Goal: Information Seeking & Learning: Check status

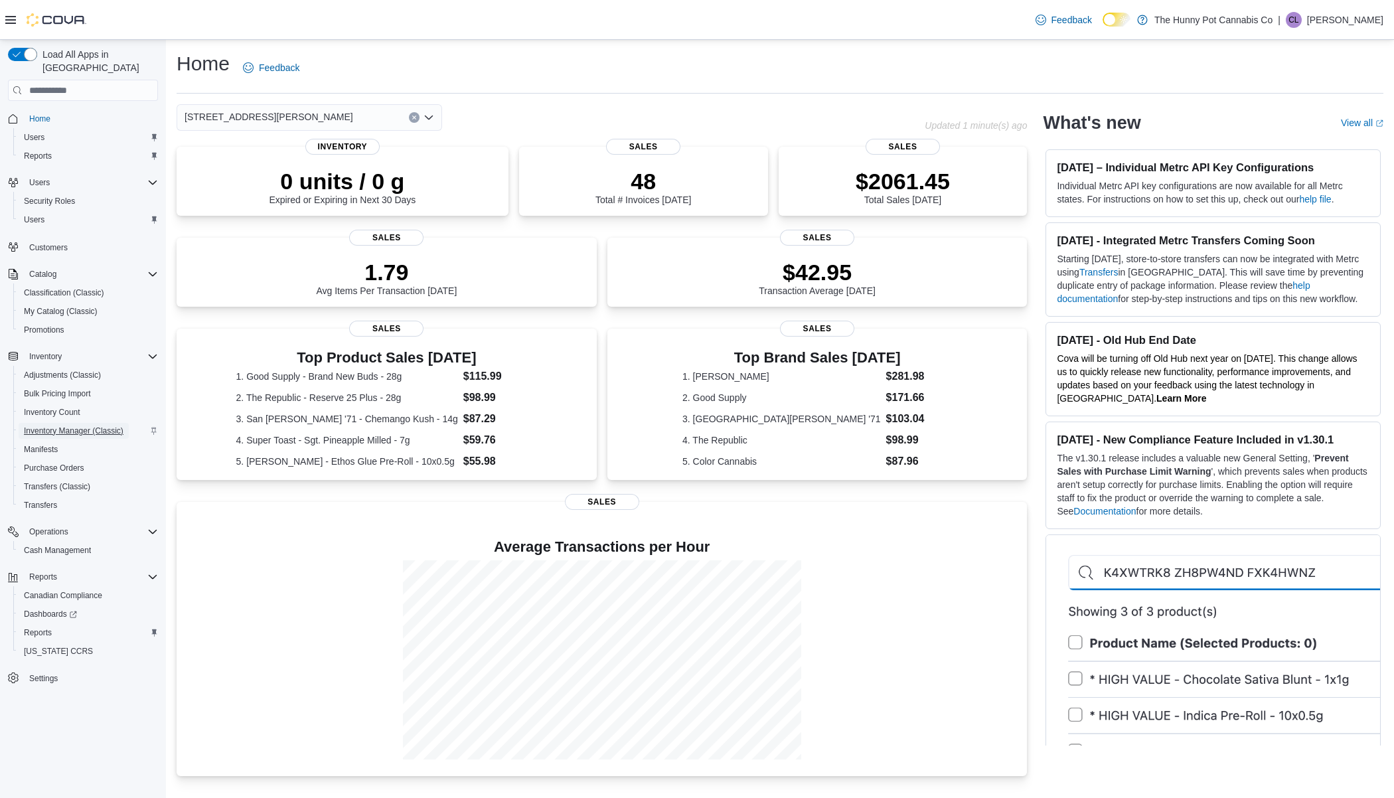
click at [76, 425] on span "Inventory Manager (Classic)" at bounding box center [74, 430] width 100 height 11
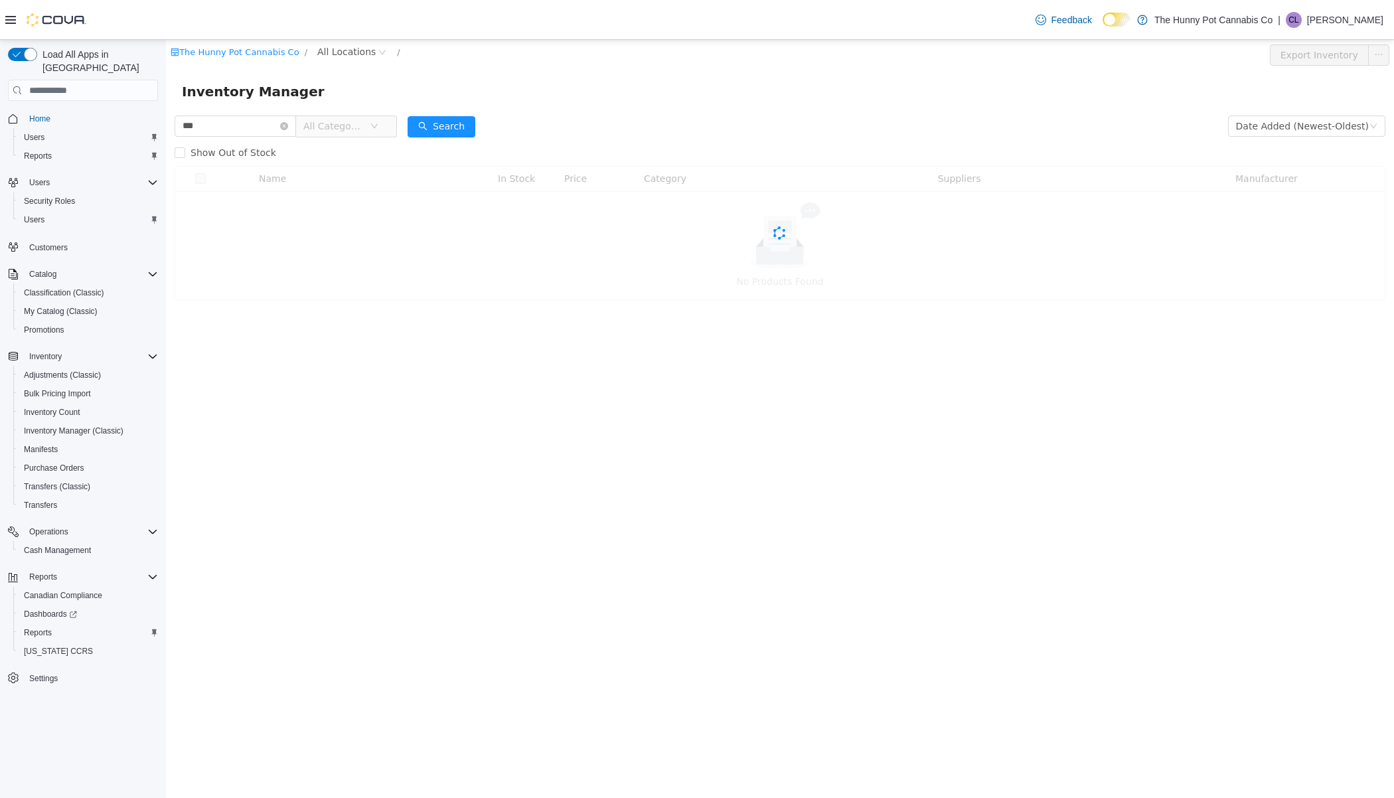
type input "***"
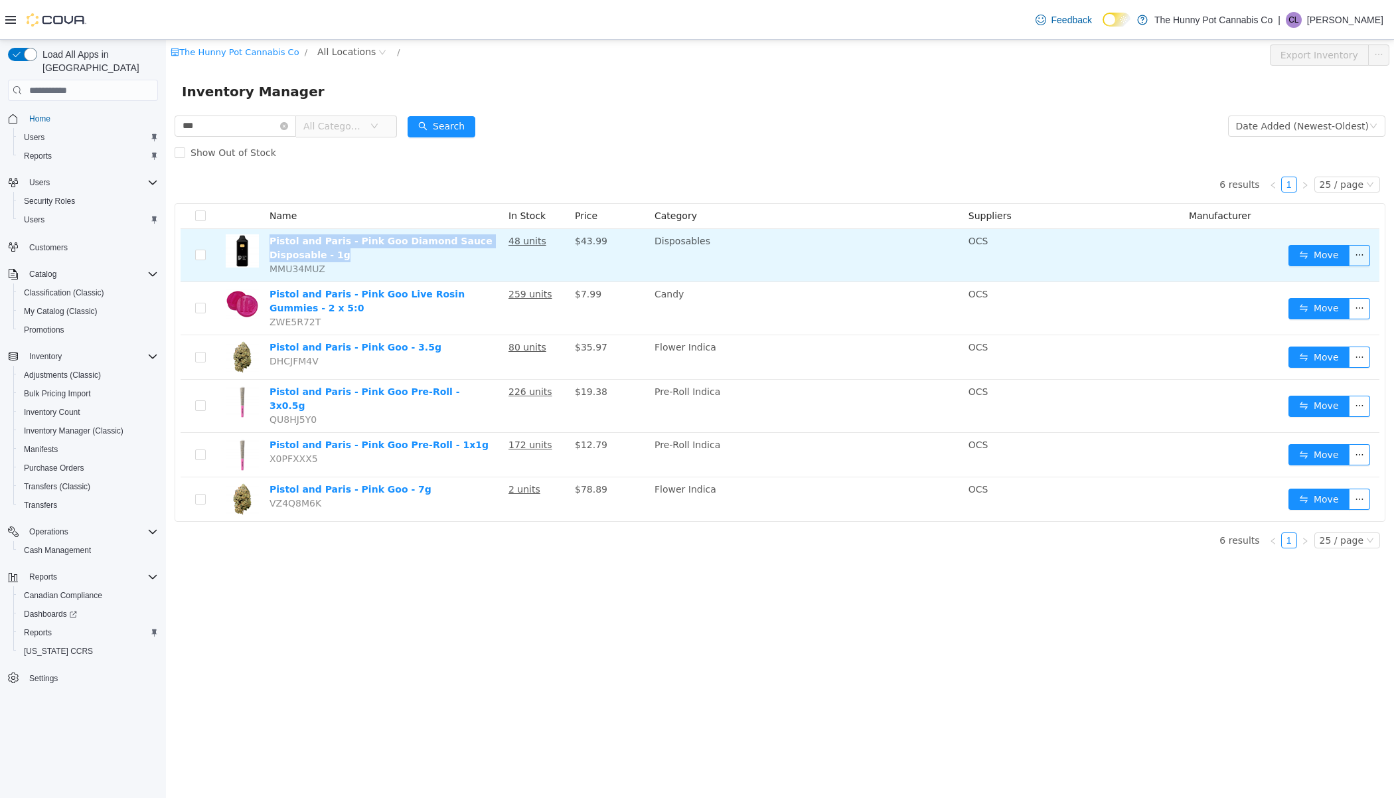
drag, startPoint x: 347, startPoint y: 255, endPoint x: 266, endPoint y: 238, distance: 82.7
click at [266, 238] on td "Pistol and Paris - Pink Goo Diamond Sauce Disposable - 1g MMU34MUZ" at bounding box center [383, 255] width 239 height 53
copy link "Pistol and Paris - Pink Goo Diamond Sauce Disposable - 1g"
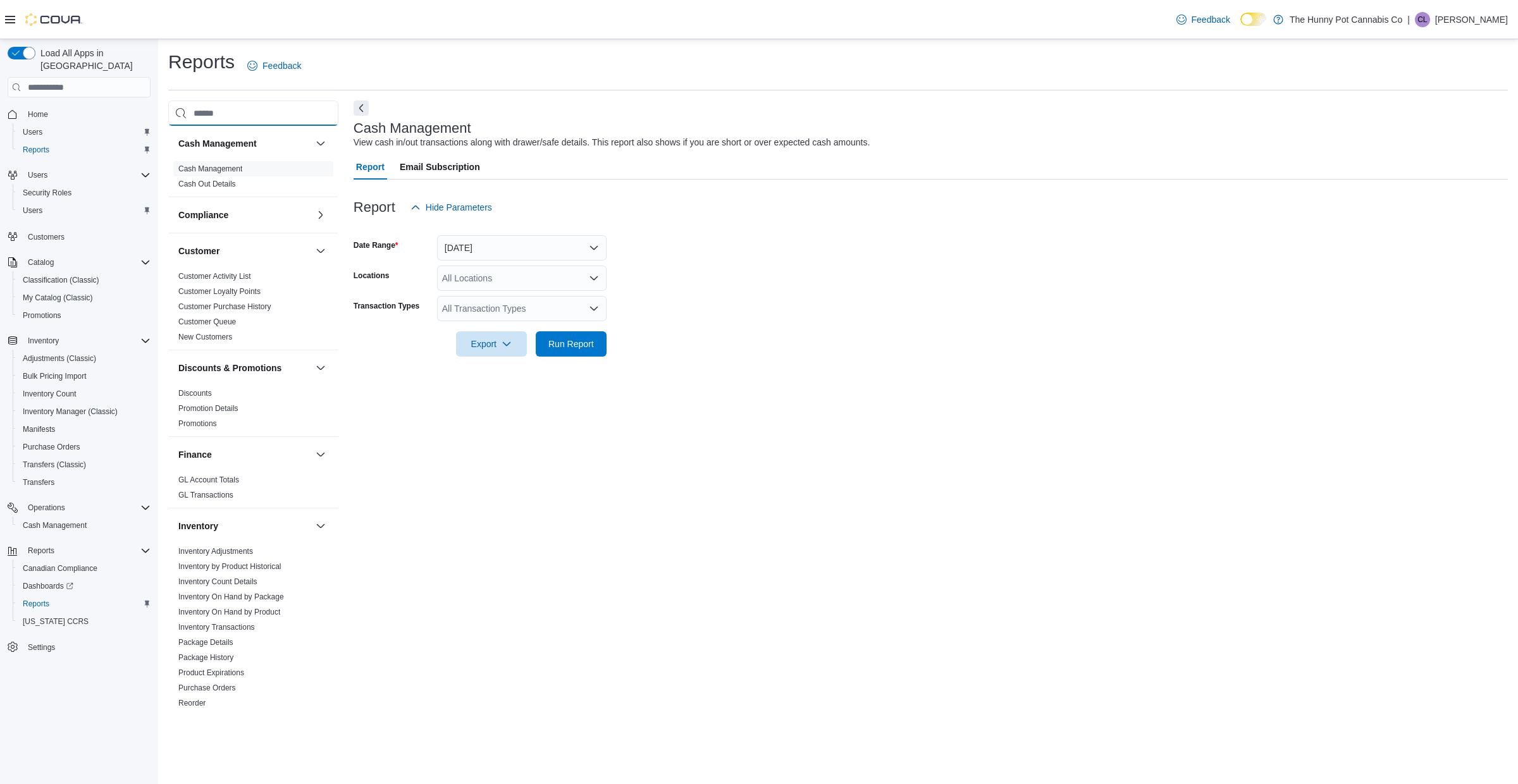
click at [273, 119] on input "search" at bounding box center [253, 113] width 171 height 26
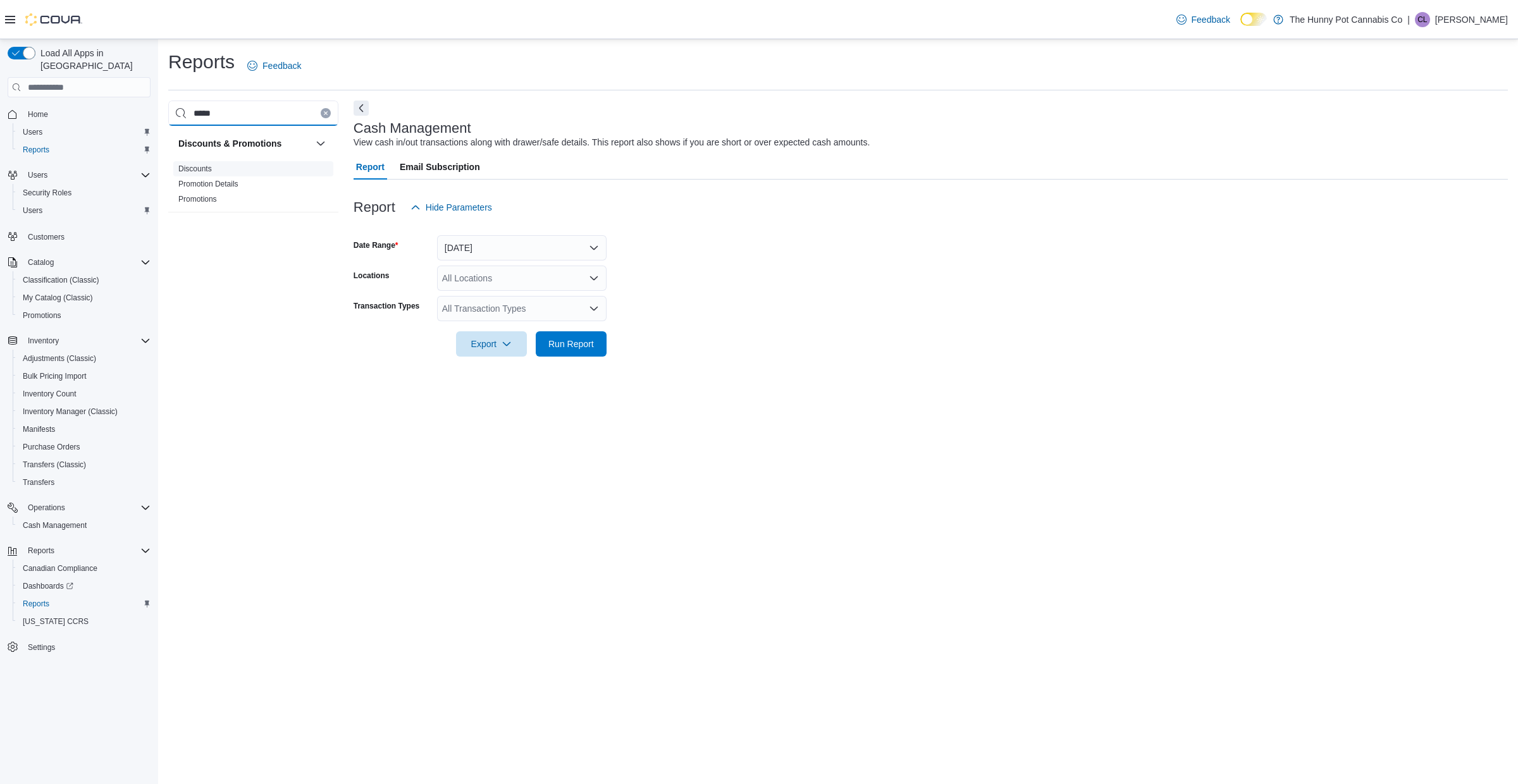
type input "*****"
click at [210, 174] on span "Discounts" at bounding box center [253, 169] width 160 height 15
click at [200, 169] on link "Discounts" at bounding box center [194, 169] width 33 height 9
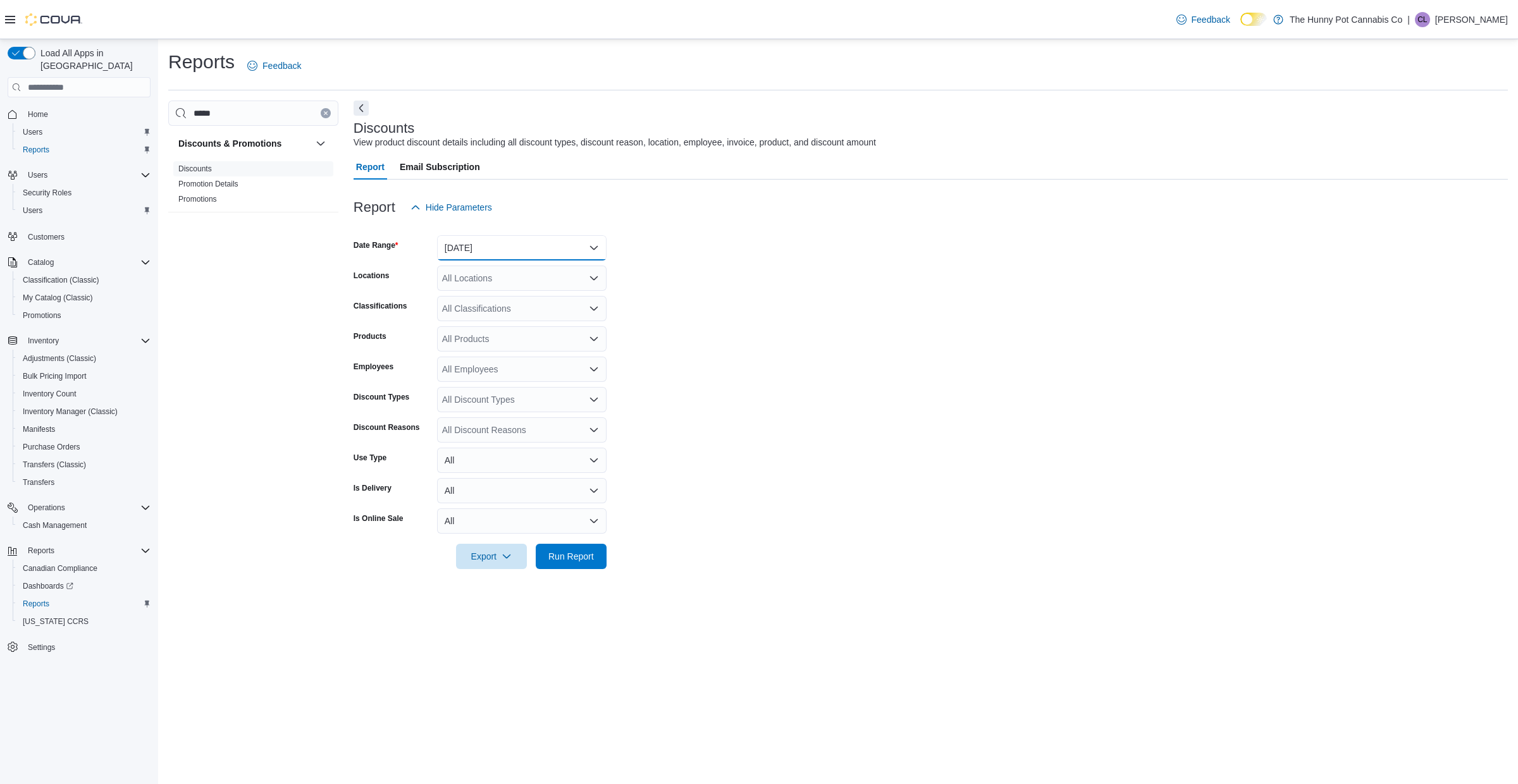
click at [477, 254] on button "Yesterday" at bounding box center [522, 248] width 170 height 26
click at [496, 376] on span "Last 30 Days" at bounding box center [529, 373] width 144 height 15
click at [496, 289] on div "All Locations" at bounding box center [522, 278] width 170 height 26
type input "***"
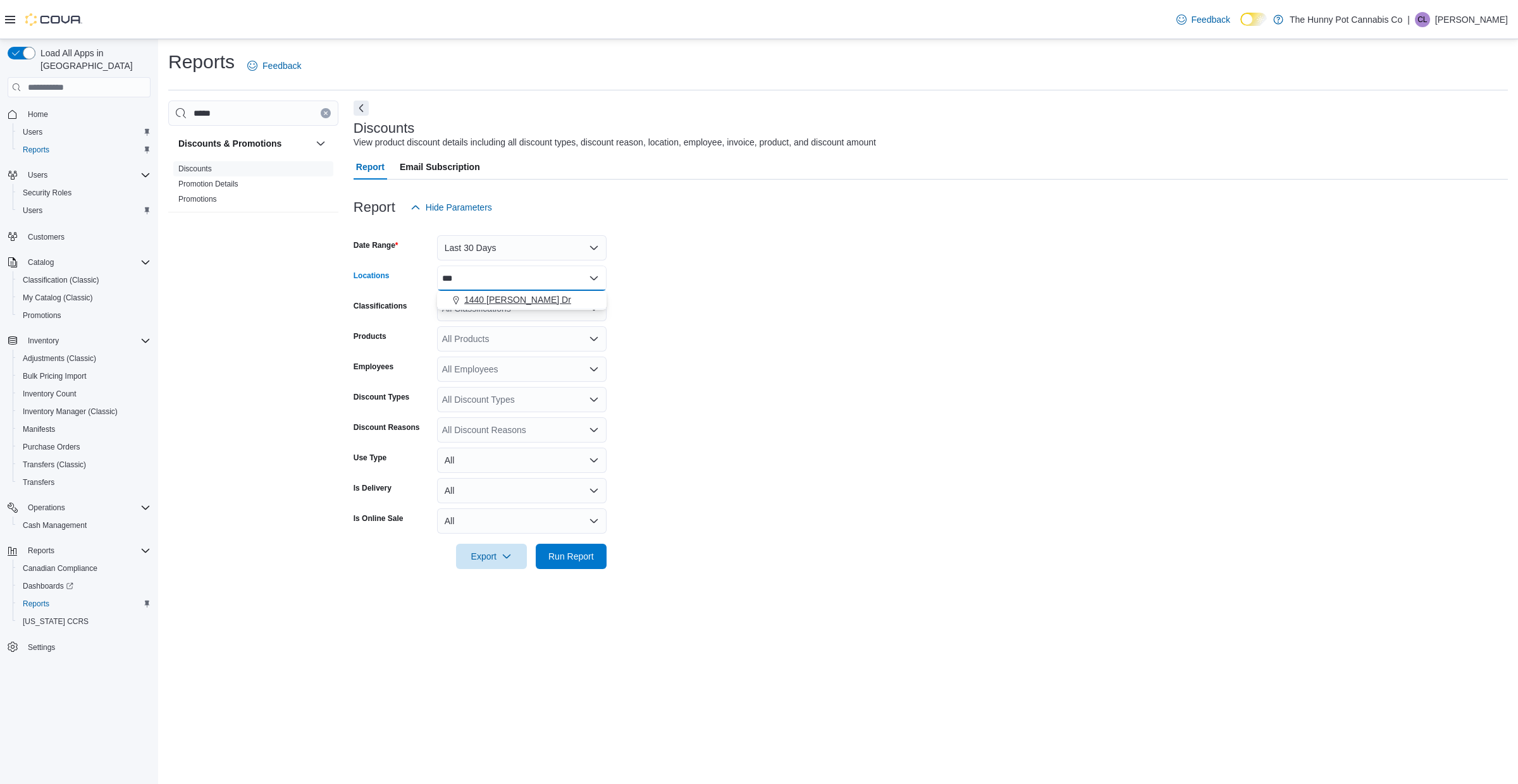
click at [490, 301] on span "1440 [PERSON_NAME] Dr" at bounding box center [517, 299] width 107 height 12
click at [694, 468] on form "Date Range Last 30 Days Locations 1440 Quinn Dr Classifications All Classificat…" at bounding box center [930, 394] width 1154 height 349
click at [480, 558] on span "Export" at bounding box center [492, 555] width 55 height 26
click at [499, 583] on span "Export to Excel" at bounding box center [493, 581] width 57 height 10
click at [36, 232] on span "Customers" at bounding box center [46, 237] width 36 height 10
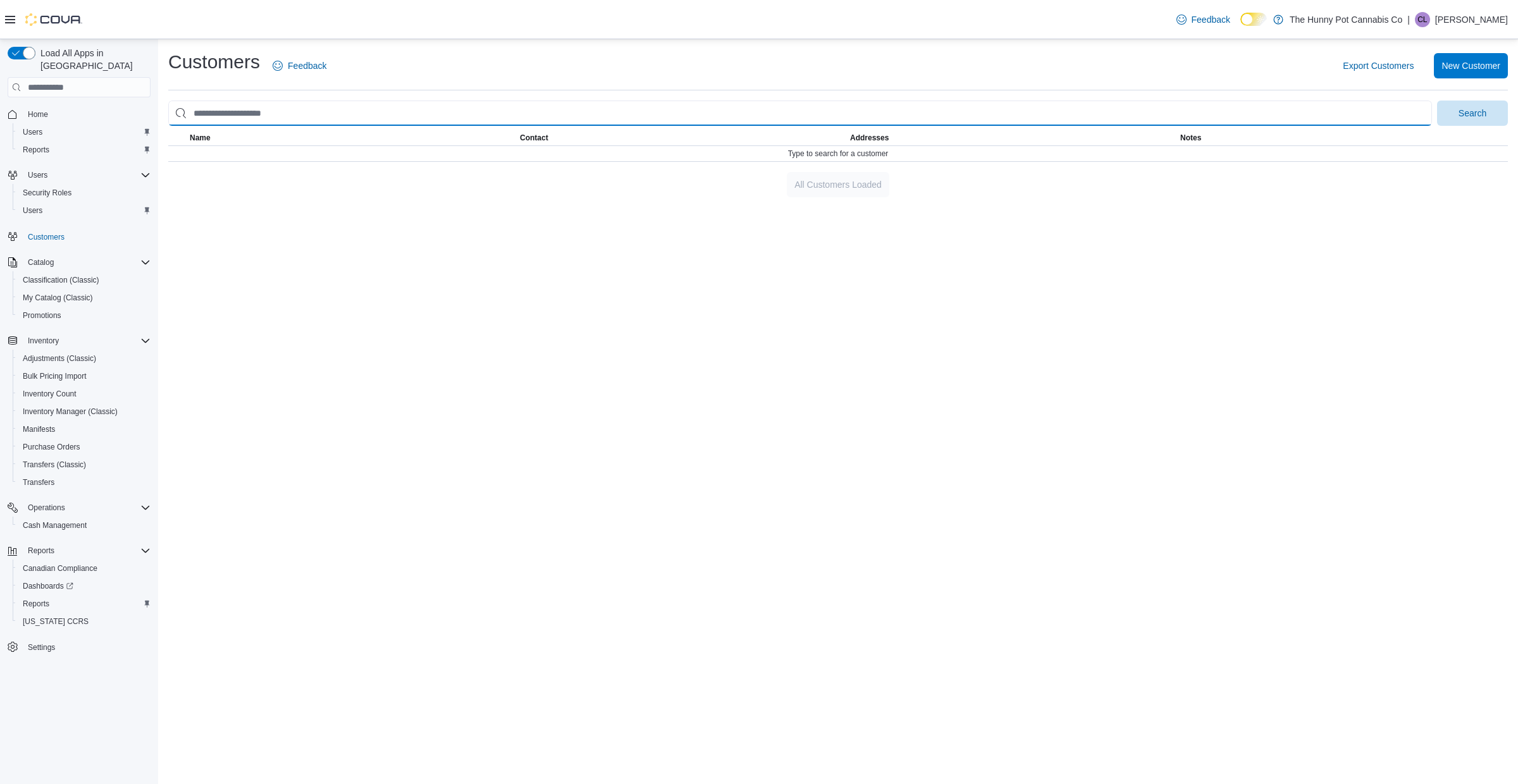
click at [646, 110] on input "search" at bounding box center [800, 113] width 1264 height 26
paste input "**********"
type input "**********"
click at [1437, 101] on button "Search" at bounding box center [1472, 113] width 71 height 26
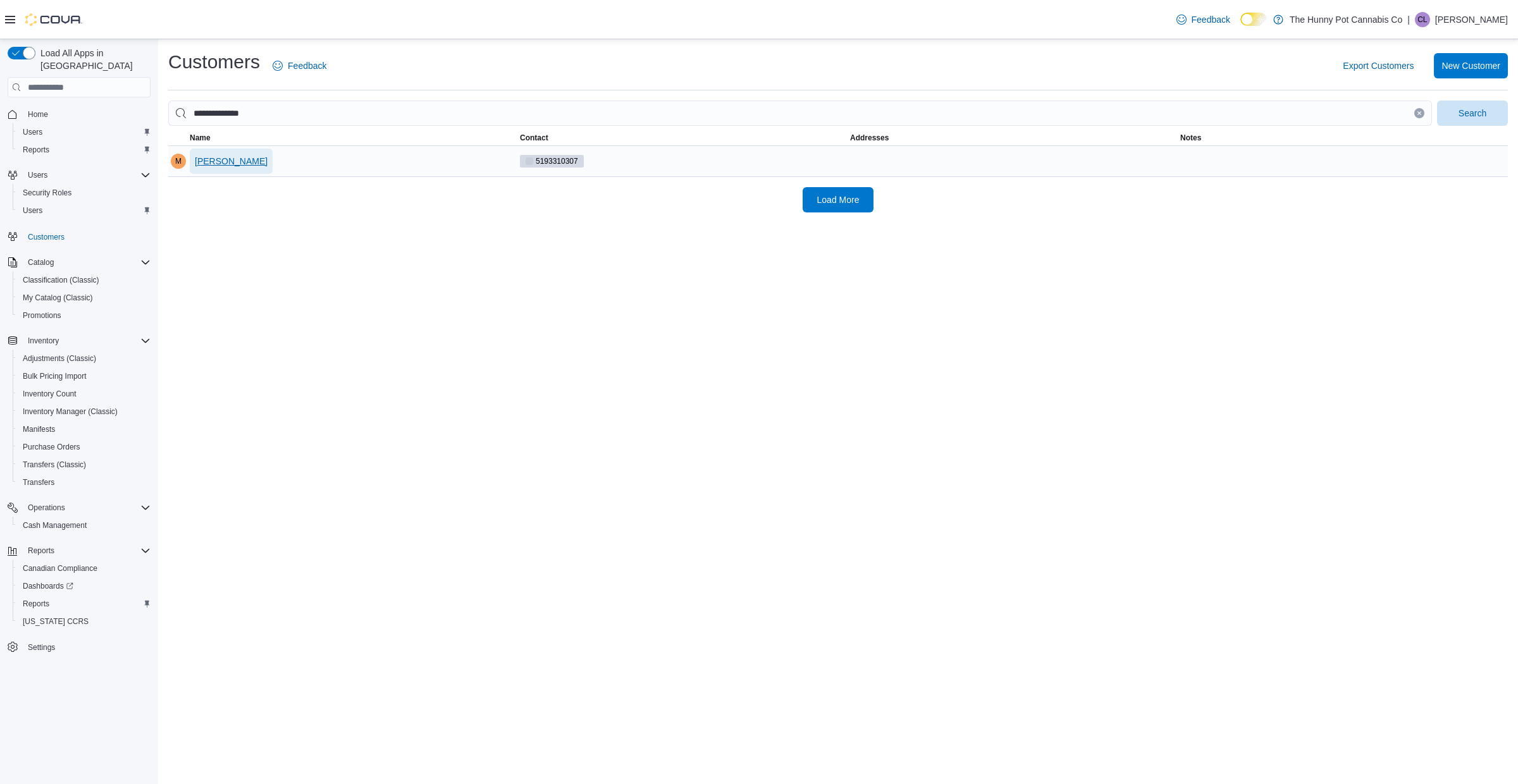
click at [212, 161] on span "Maureen Archer" at bounding box center [231, 161] width 72 height 12
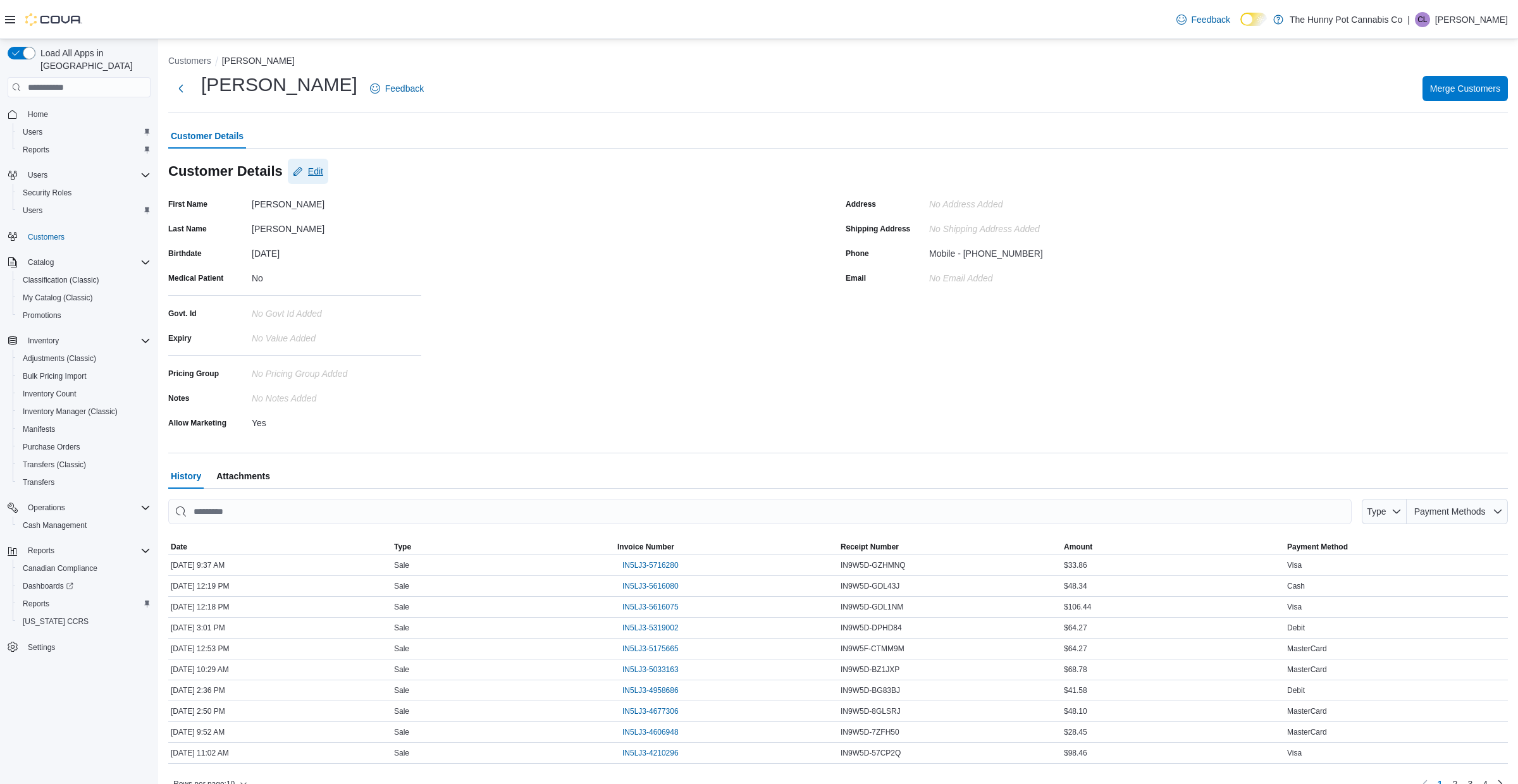
click at [311, 171] on span "Edit" at bounding box center [315, 171] width 15 height 12
select select "******"
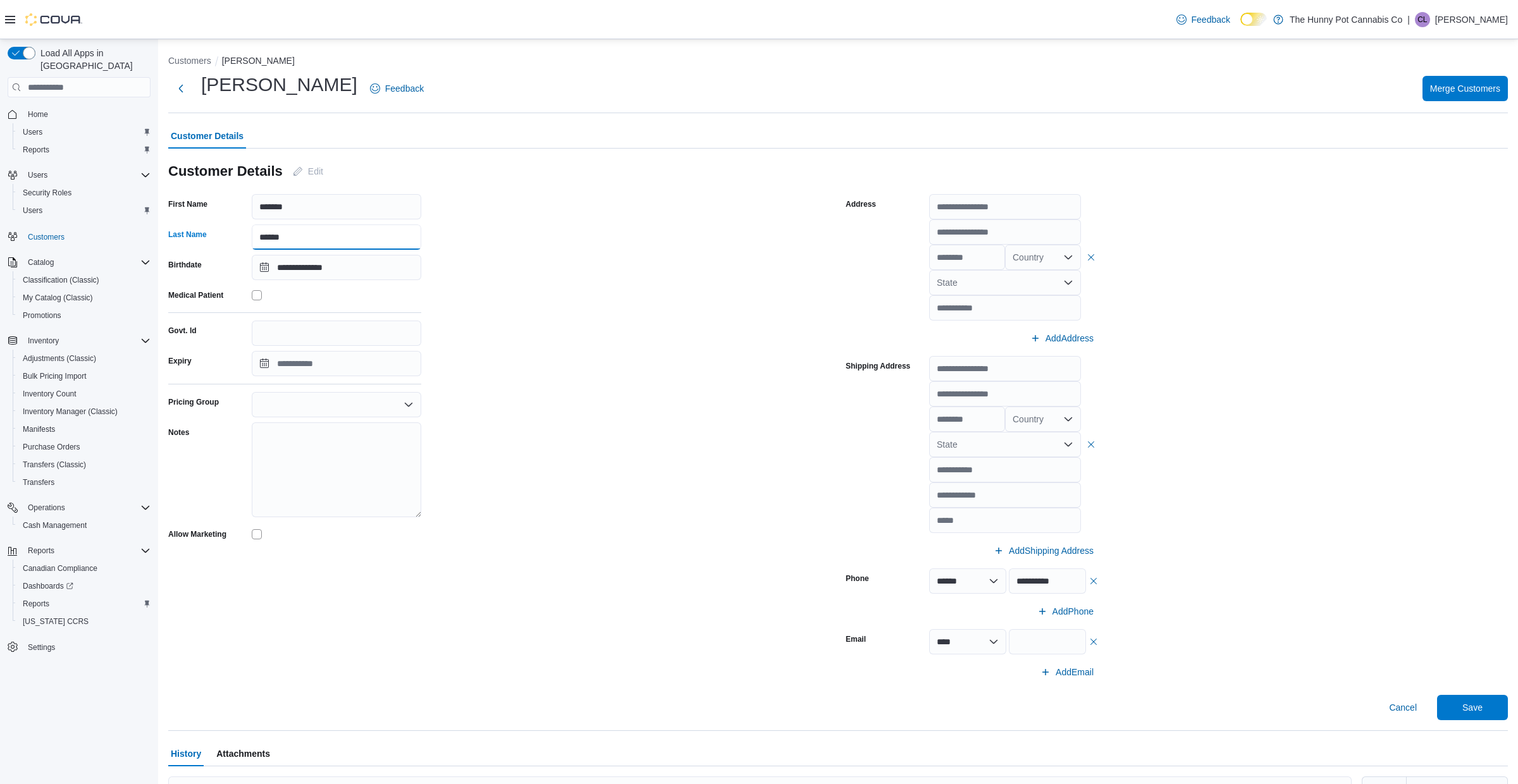
click at [323, 246] on input "******" at bounding box center [336, 237] width 170 height 26
type input "*********"
click at [1471, 694] on span "Save" at bounding box center [1472, 707] width 55 height 26
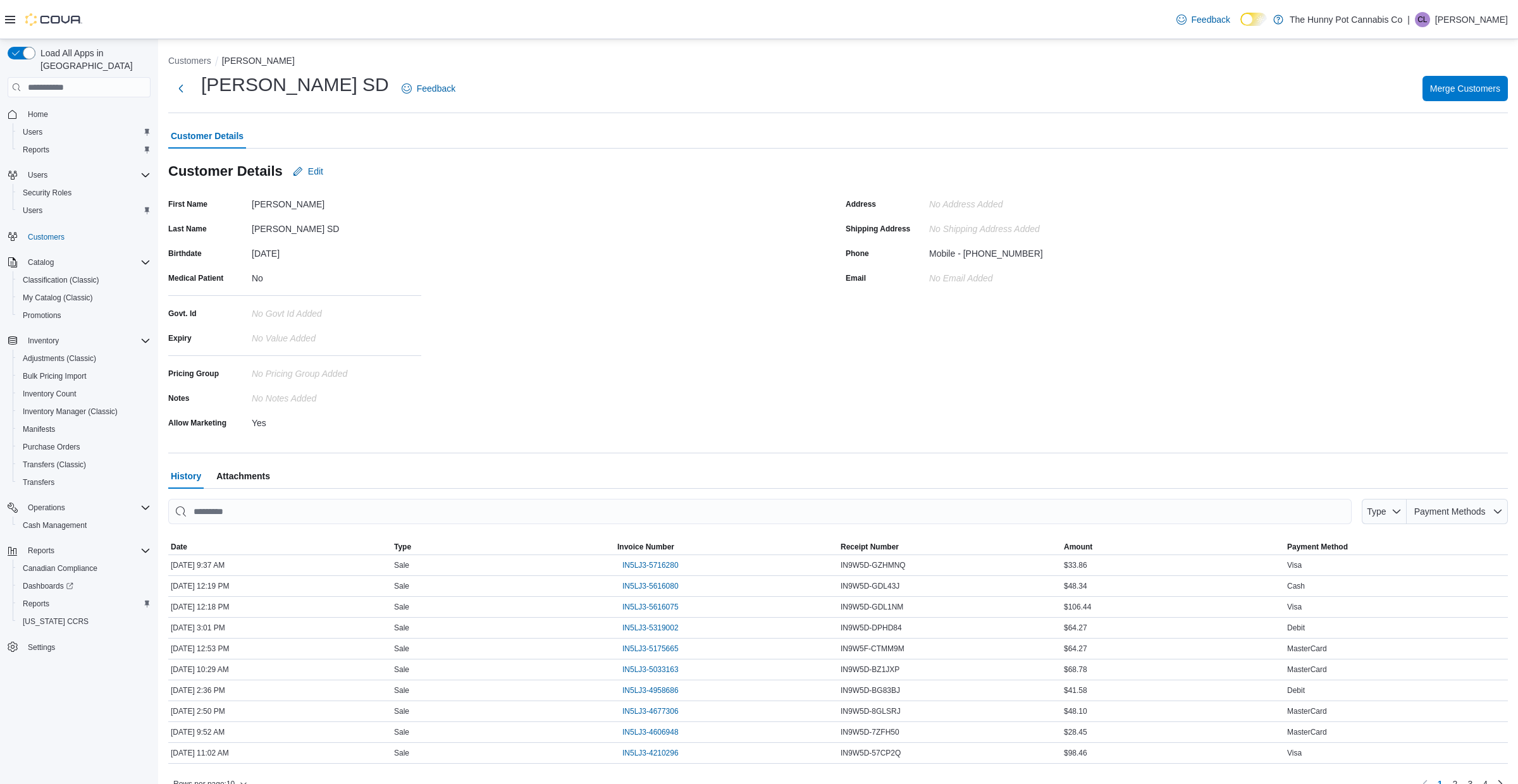
click at [187, 54] on li "Customers" at bounding box center [195, 60] width 53 height 12
click at [183, 63] on button "Customers" at bounding box center [190, 60] width 43 height 10
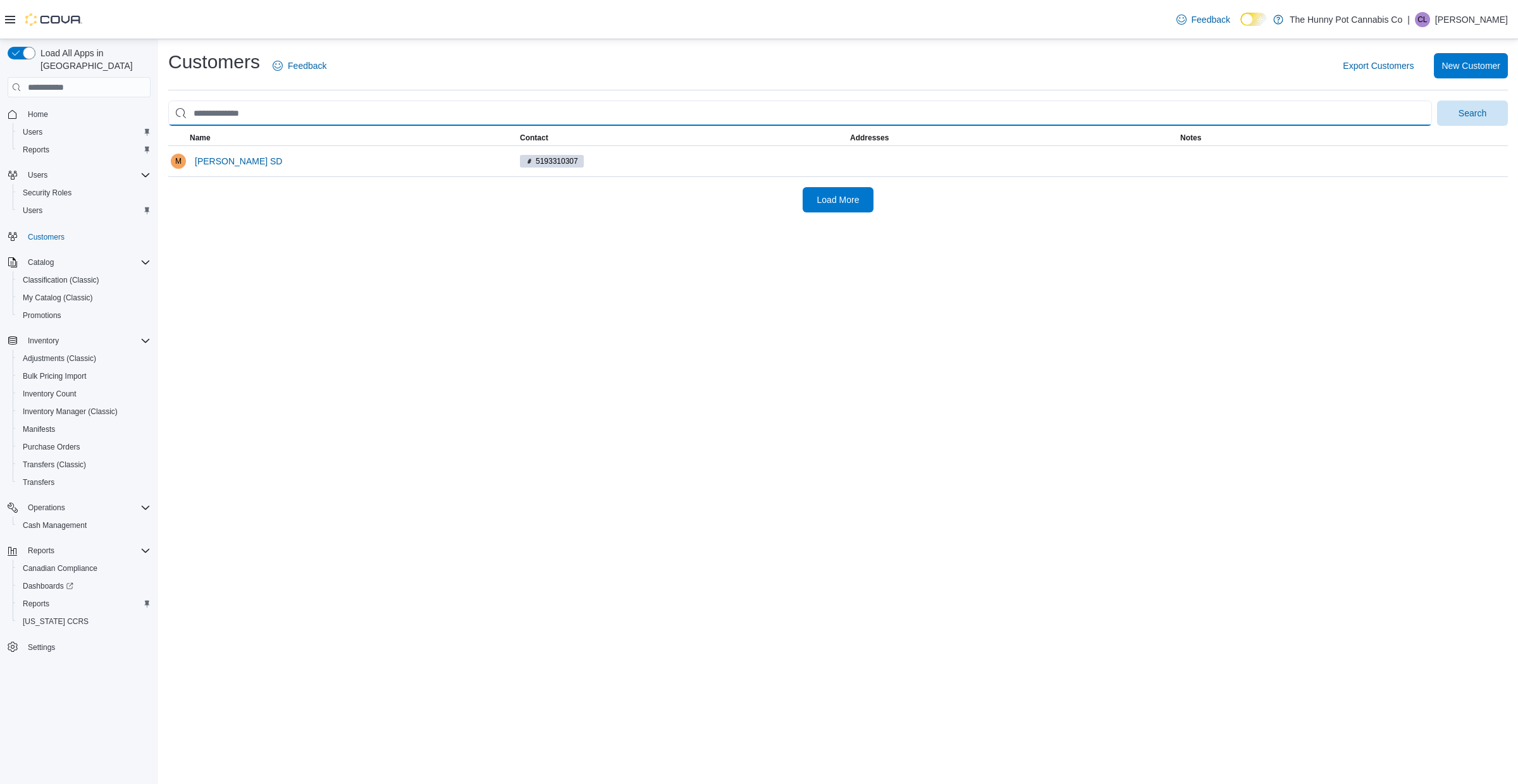
drag, startPoint x: 309, startPoint y: 113, endPoint x: 240, endPoint y: 104, distance: 69.6
click at [239, 104] on input "search" at bounding box center [800, 113] width 1264 height 26
paste input "**********"
type input "**********"
click at [1437, 101] on button "Search" at bounding box center [1472, 113] width 71 height 26
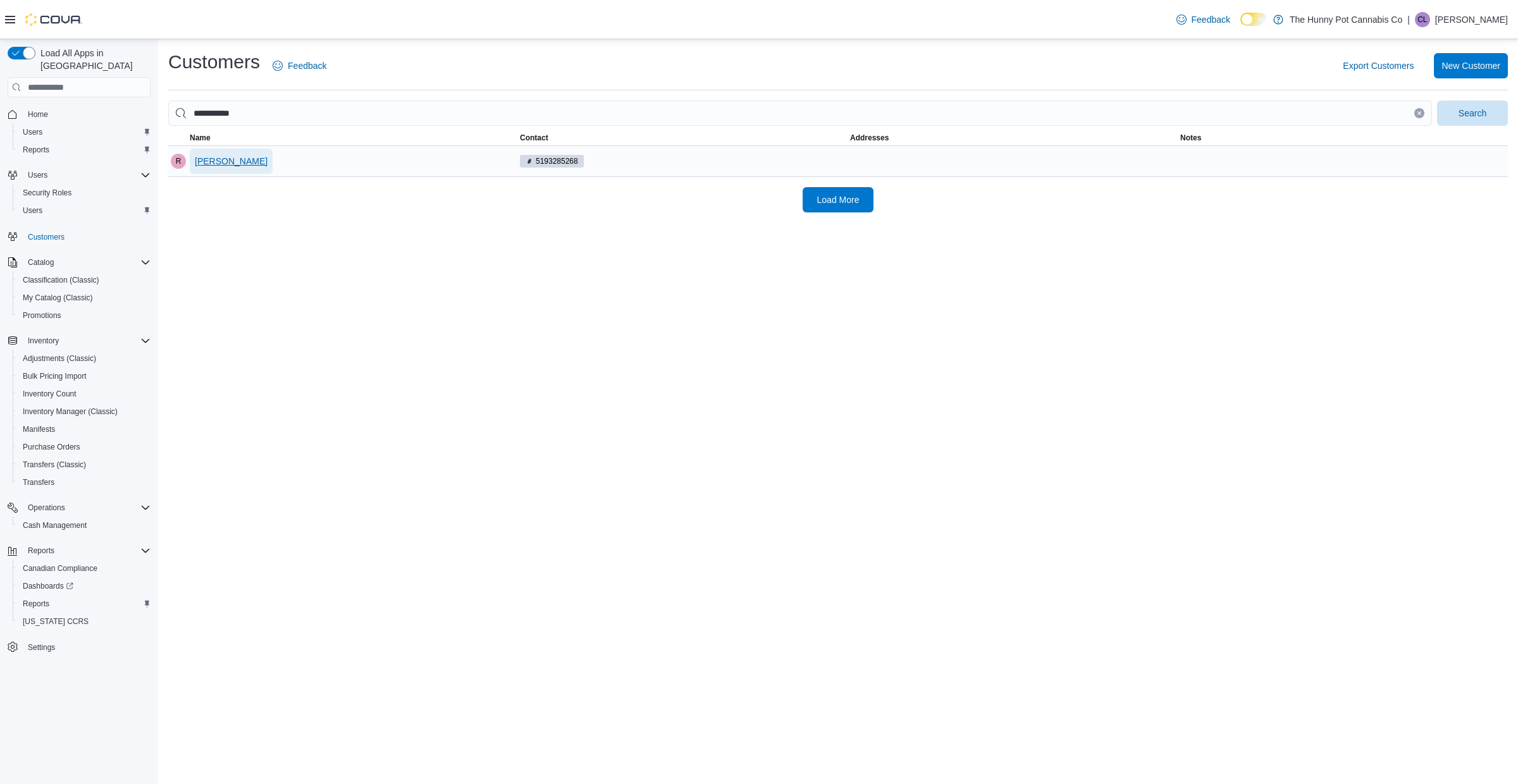
click at [213, 159] on span "Rick Elliot" at bounding box center [231, 161] width 72 height 12
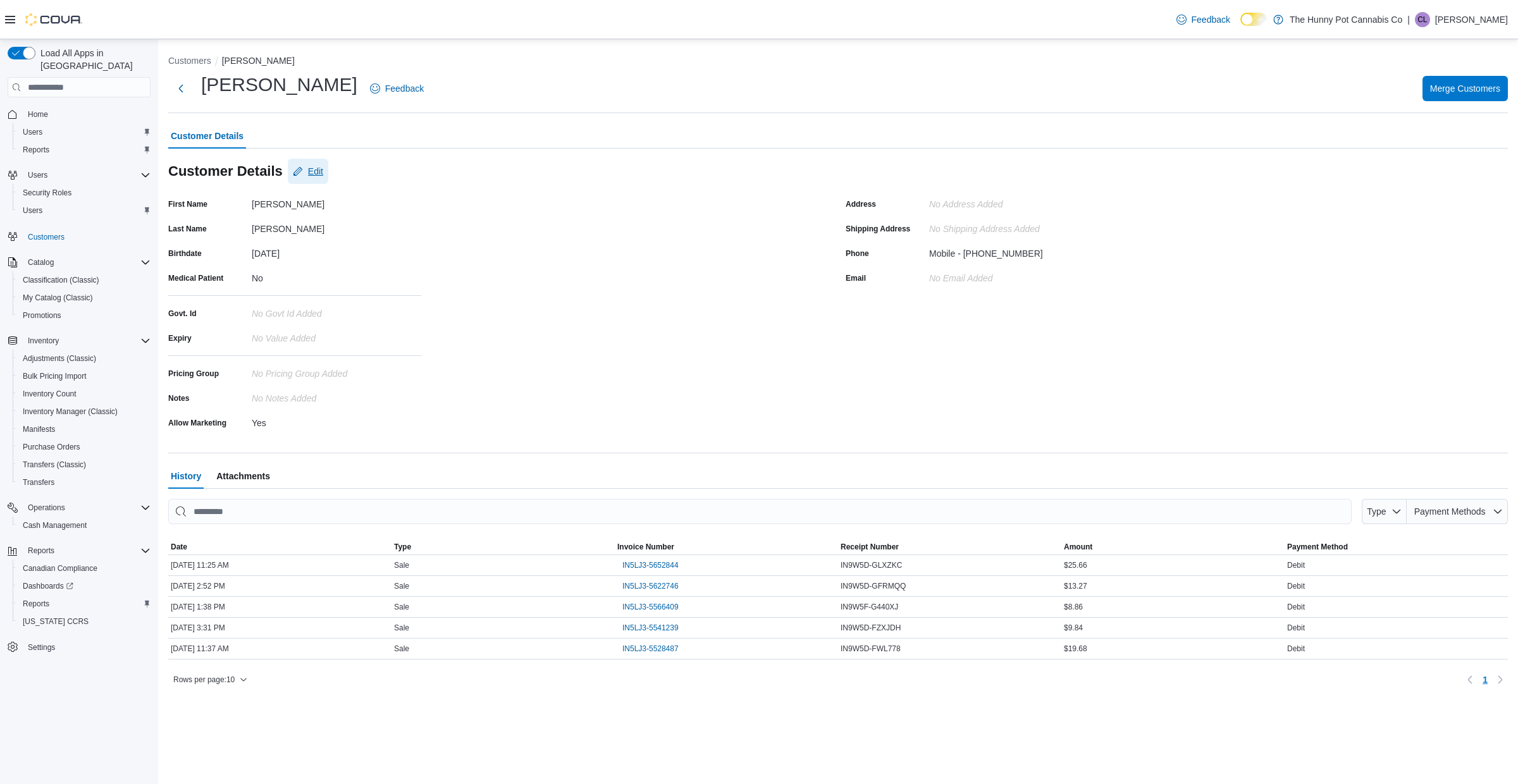
click at [317, 175] on span "Edit" at bounding box center [315, 171] width 15 height 12
select select "******"
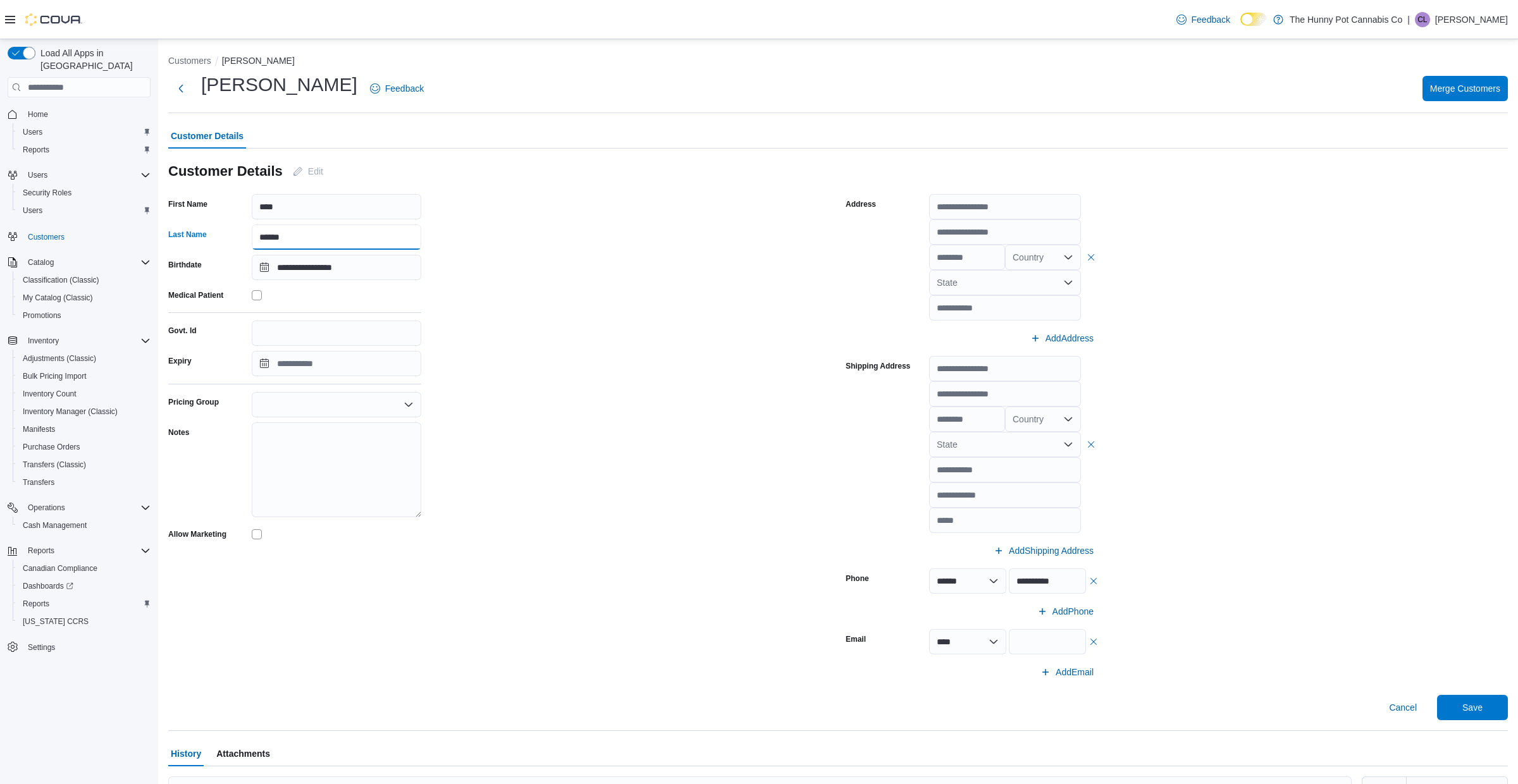
click at [350, 234] on input "******" at bounding box center [336, 237] width 170 height 26
type input "*********"
click at [1455, 704] on span "Save" at bounding box center [1472, 707] width 55 height 26
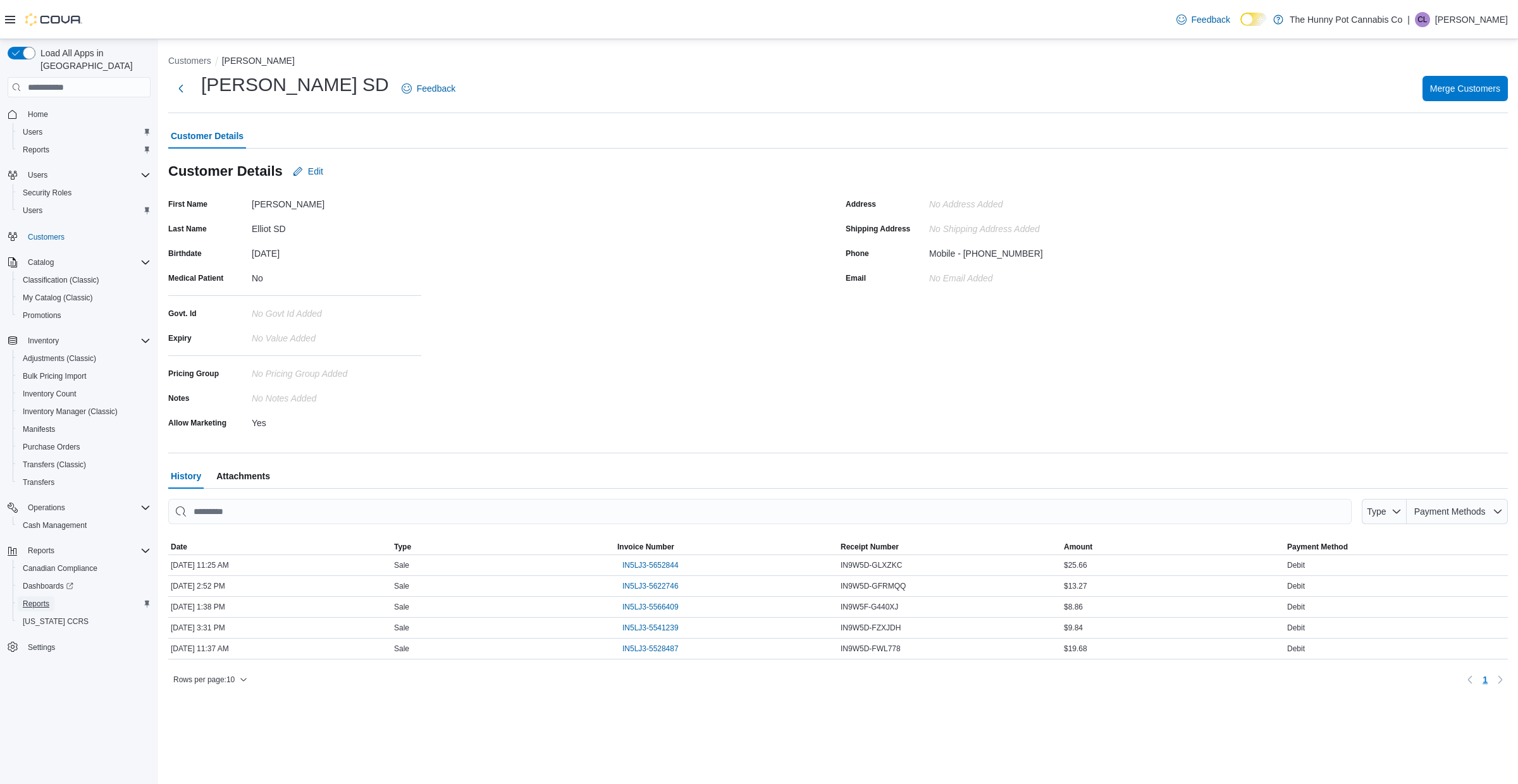
click at [36, 596] on span "Reports" at bounding box center [36, 604] width 27 height 15
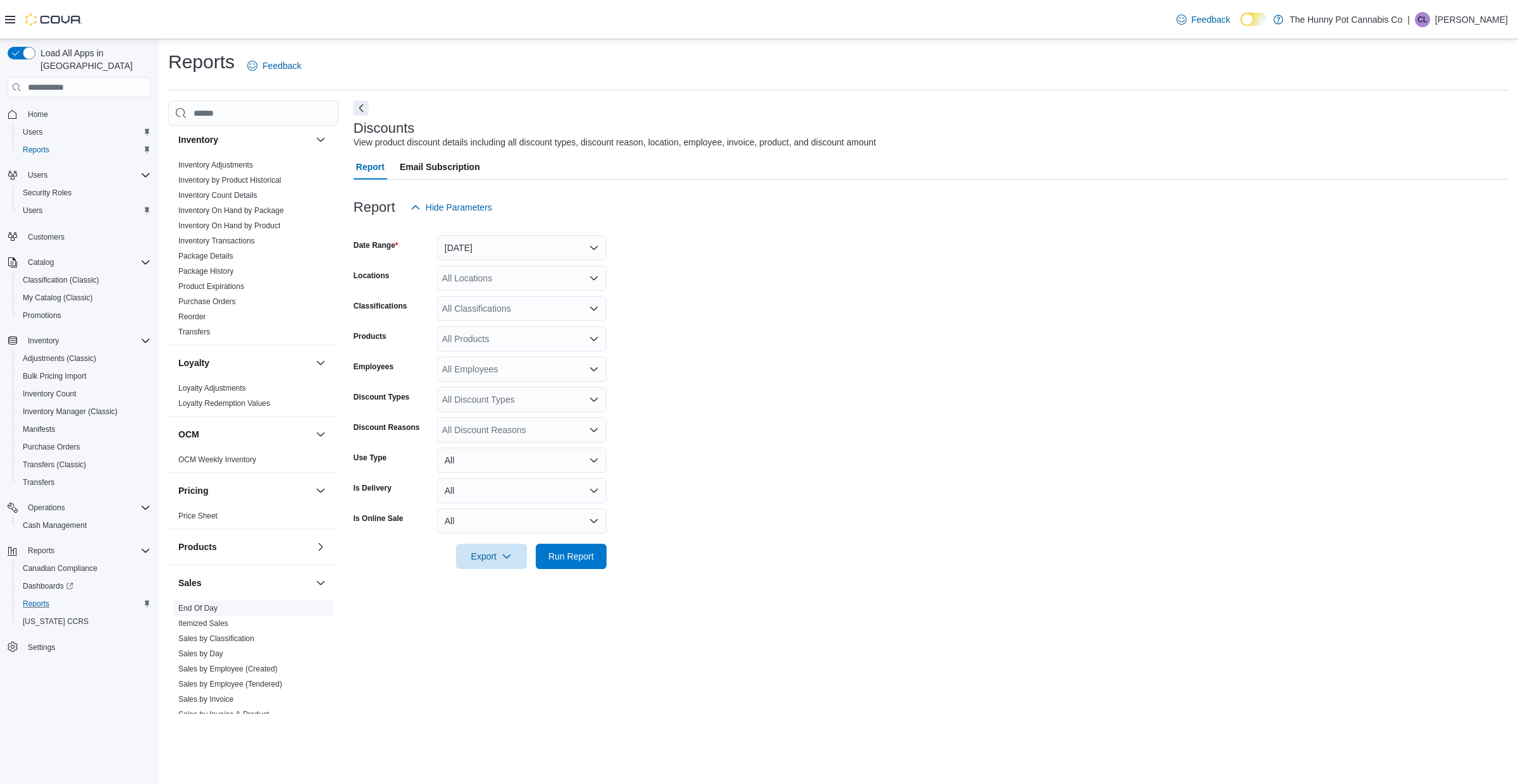
scroll to position [499, 0]
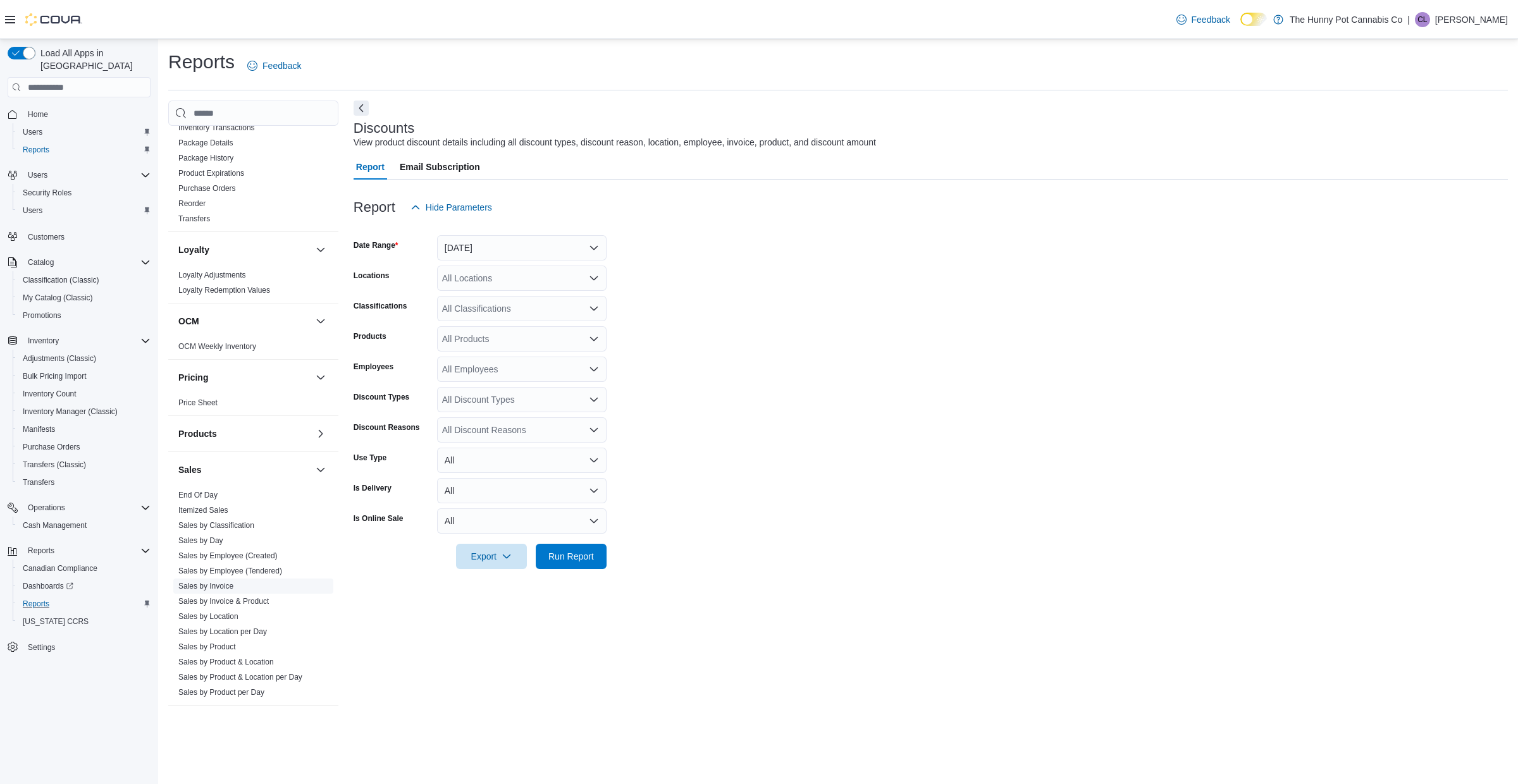
click at [212, 585] on link "Sales by Invoice" at bounding box center [206, 586] width 55 height 9
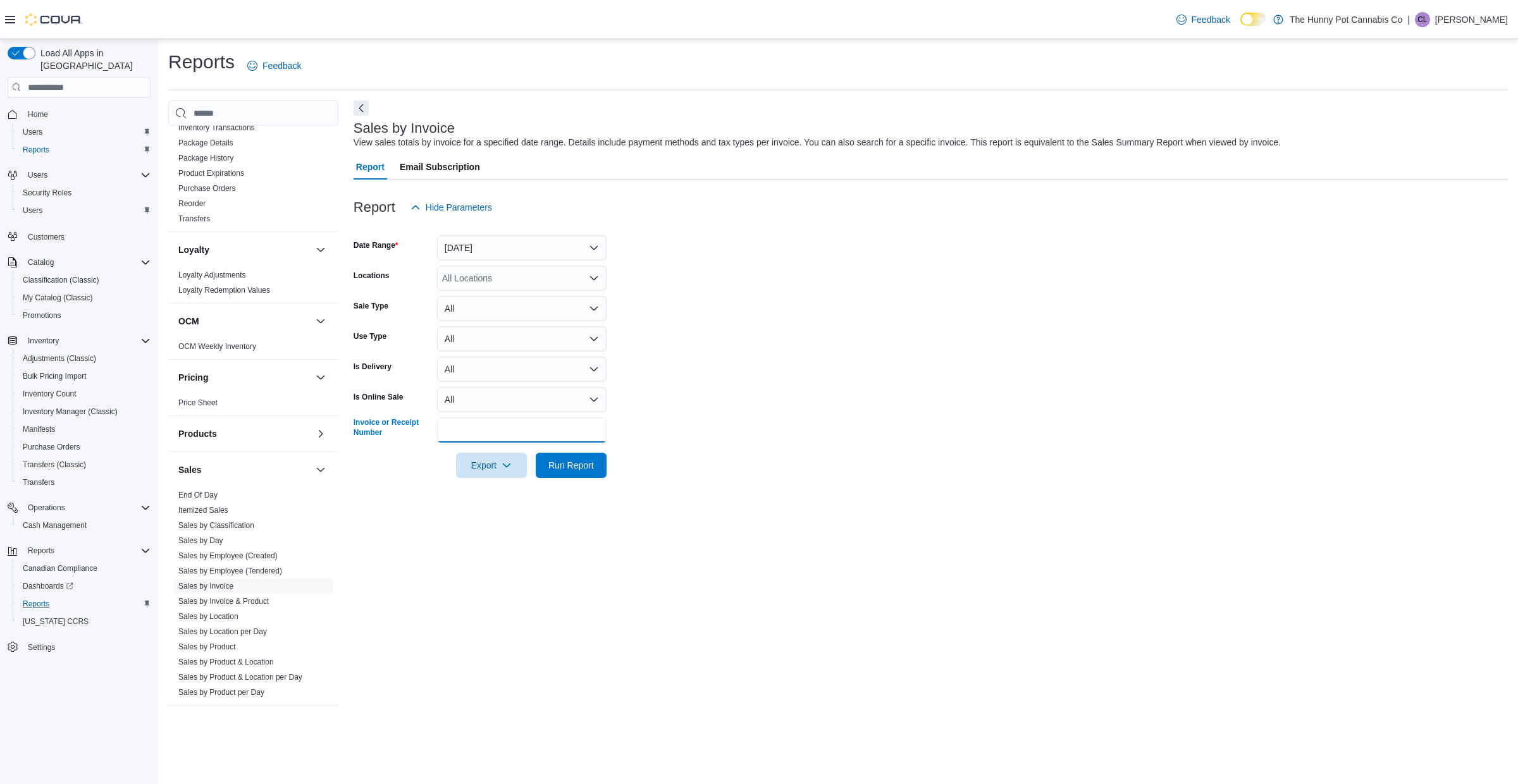
click at [511, 428] on input "Invoice or Receipt Number" at bounding box center [522, 430] width 170 height 26
paste input "**********"
click at [514, 242] on button "Yesterday" at bounding box center [522, 248] width 170 height 26
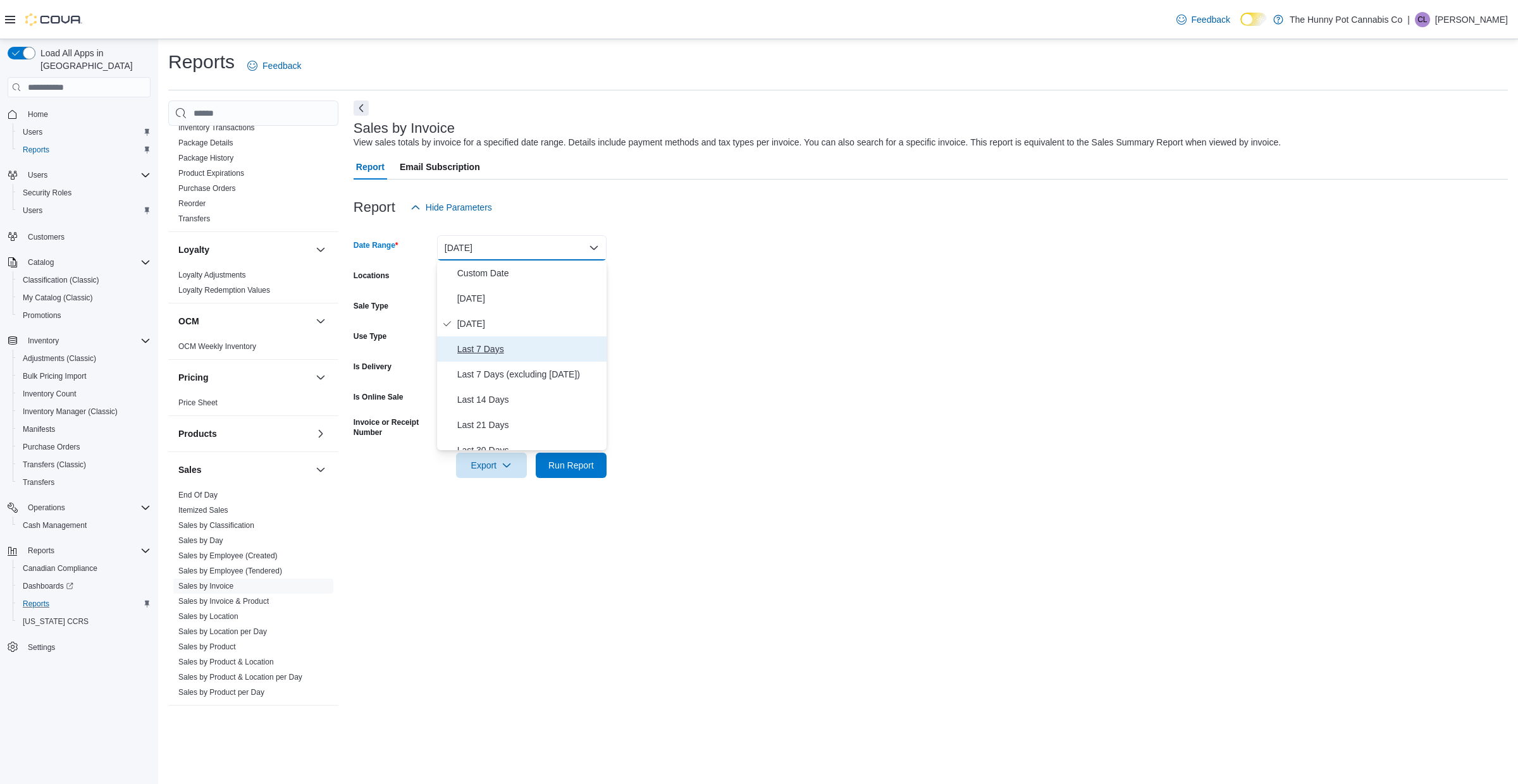
click at [486, 354] on span "Last 7 Days" at bounding box center [529, 349] width 144 height 15
click at [559, 476] on span "Run Report" at bounding box center [571, 465] width 55 height 26
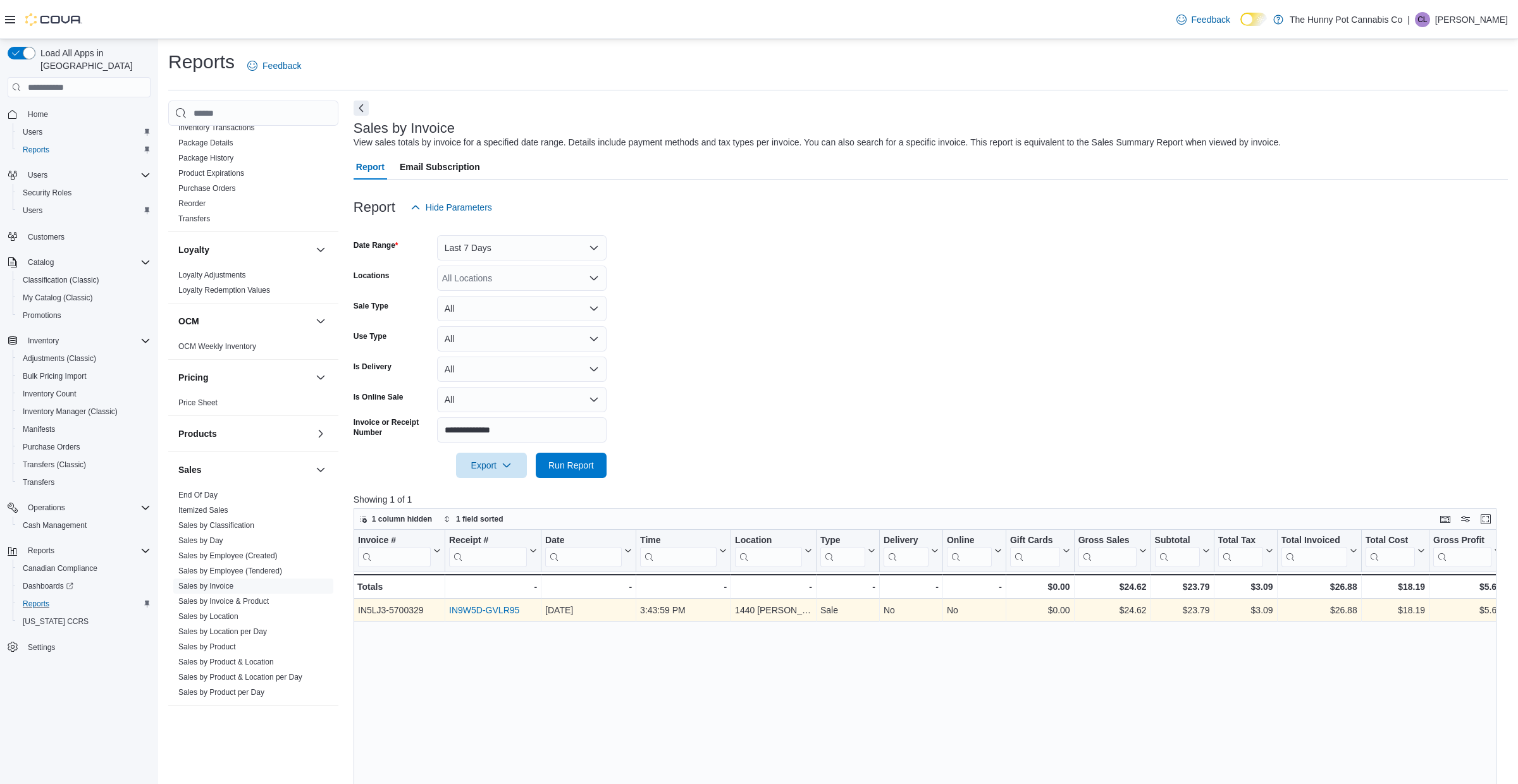
click at [501, 613] on link "IN9W5D-GVLR95" at bounding box center [484, 610] width 71 height 10
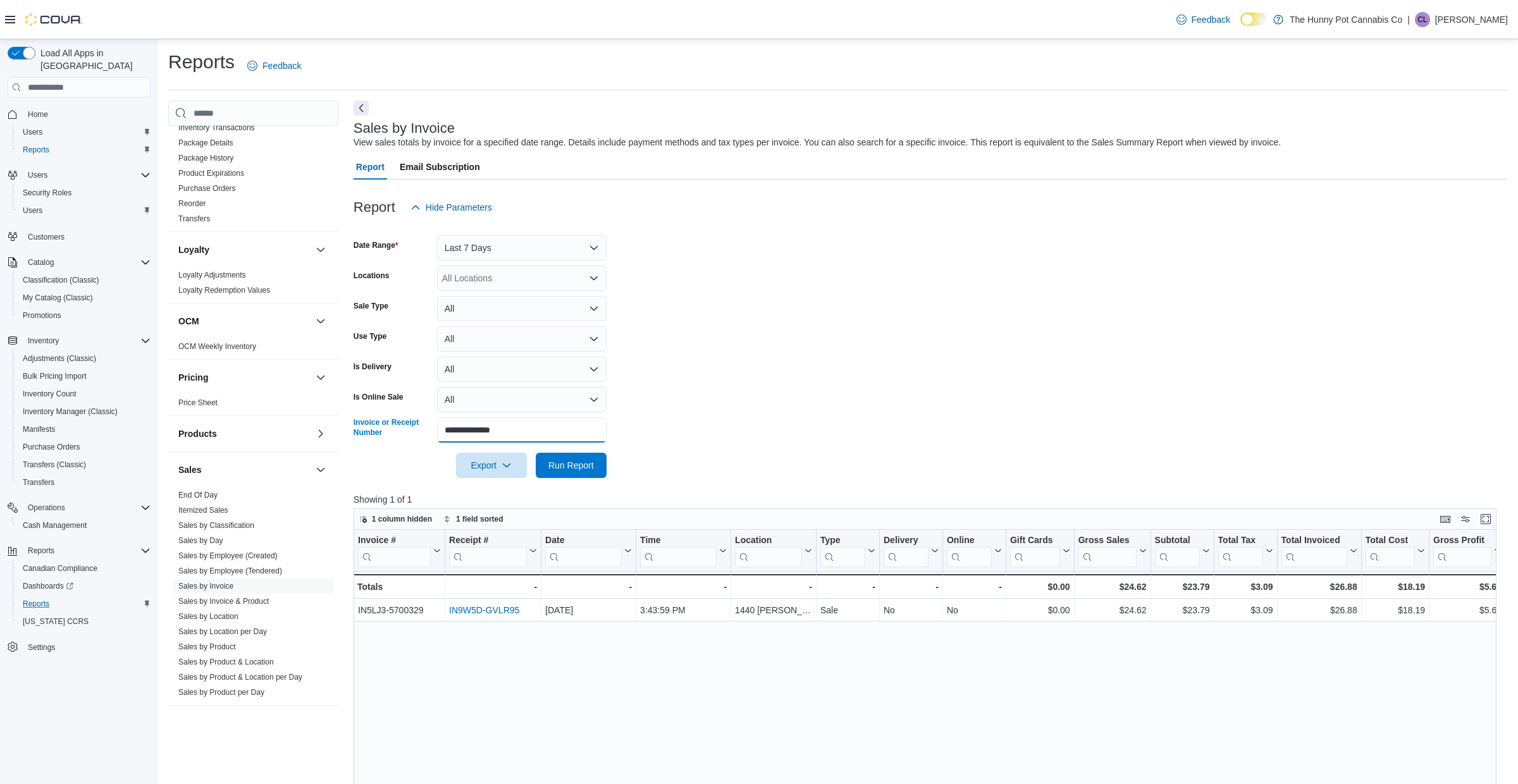
drag, startPoint x: 545, startPoint y: 433, endPoint x: 408, endPoint y: 430, distance: 137.0
click at [408, 430] on div "**********" at bounding box center [479, 430] width 253 height 26
paste input "text"
type input "**********"
click at [545, 241] on button "Last 7 Days" at bounding box center [522, 248] width 170 height 26
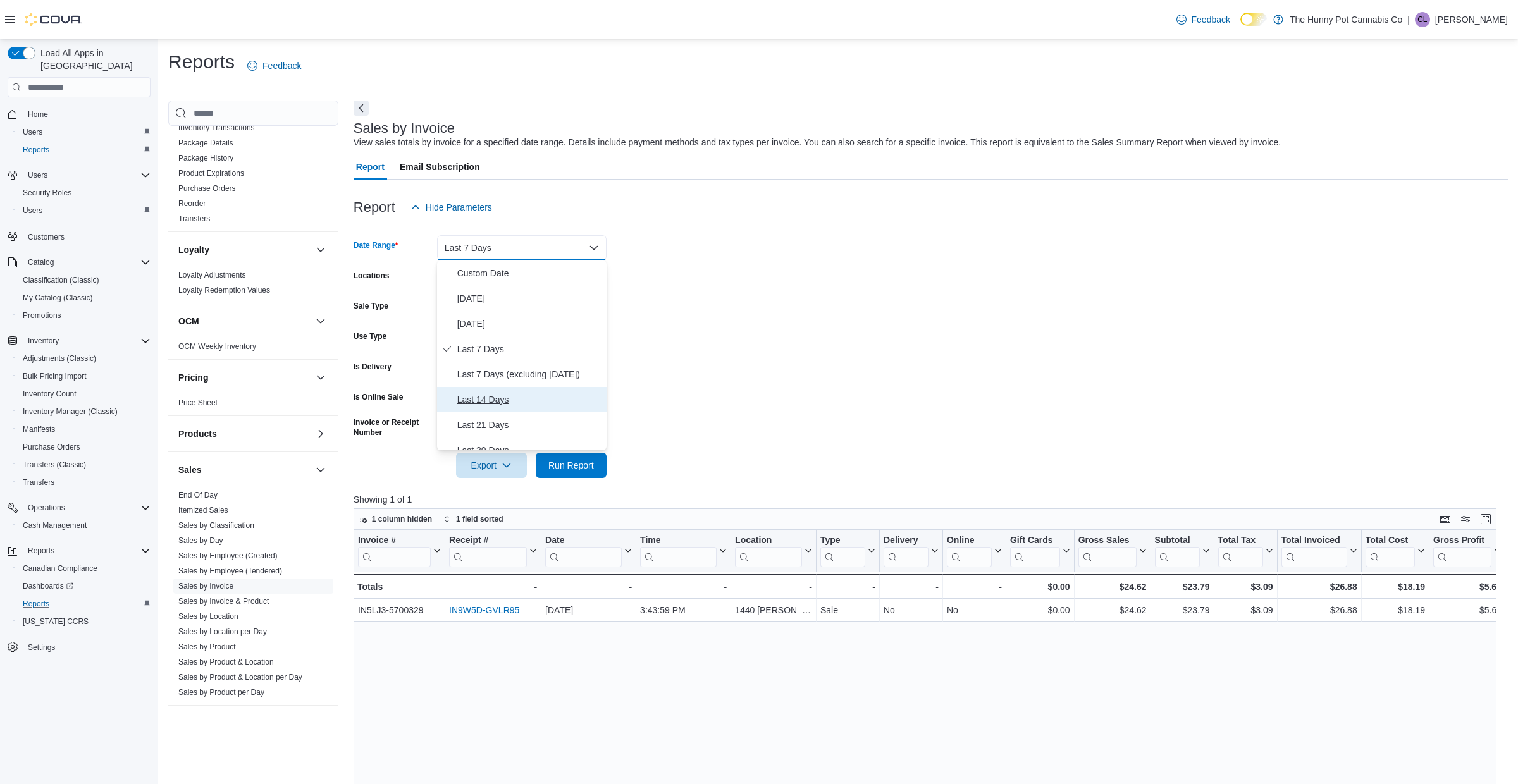
click at [492, 392] on span "Last 14 Days" at bounding box center [529, 400] width 144 height 15
click at [565, 463] on span "Run Report" at bounding box center [571, 464] width 46 height 12
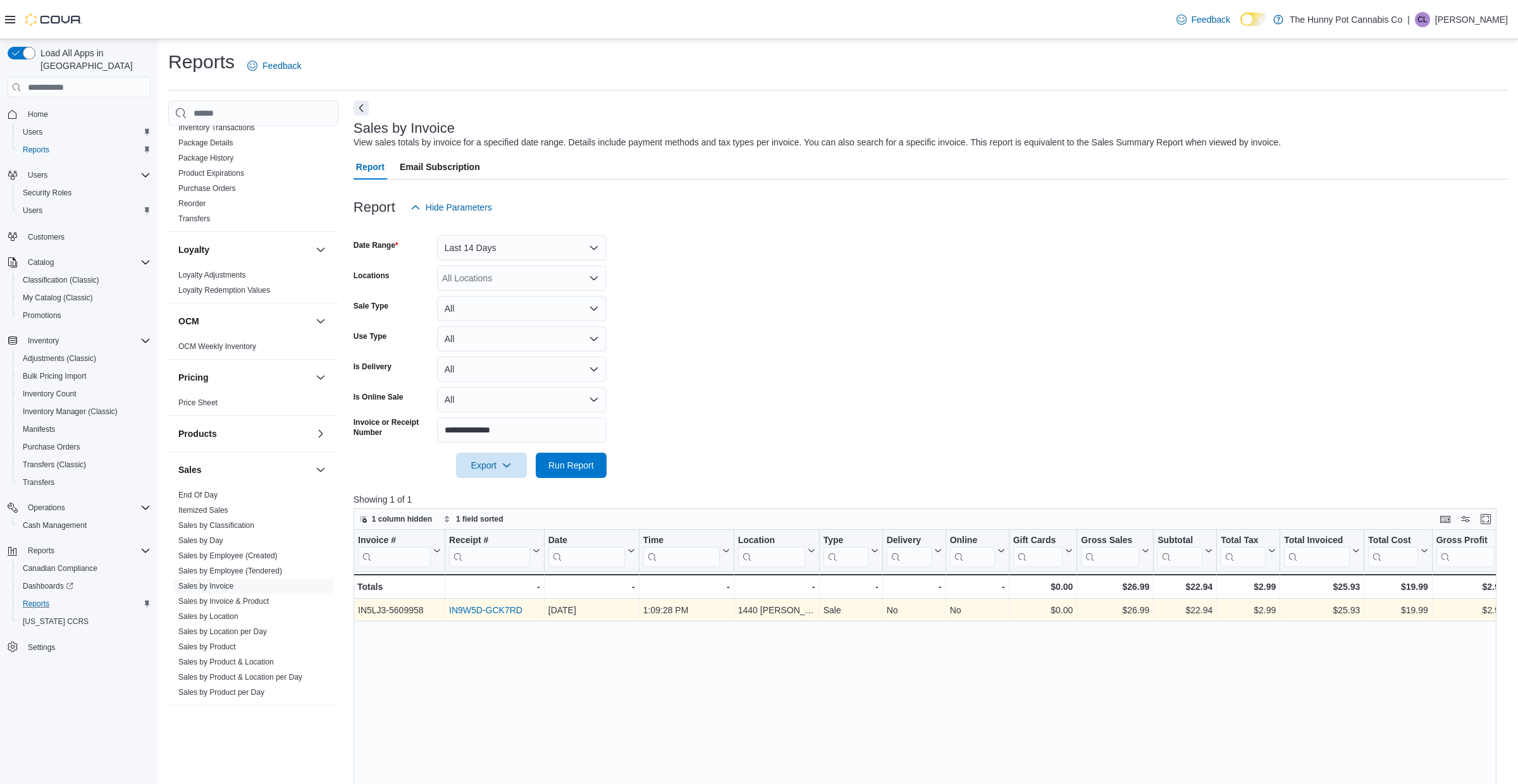
click at [492, 610] on link "IN9W5D-GCK7RD" at bounding box center [485, 610] width 73 height 10
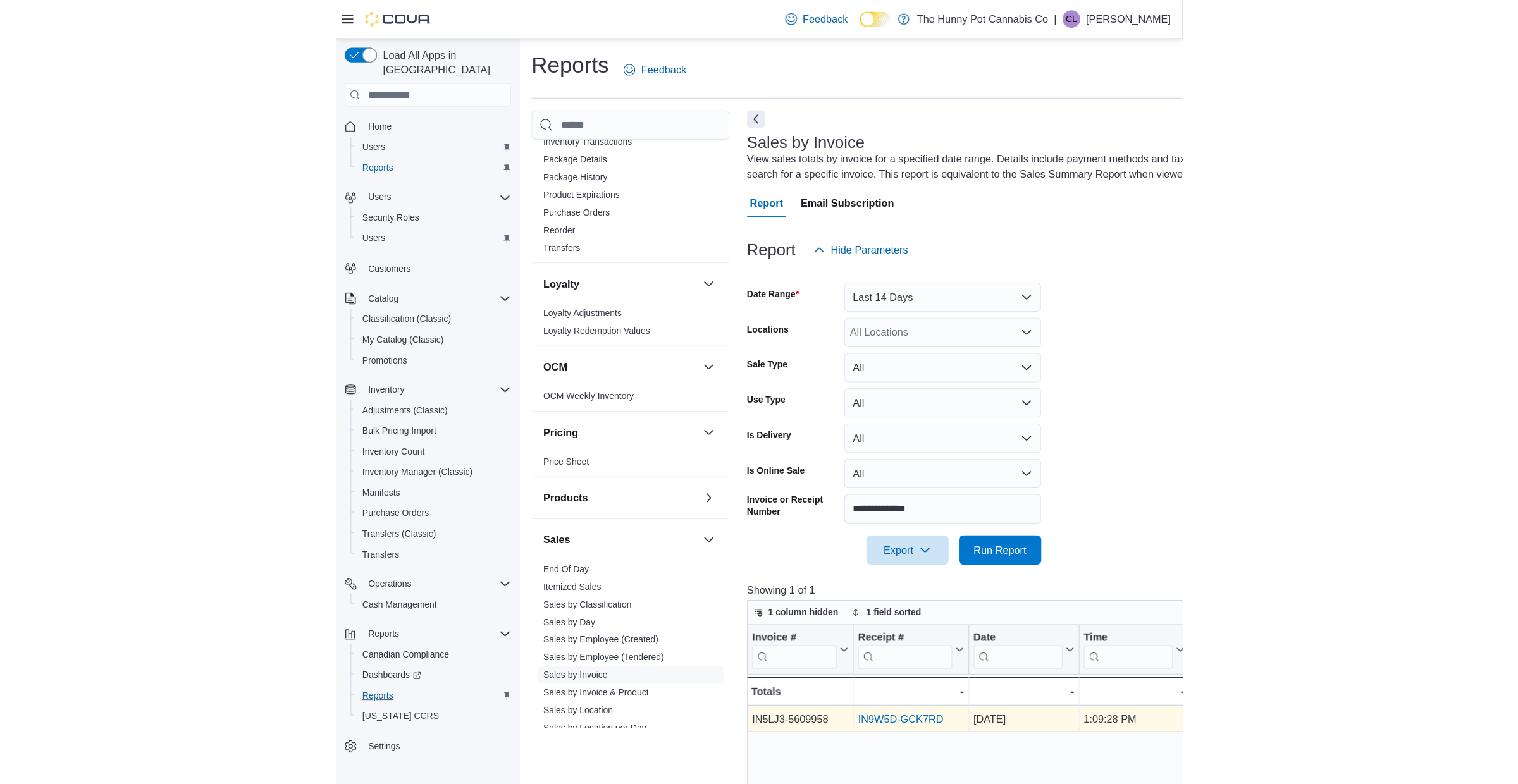
scroll to position [499, 0]
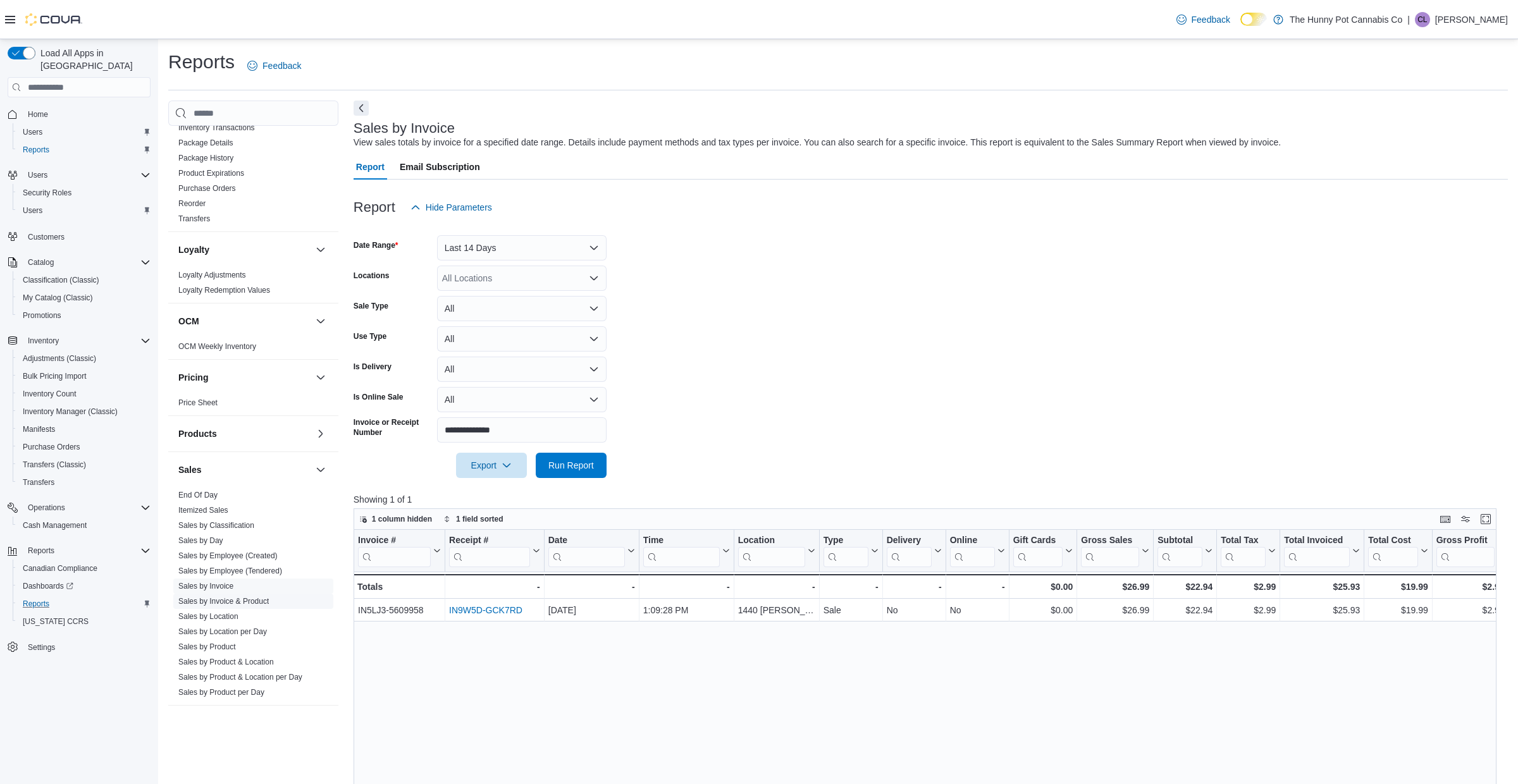
click at [256, 600] on link "Sales by Invoice & Product" at bounding box center [223, 601] width 91 height 9
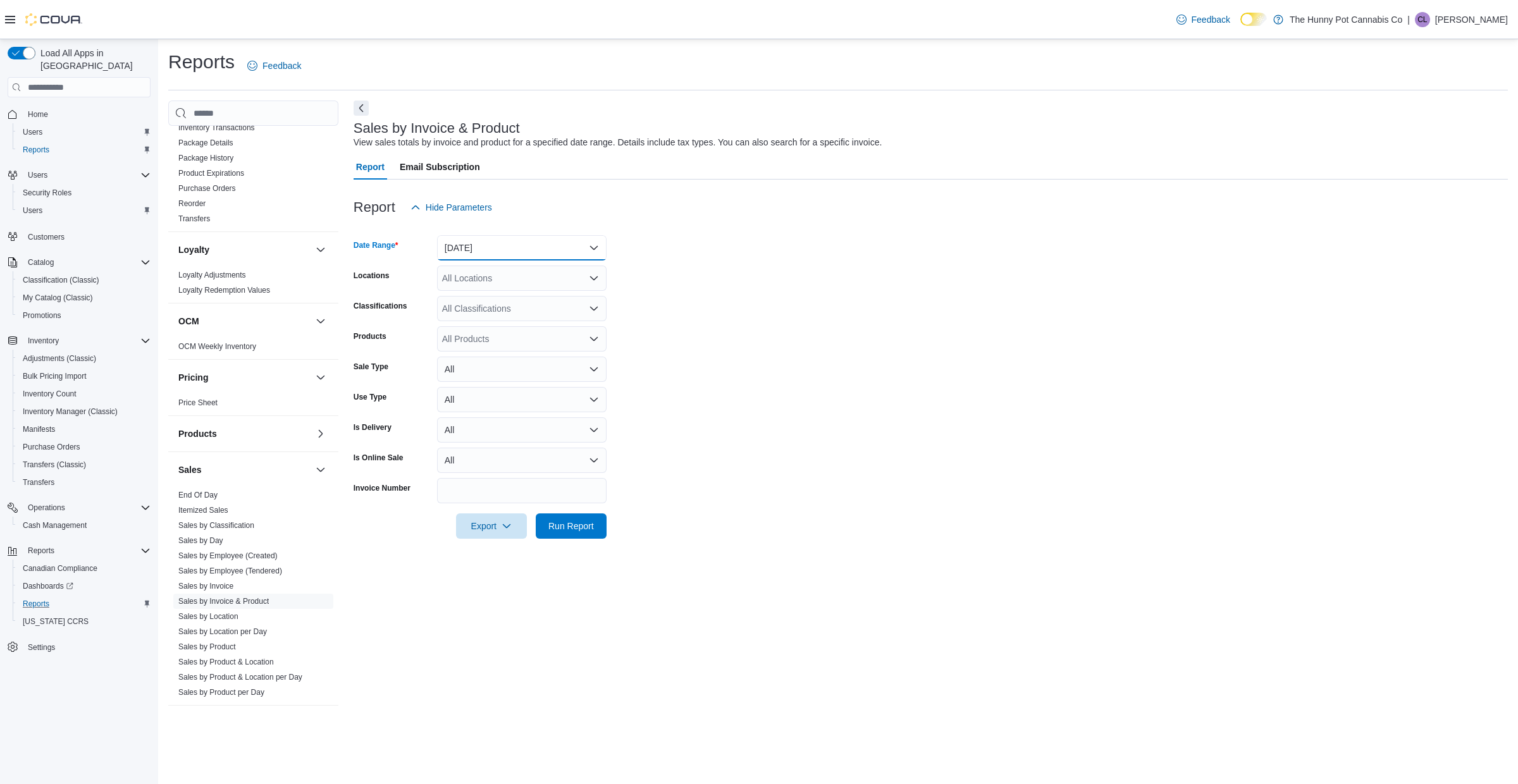
click at [537, 259] on button "Yesterday" at bounding box center [522, 248] width 170 height 26
click at [509, 418] on span "Month To Date" at bounding box center [529, 421] width 144 height 15
click at [507, 271] on div "All Locations" at bounding box center [522, 278] width 170 height 26
type input "****"
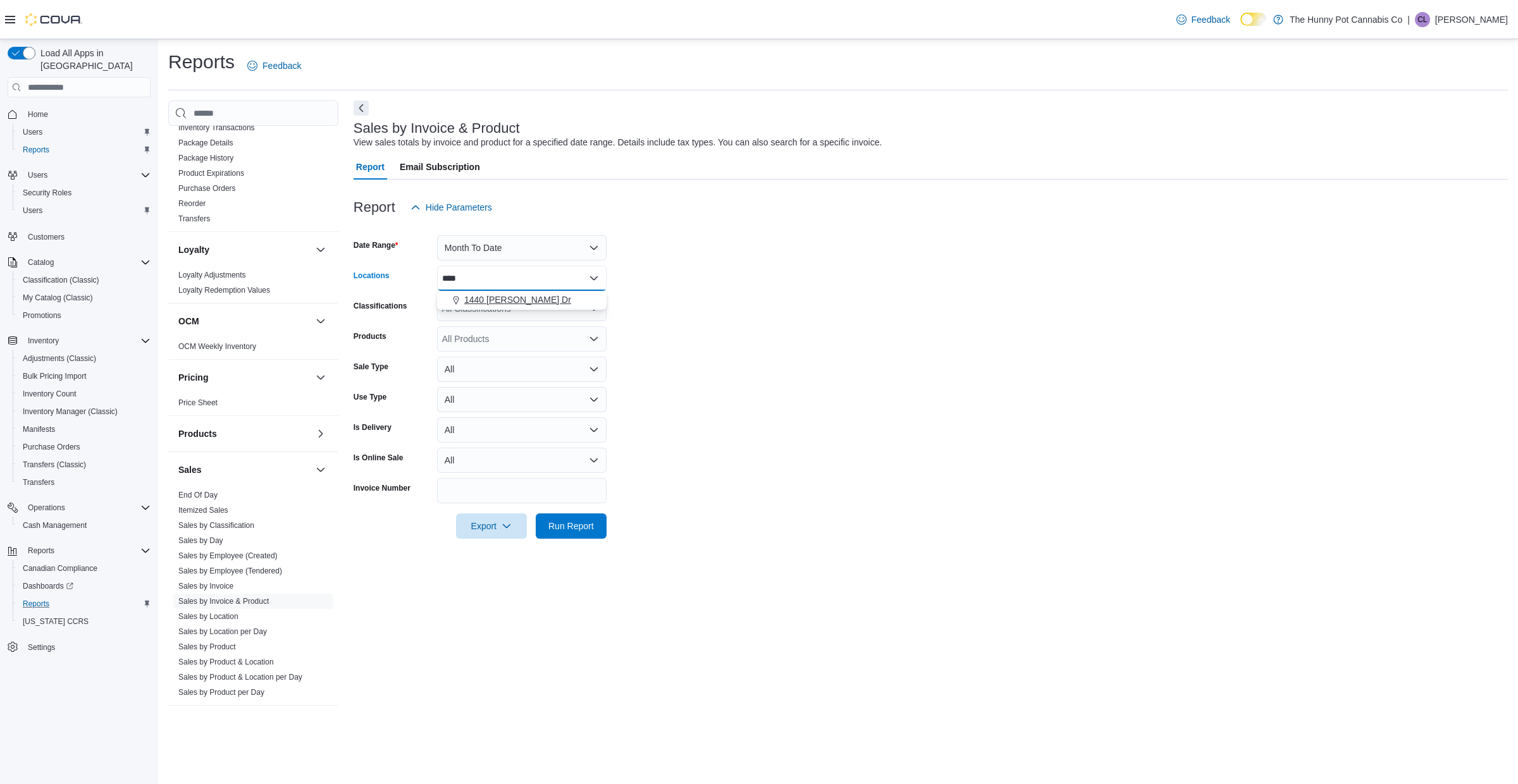
click at [510, 302] on span "1440 [PERSON_NAME] Dr" at bounding box center [517, 299] width 107 height 12
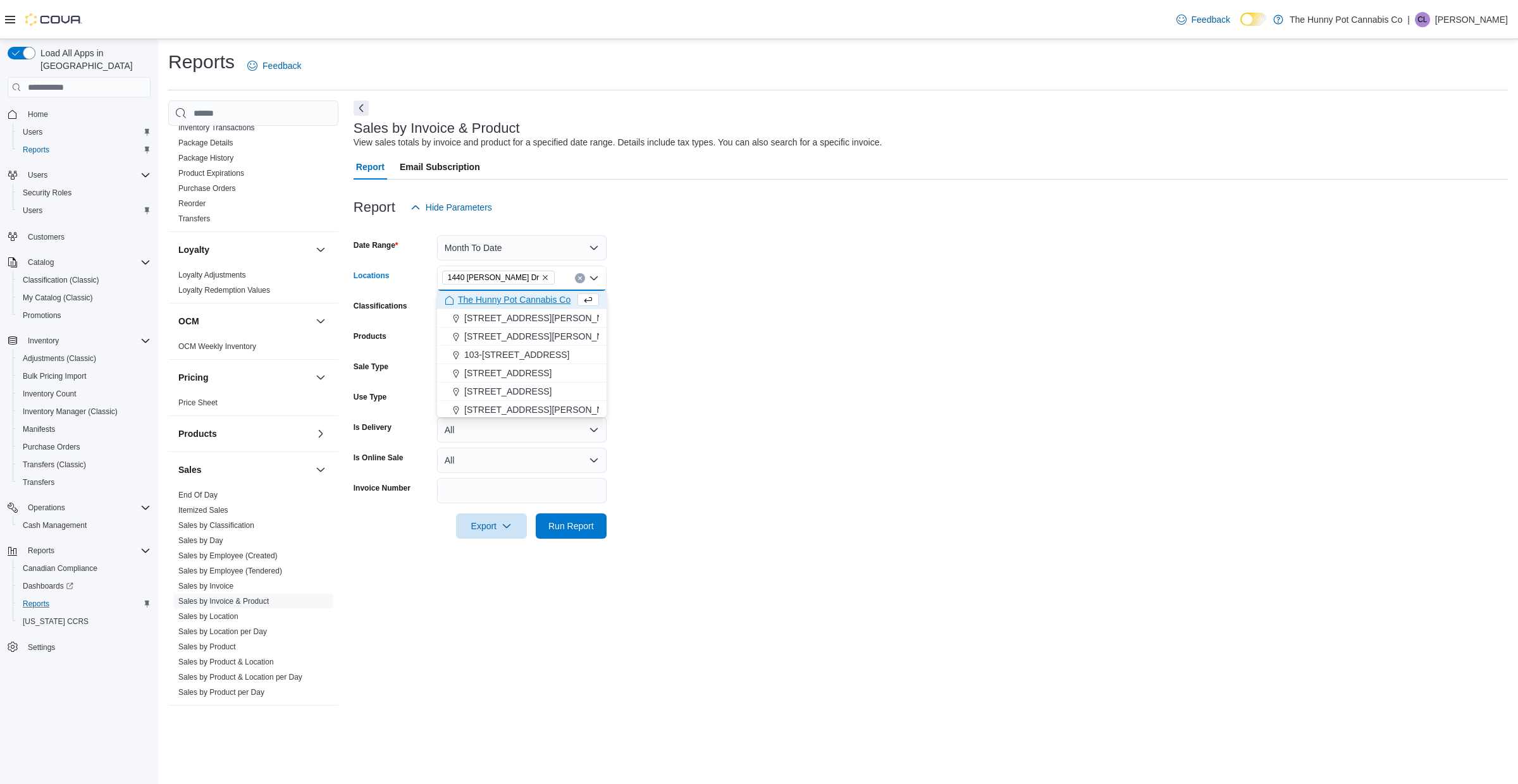
click at [683, 298] on form "Date Range Month To Date Locations 1440 Quinn Dr Combo box. Selected. 1440 Quin…" at bounding box center [930, 379] width 1154 height 319
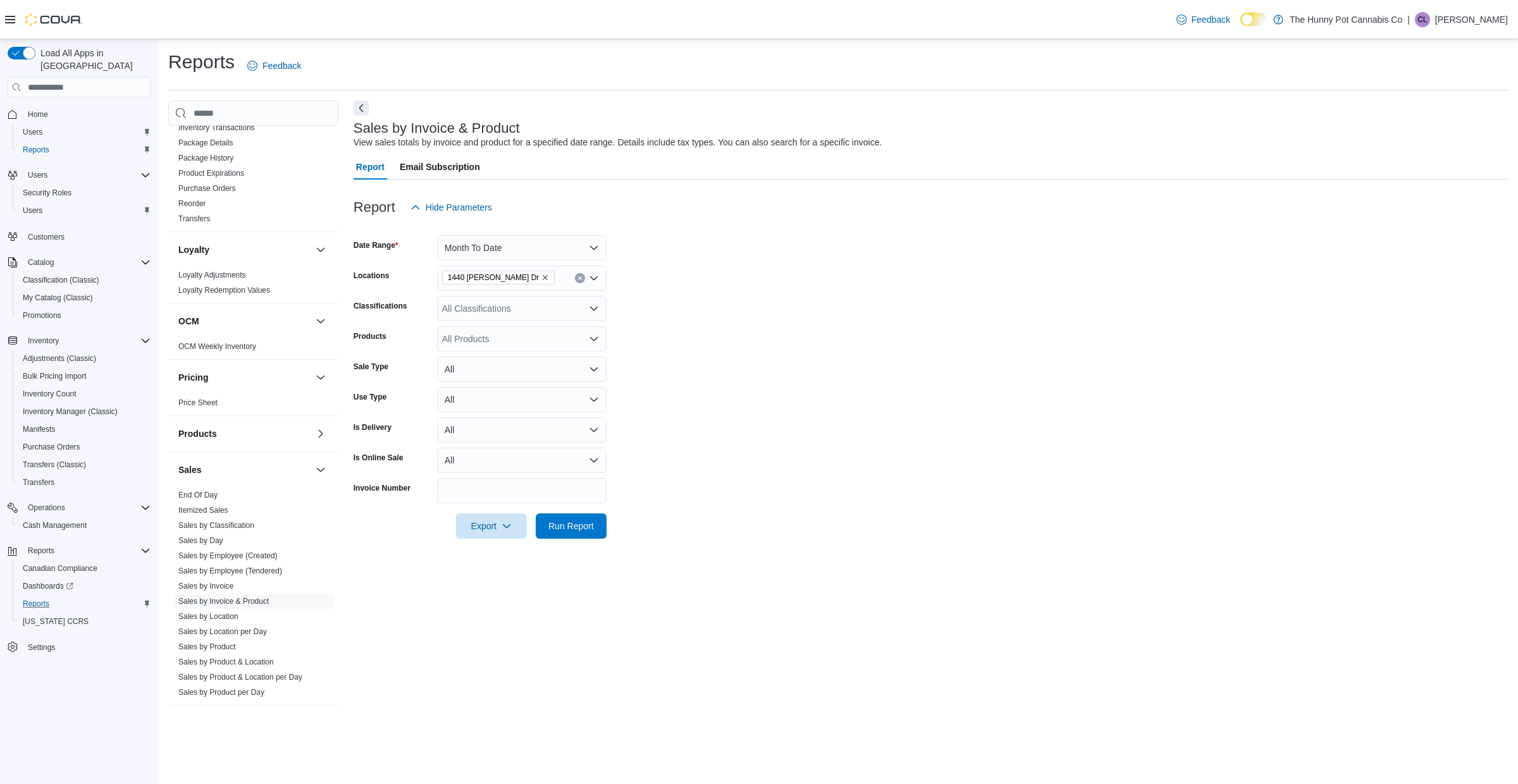
click at [518, 305] on div "All Classifications" at bounding box center [522, 309] width 170 height 26
type input "****"
click at [494, 332] on span "Lighters" at bounding box center [479, 330] width 31 height 12
click at [584, 524] on span "Run Report" at bounding box center [571, 525] width 46 height 12
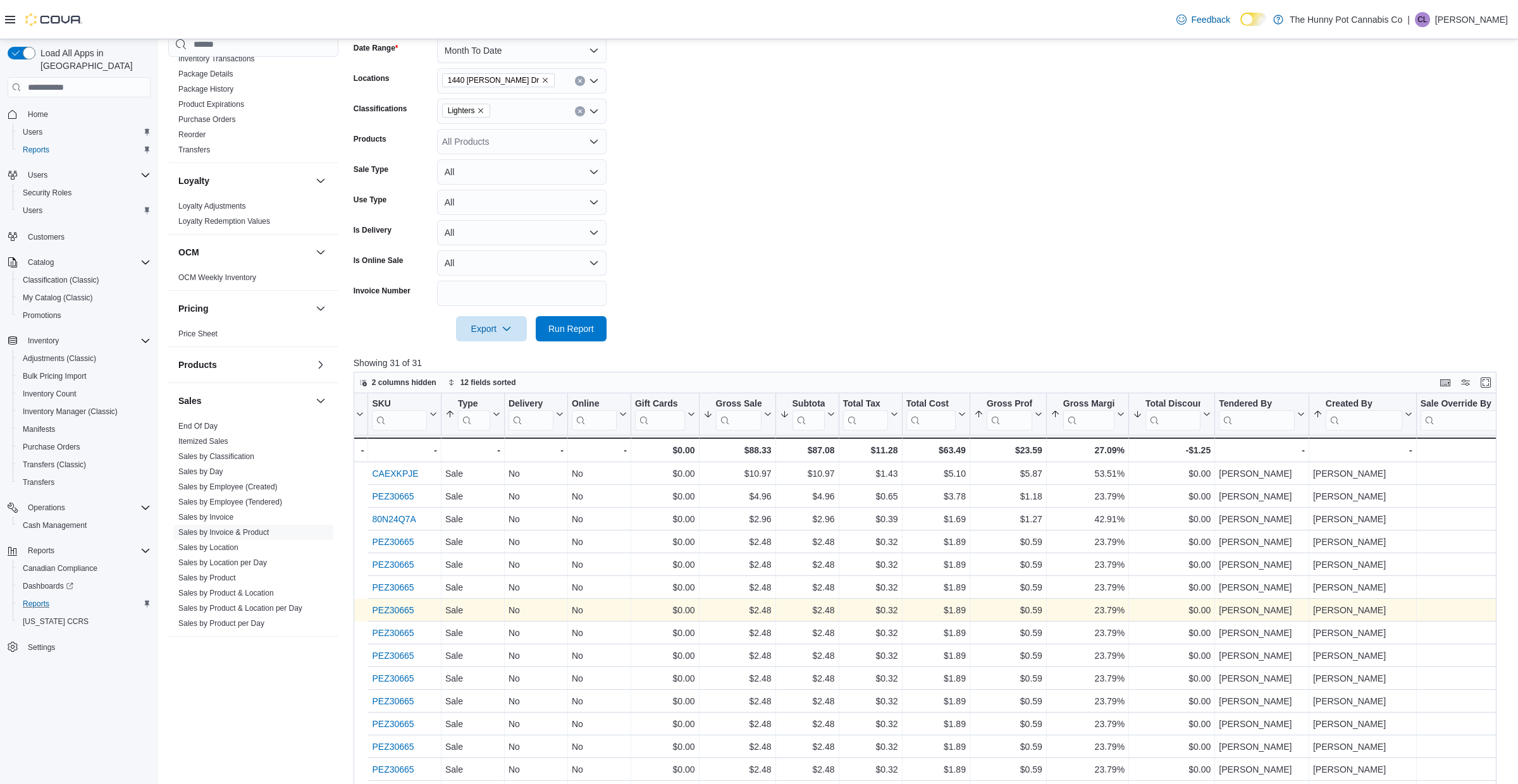
scroll to position [0, 1000]
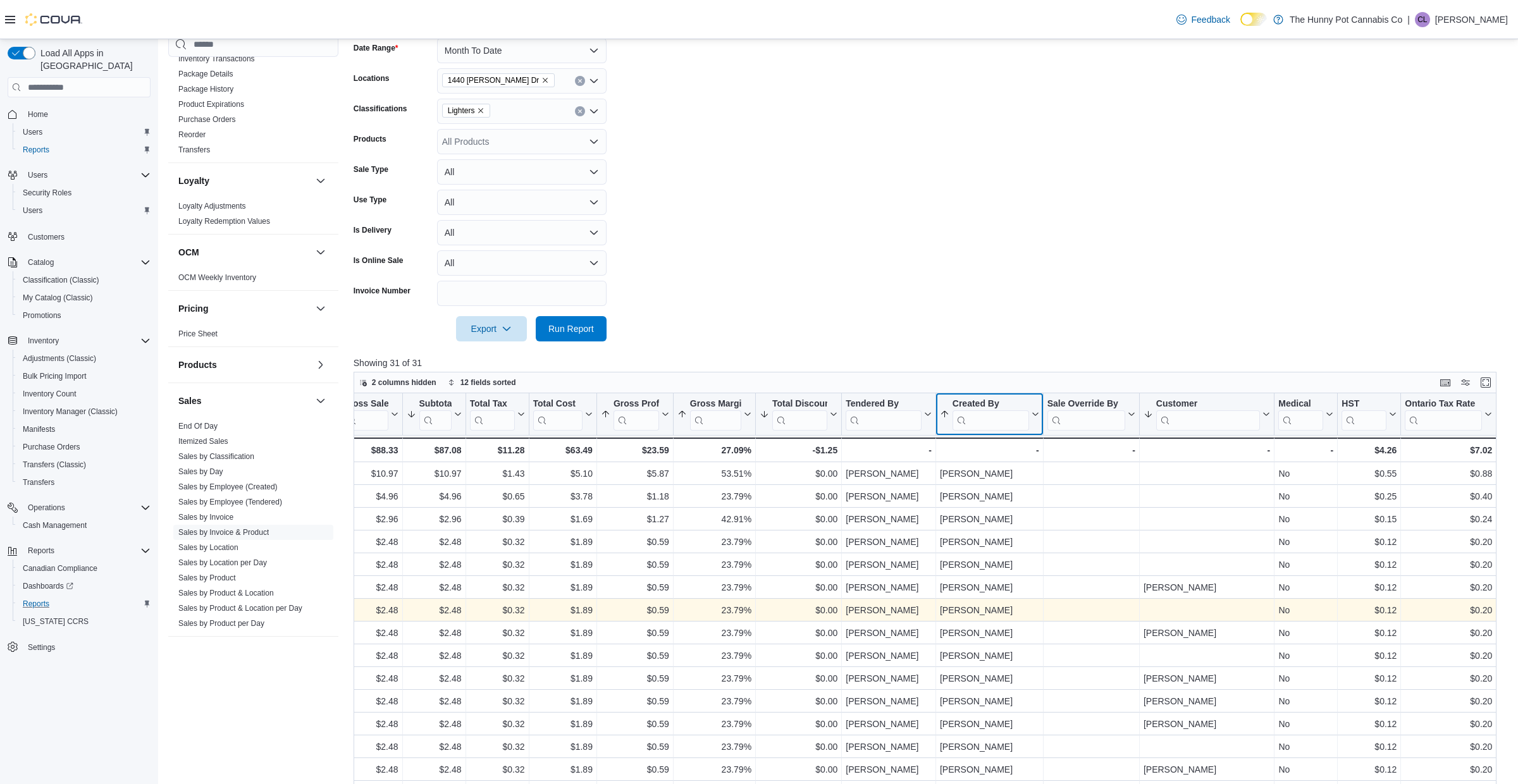
click at [1033, 411] on icon at bounding box center [1034, 414] width 10 height 8
click at [985, 460] on span "Sort A-Z" at bounding box center [987, 463] width 26 height 10
click at [1031, 411] on icon at bounding box center [1034, 414] width 10 height 8
click at [997, 462] on span "Sort A-Z" at bounding box center [987, 463] width 26 height 10
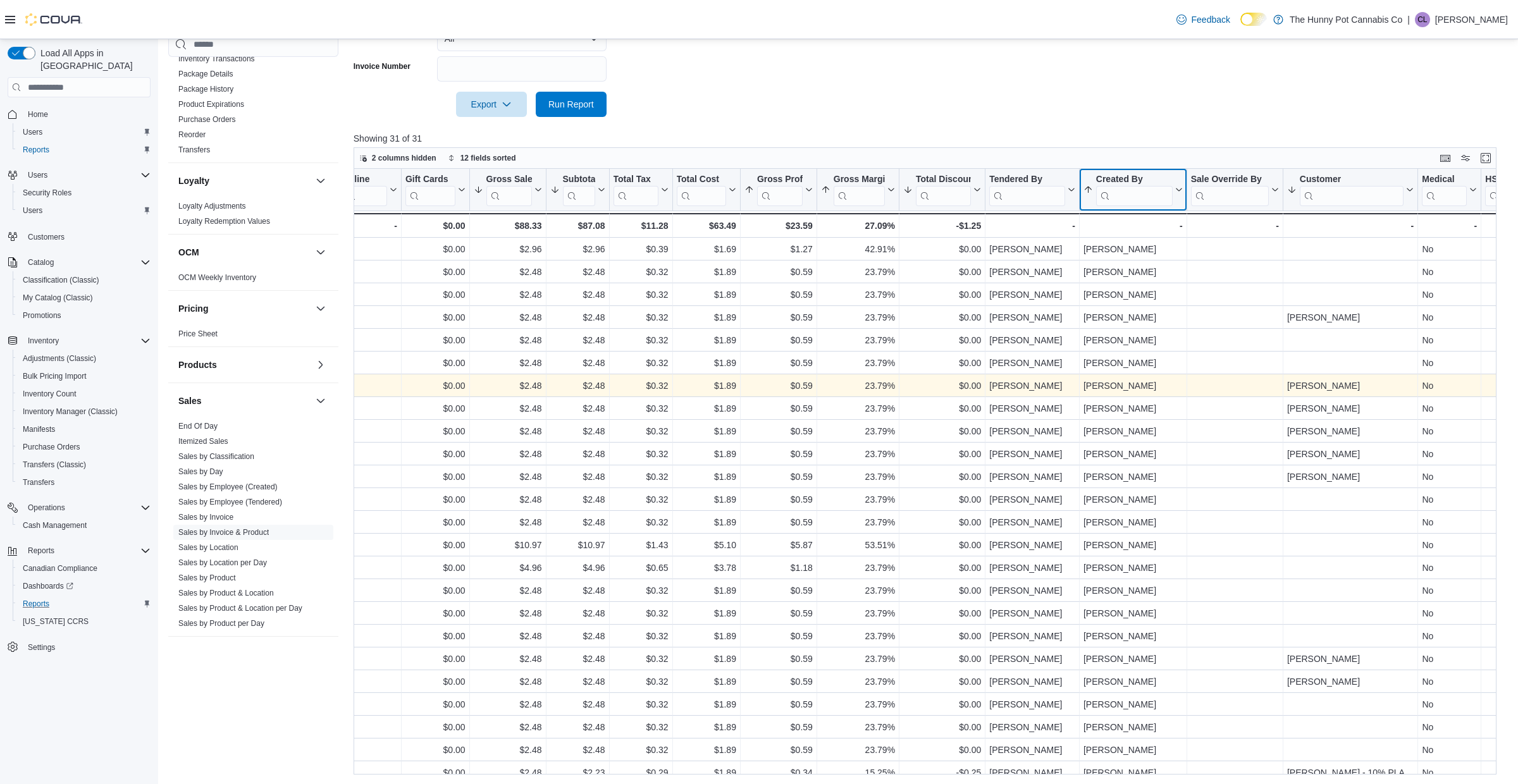
scroll to position [169, 856]
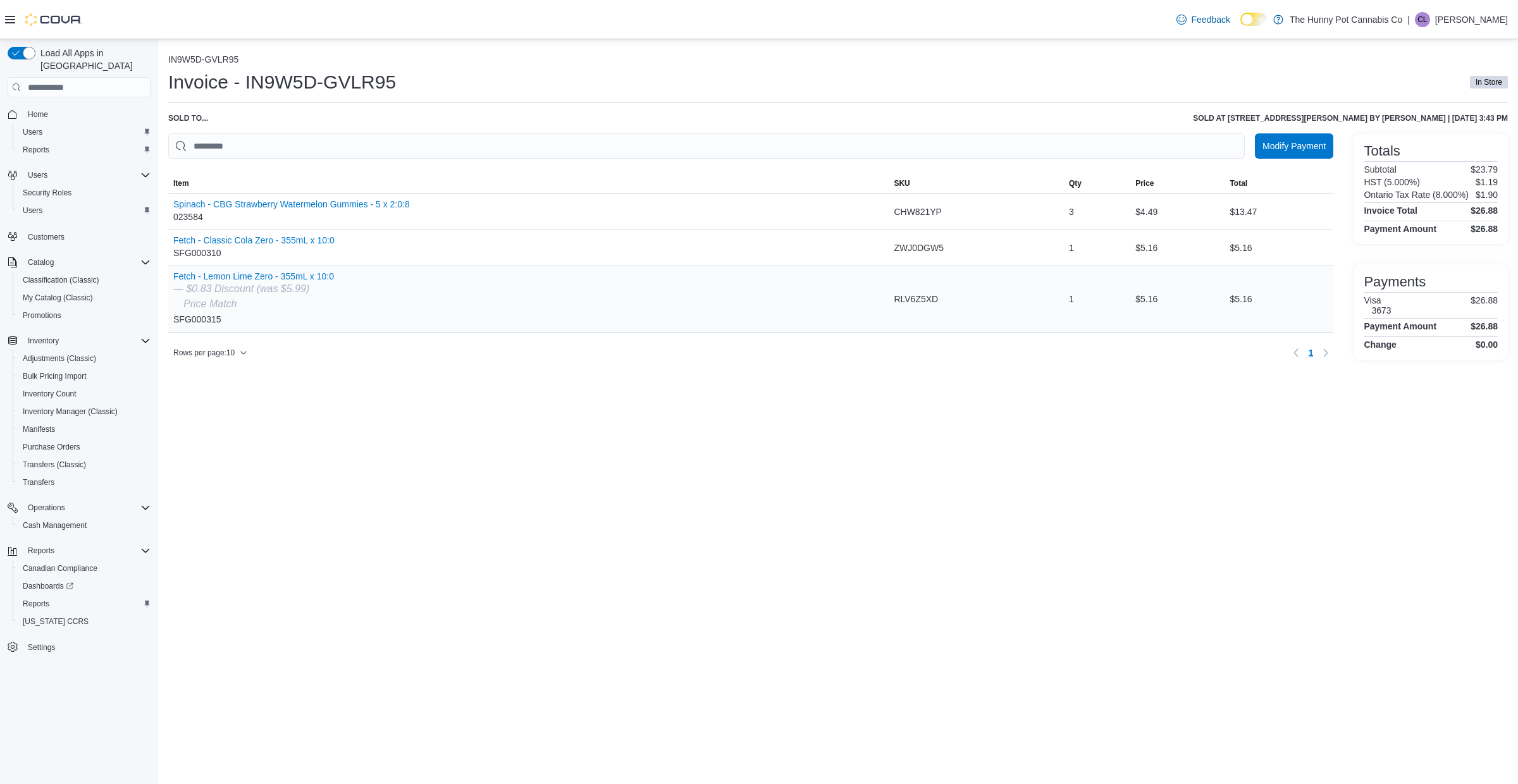
click at [257, 283] on div "— $0.83 Discount (was $5.99)" at bounding box center [253, 289] width 161 height 15
click at [248, 276] on button "Fetch - Lemon Lime Zero - 355mL x 10:0" at bounding box center [253, 276] width 161 height 10
click at [281, 240] on button "Fetch - Classic Cola Zero - 355mL x 10:0" at bounding box center [253, 240] width 161 height 10
click at [38, 232] on span "Customers" at bounding box center [46, 237] width 36 height 10
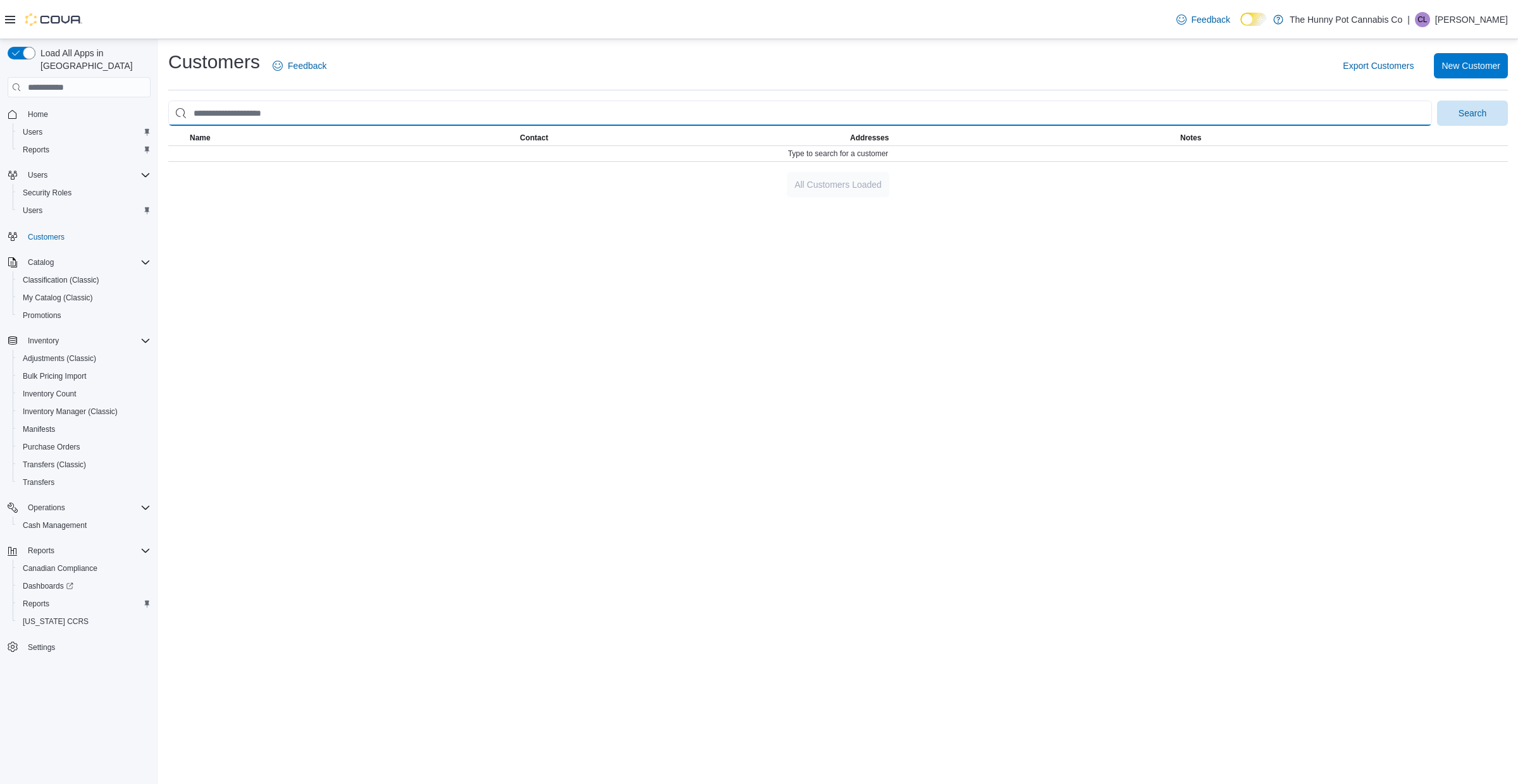
click at [388, 121] on input "search" at bounding box center [800, 113] width 1264 height 26
paste input "**********"
type input "**********"
click at [1437, 101] on button "Search" at bounding box center [1472, 113] width 71 height 26
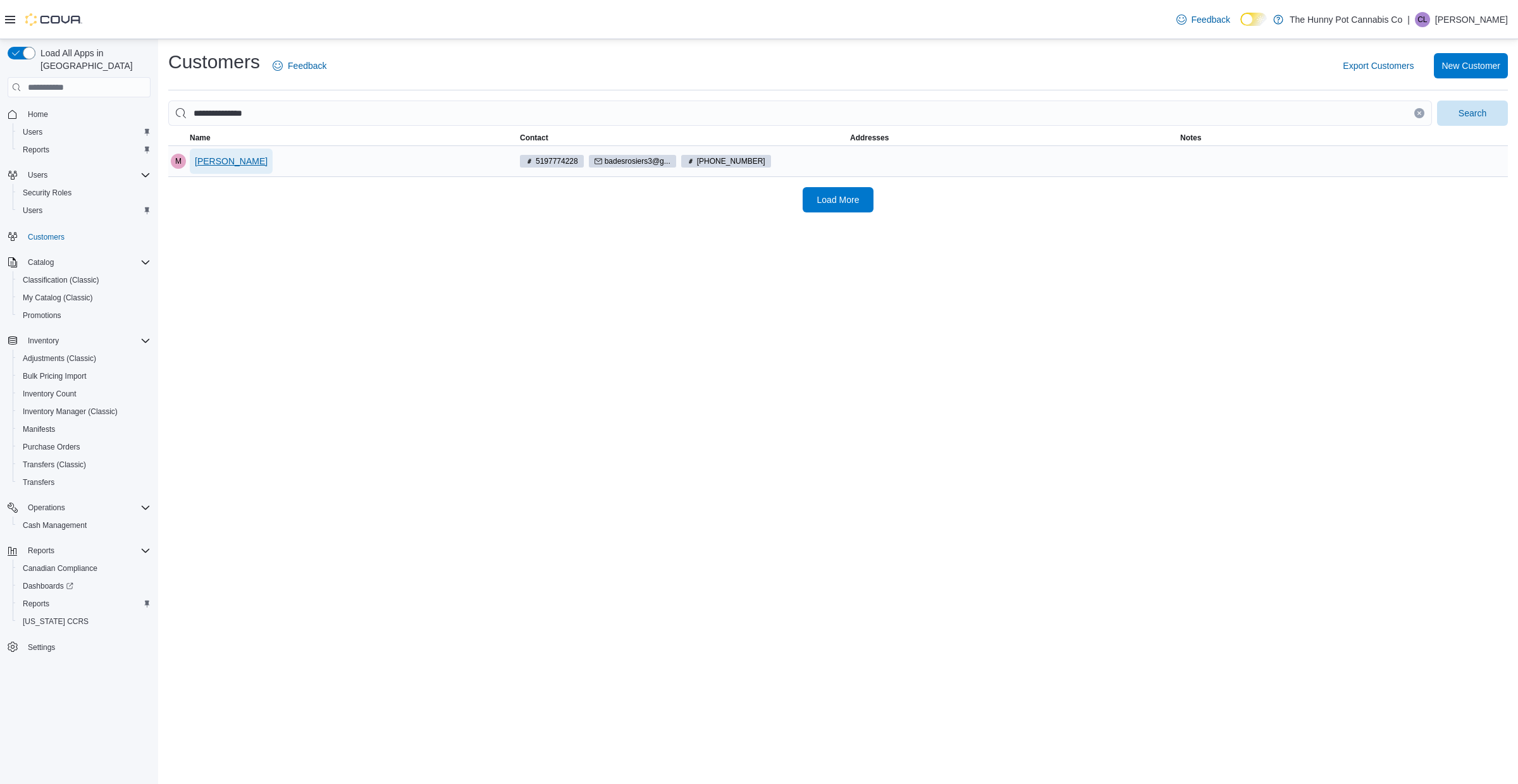
click at [235, 166] on span "Mike Desrosiers" at bounding box center [231, 161] width 72 height 12
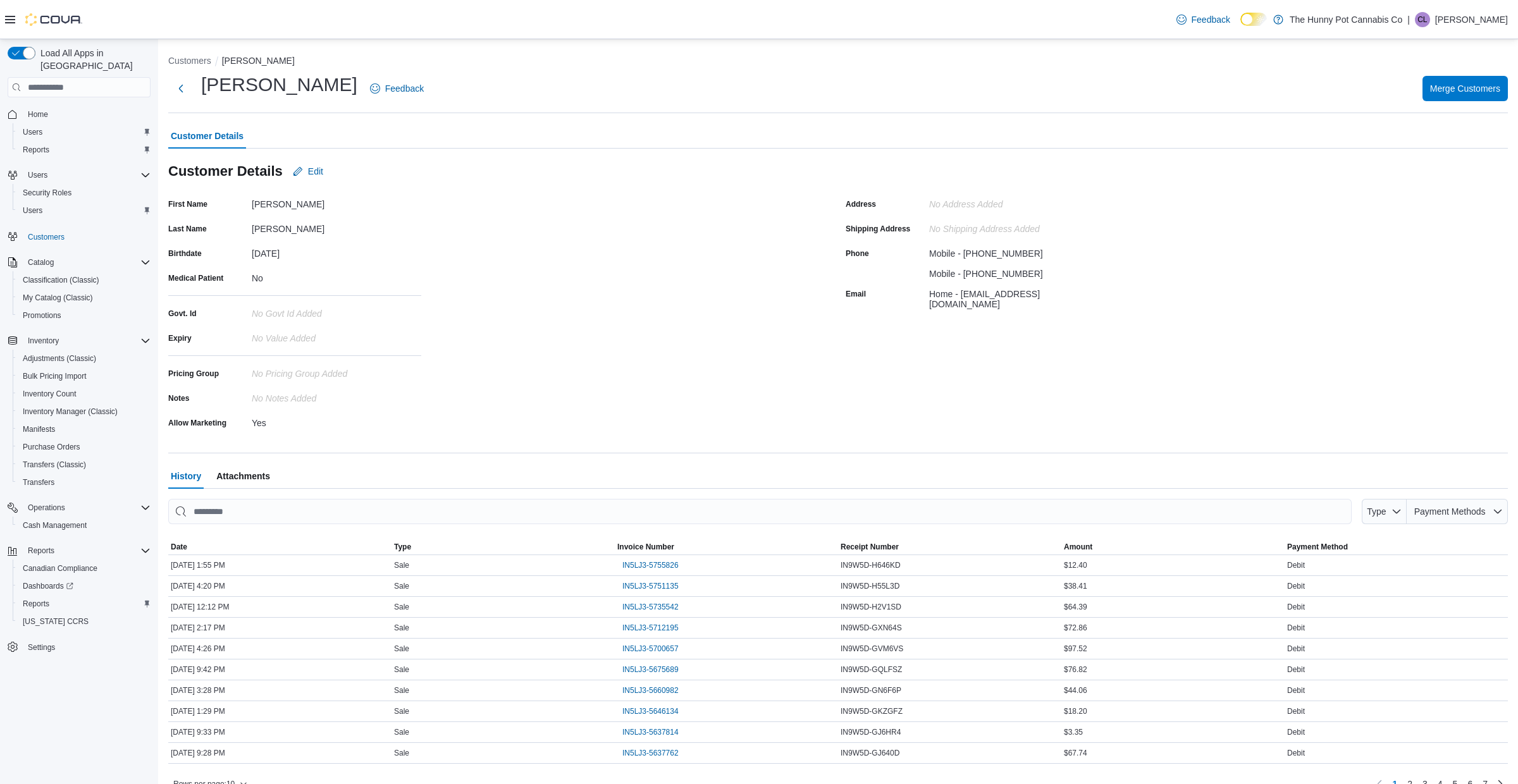
scroll to position [22, 0]
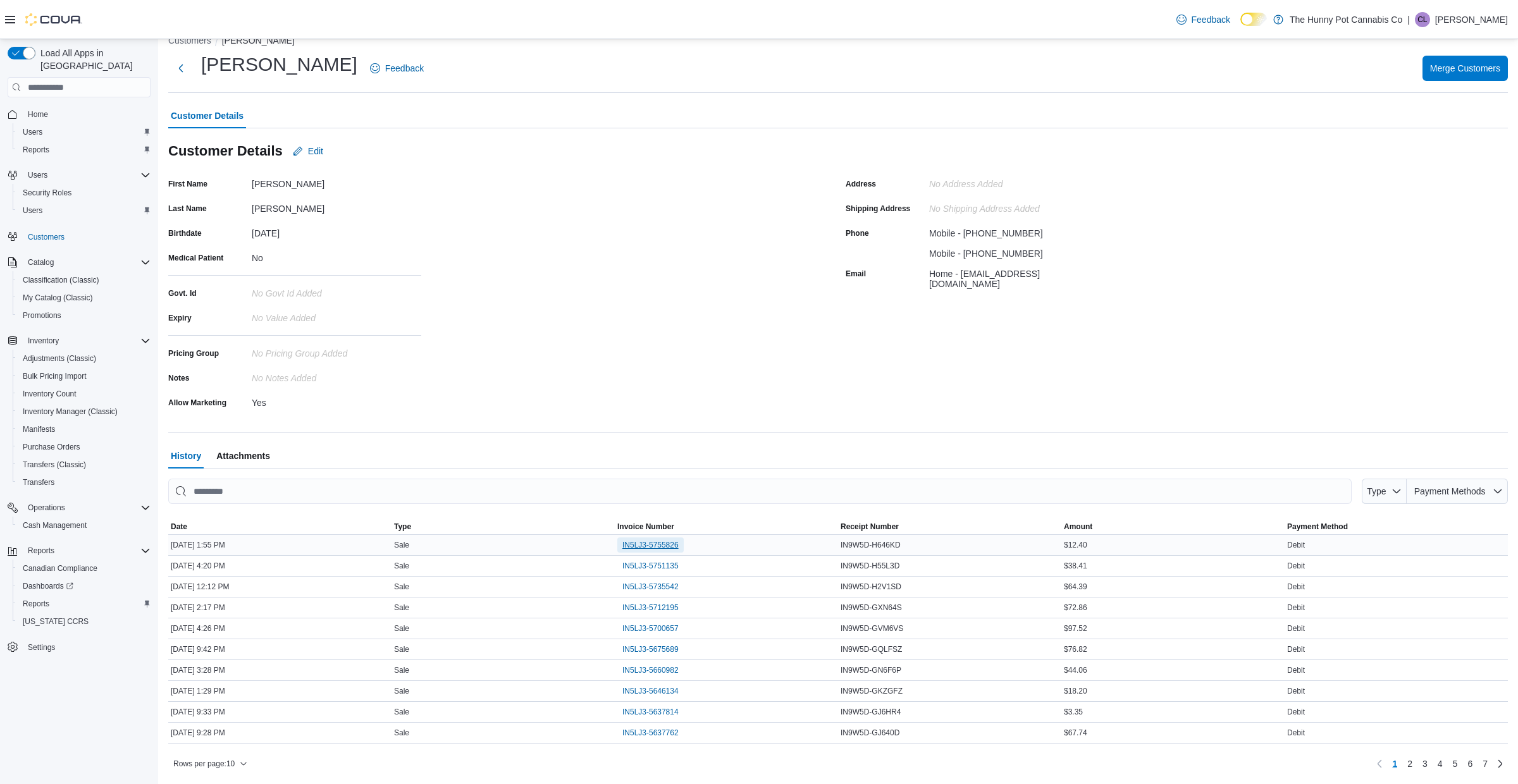
click at [656, 550] on span "IN5LJ3-5755826" at bounding box center [650, 545] width 56 height 15
click at [650, 567] on span "IN5LJ3-5751135" at bounding box center [650, 566] width 56 height 10
click at [640, 587] on span "IN5LJ3-5735542" at bounding box center [650, 587] width 56 height 10
click at [639, 606] on span "IN5LJ3-5712195" at bounding box center [650, 608] width 56 height 10
click at [640, 628] on span "IN5LJ3-5700657" at bounding box center [650, 628] width 56 height 10
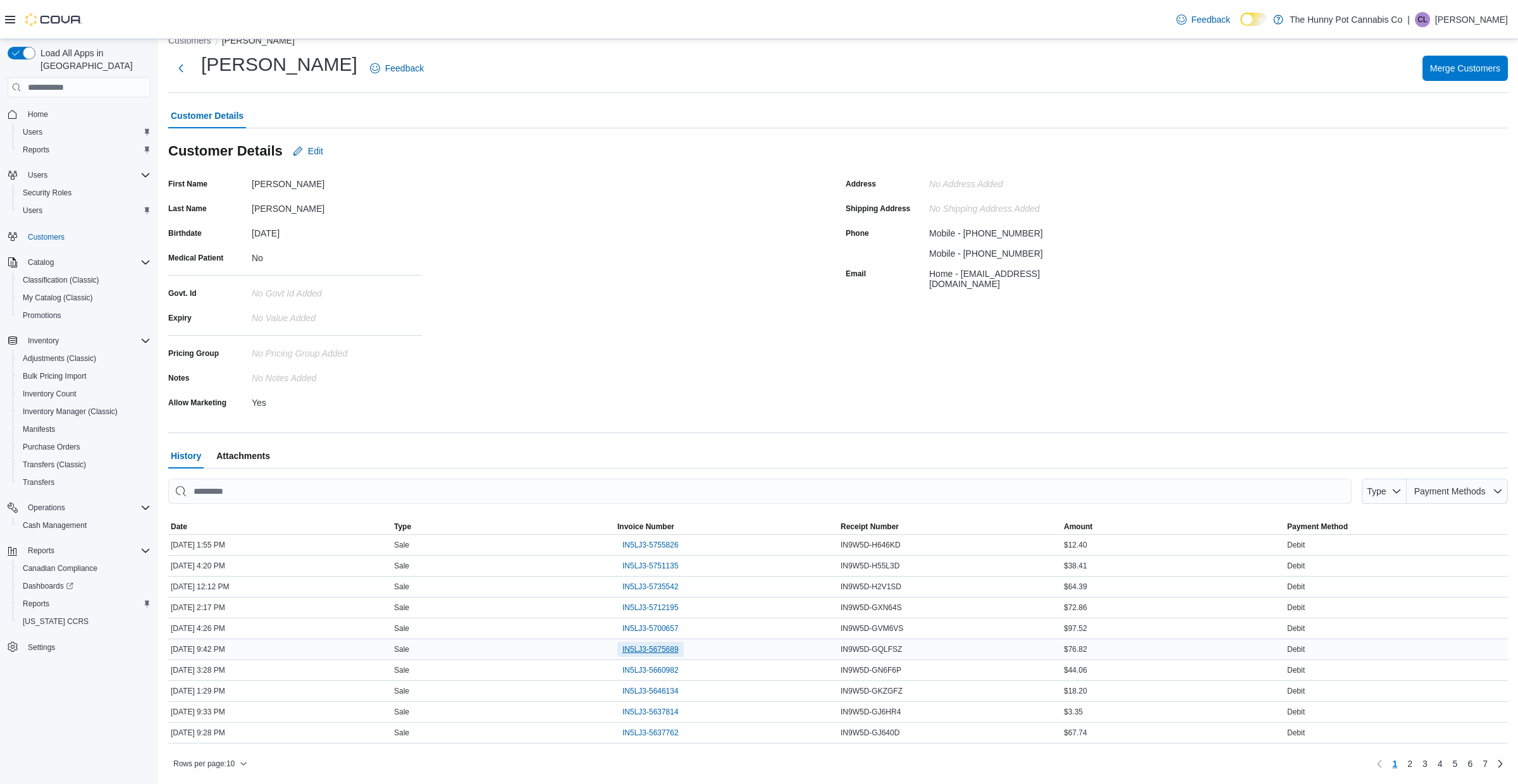
click at [640, 649] on span "IN5LJ3-5675689" at bounding box center [650, 649] width 56 height 10
drag, startPoint x: 333, startPoint y: 63, endPoint x: 187, endPoint y: 52, distance: 146.4
click at [187, 52] on div "Mike Desrosiers Feedback" at bounding box center [298, 68] width 260 height 33
click at [285, 73] on h1 "Mike Desrosiers" at bounding box center [279, 64] width 156 height 26
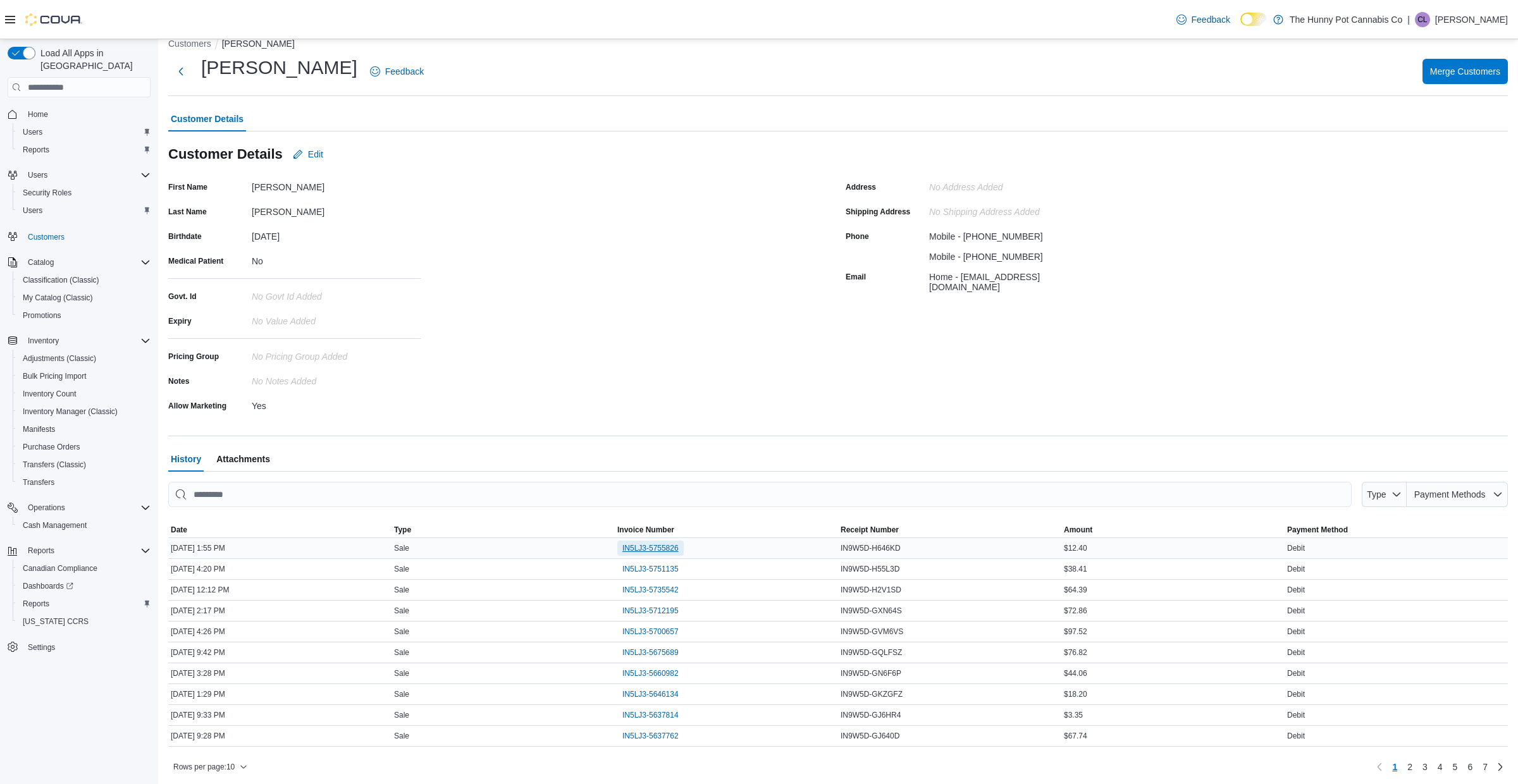
click at [648, 550] on span "IN5LJ3-5755826" at bounding box center [650, 548] width 56 height 10
click at [654, 565] on span "IN5LJ3-5751135" at bounding box center [650, 569] width 56 height 10
click at [642, 593] on span "IN5LJ3-5735542" at bounding box center [650, 590] width 56 height 10
click at [635, 612] on span "IN5LJ3-5712195" at bounding box center [650, 611] width 56 height 10
click at [672, 631] on span "IN5LJ3-5700657" at bounding box center [650, 632] width 56 height 10
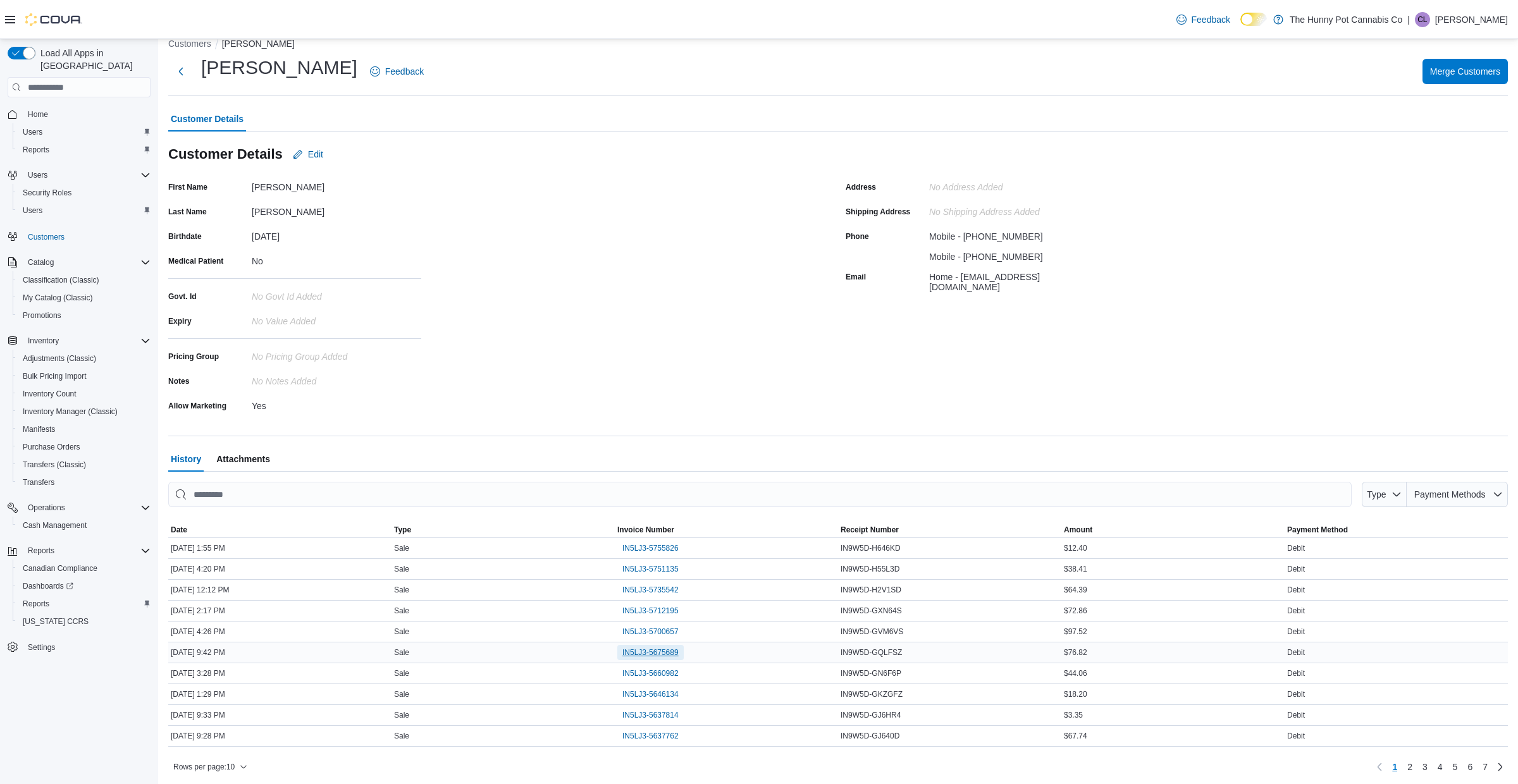
click at [655, 653] on span "IN5LJ3-5675689" at bounding box center [650, 653] width 56 height 10
click at [648, 683] on div "IN5LJ3-5660982" at bounding box center [726, 673] width 223 height 20
click at [641, 673] on span "IN5LJ3-5660982" at bounding box center [650, 673] width 56 height 10
click at [648, 697] on span "IN5LJ3-5646134" at bounding box center [650, 694] width 56 height 10
click at [661, 683] on div "IN5LJ3-5660982" at bounding box center [726, 673] width 223 height 20
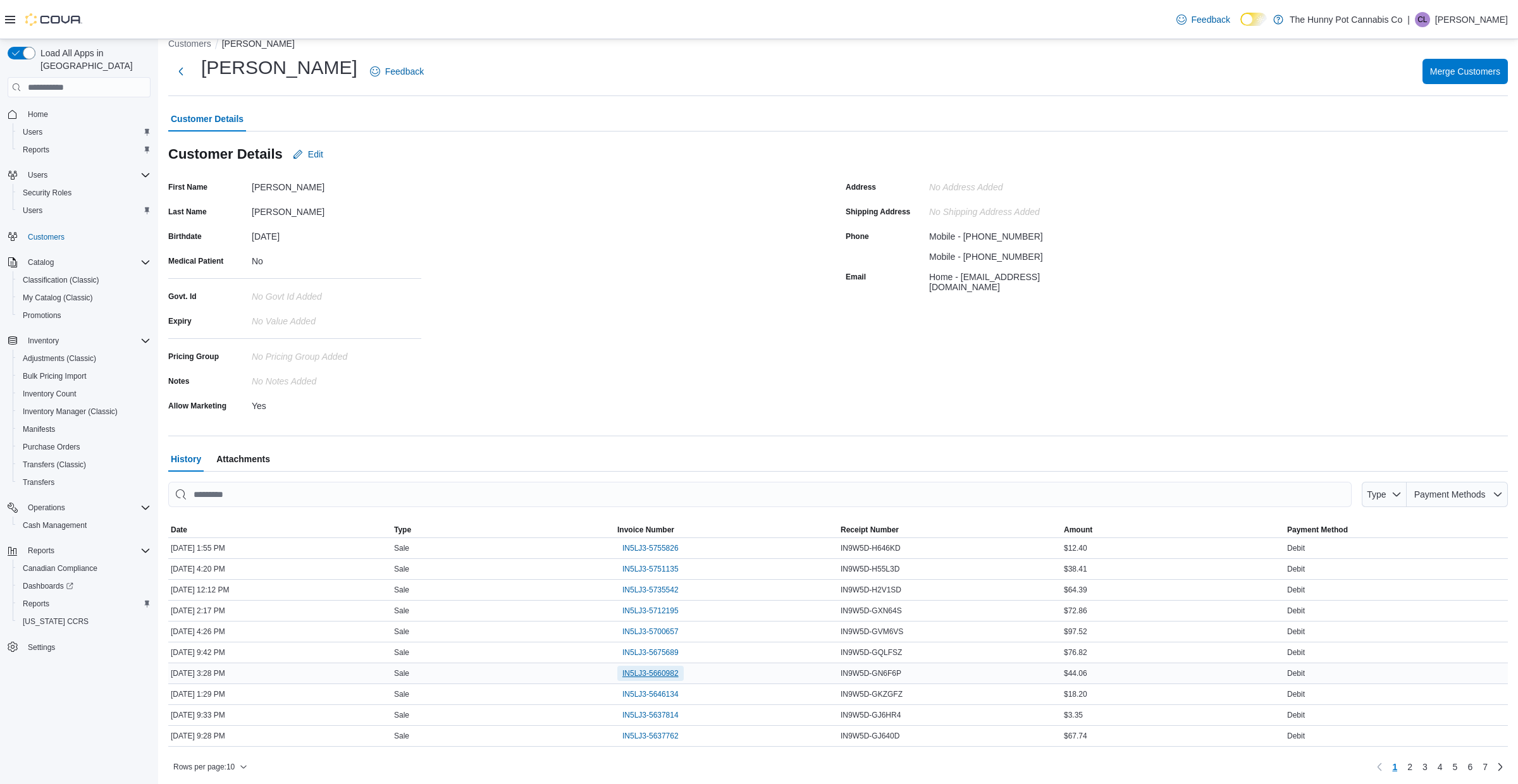
click at [654, 676] on span "IN5LJ3-5660982" at bounding box center [650, 673] width 56 height 10
click at [515, 222] on div "First Name Mike Last Name Desrosiers Birthdate December 18, 1986 Medical Patien…" at bounding box center [499, 296] width 662 height 238
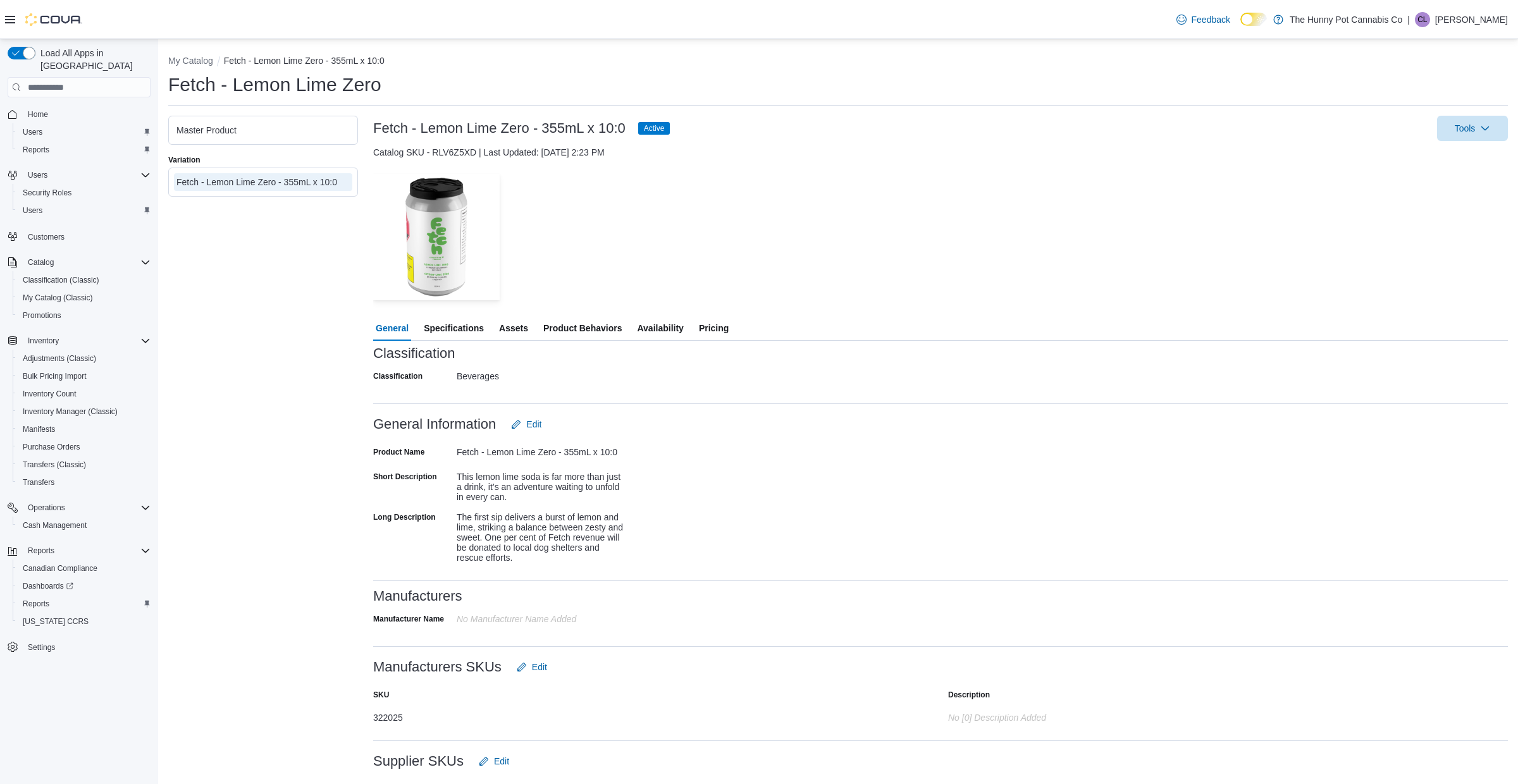
click at [728, 326] on span "Pricing" at bounding box center [713, 328] width 30 height 26
click at [704, 324] on button "Pricing" at bounding box center [714, 328] width 35 height 26
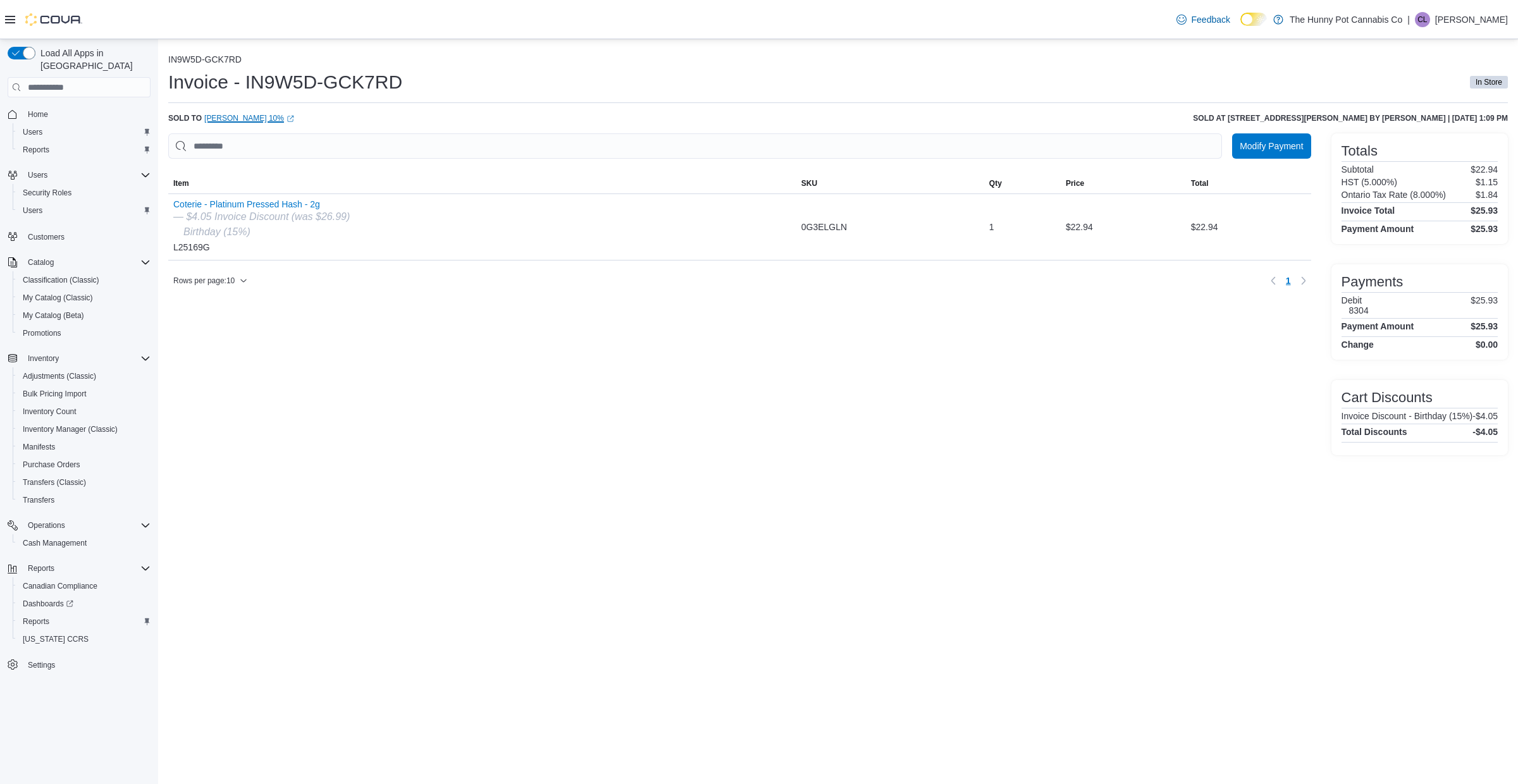
click at [227, 119] on link "[PERSON_NAME] 10% (opens in a new tab or window)" at bounding box center [249, 118] width 90 height 10
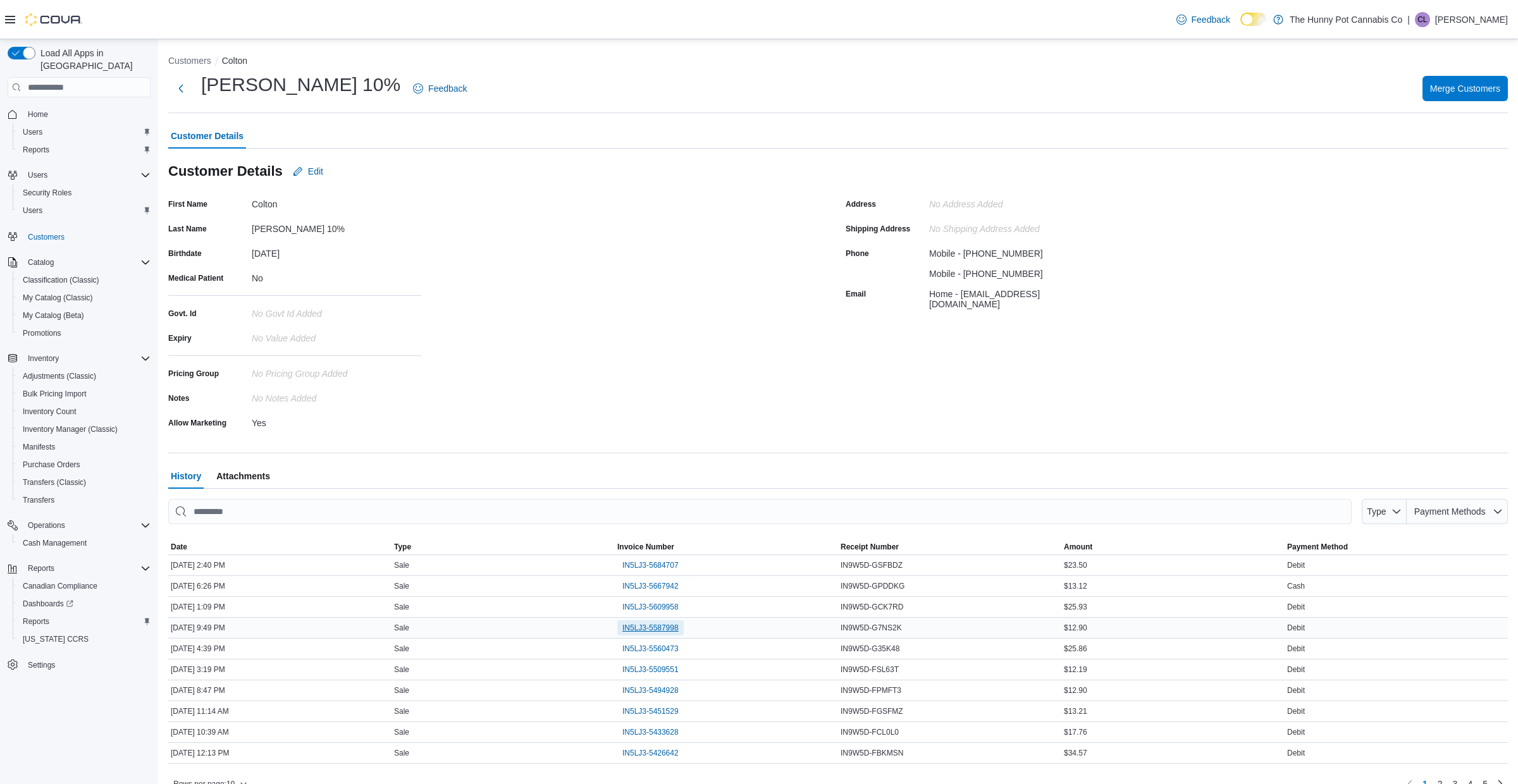
click at [647, 629] on span "IN5LJ3-5587998" at bounding box center [650, 628] width 56 height 10
click at [642, 609] on span "IN5LJ3-5609958" at bounding box center [650, 607] width 56 height 10
click at [646, 587] on span "IN5LJ3-5667942" at bounding box center [650, 586] width 56 height 10
click at [652, 566] on span "IN5LJ3-5684707" at bounding box center [650, 565] width 56 height 10
click at [656, 695] on span "IN5LJ3-5494928" at bounding box center [650, 690] width 56 height 10
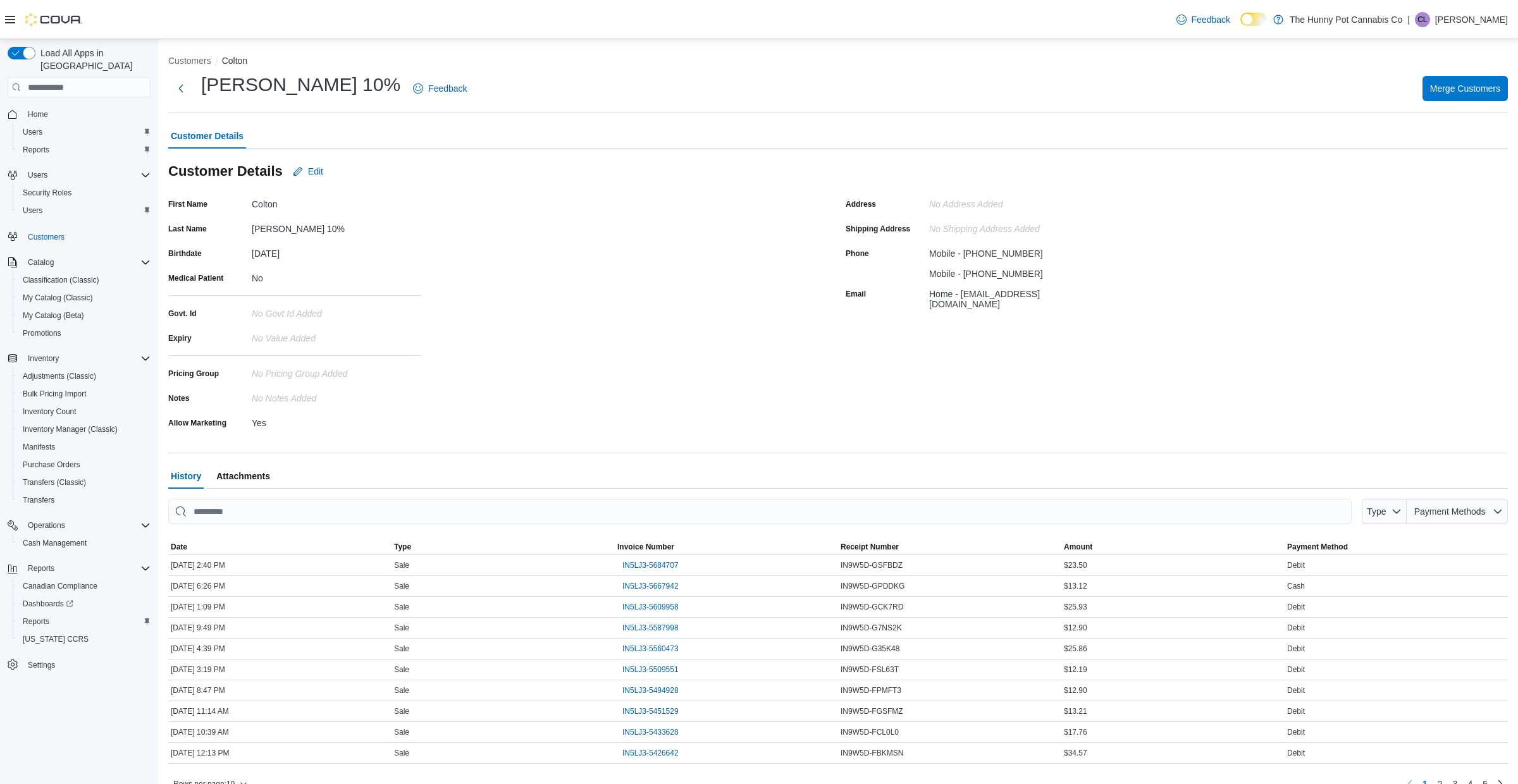
scroll to position [22, 0]
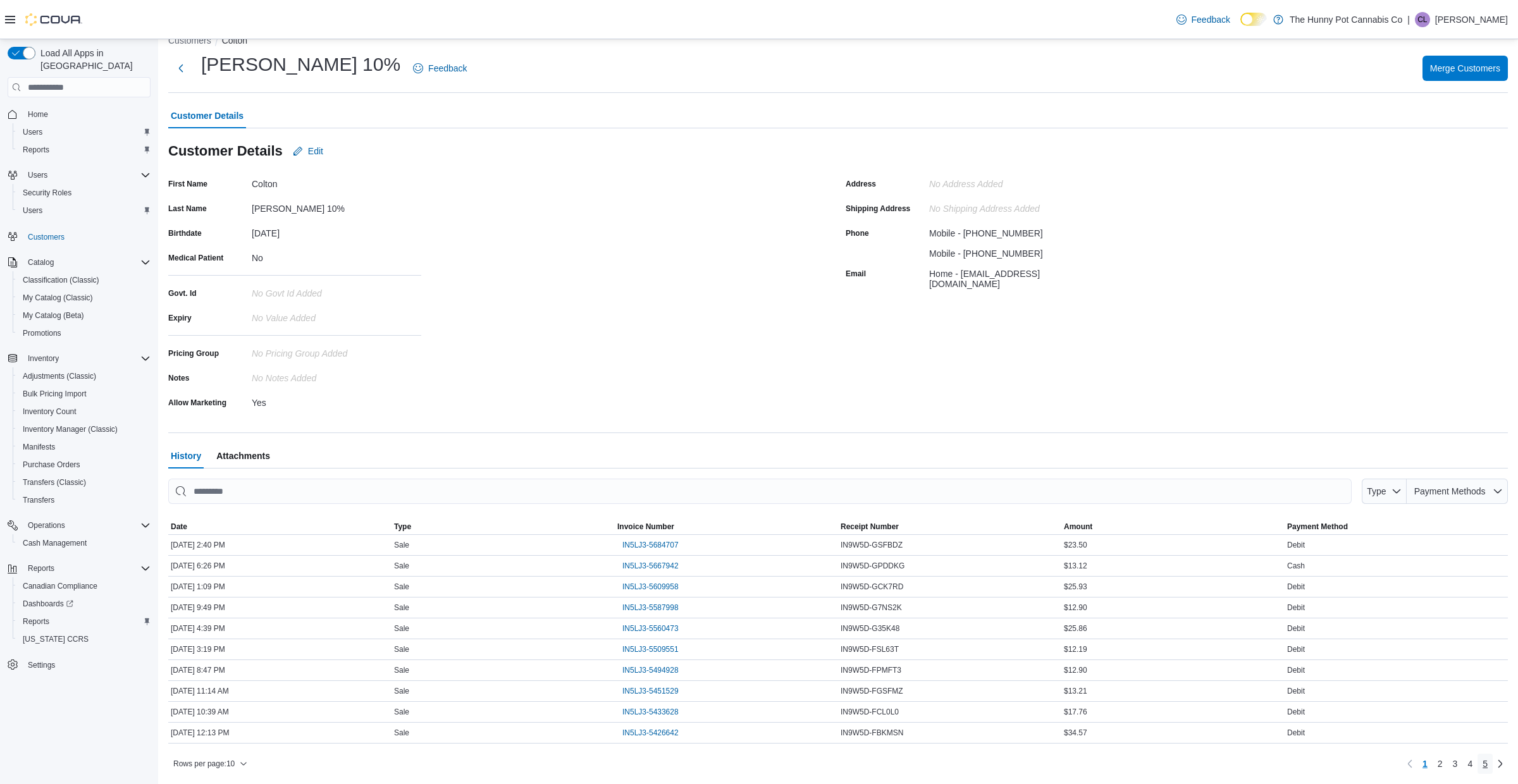
click at [1489, 766] on link "5" at bounding box center [1485, 763] width 15 height 20
click at [669, 727] on span "IN5LJ3-4814765" at bounding box center [650, 733] width 56 height 15
click at [654, 715] on span "IN5LJ3-4823302" at bounding box center [650, 712] width 56 height 10
click at [28, 615] on span "Reports" at bounding box center [36, 621] width 27 height 15
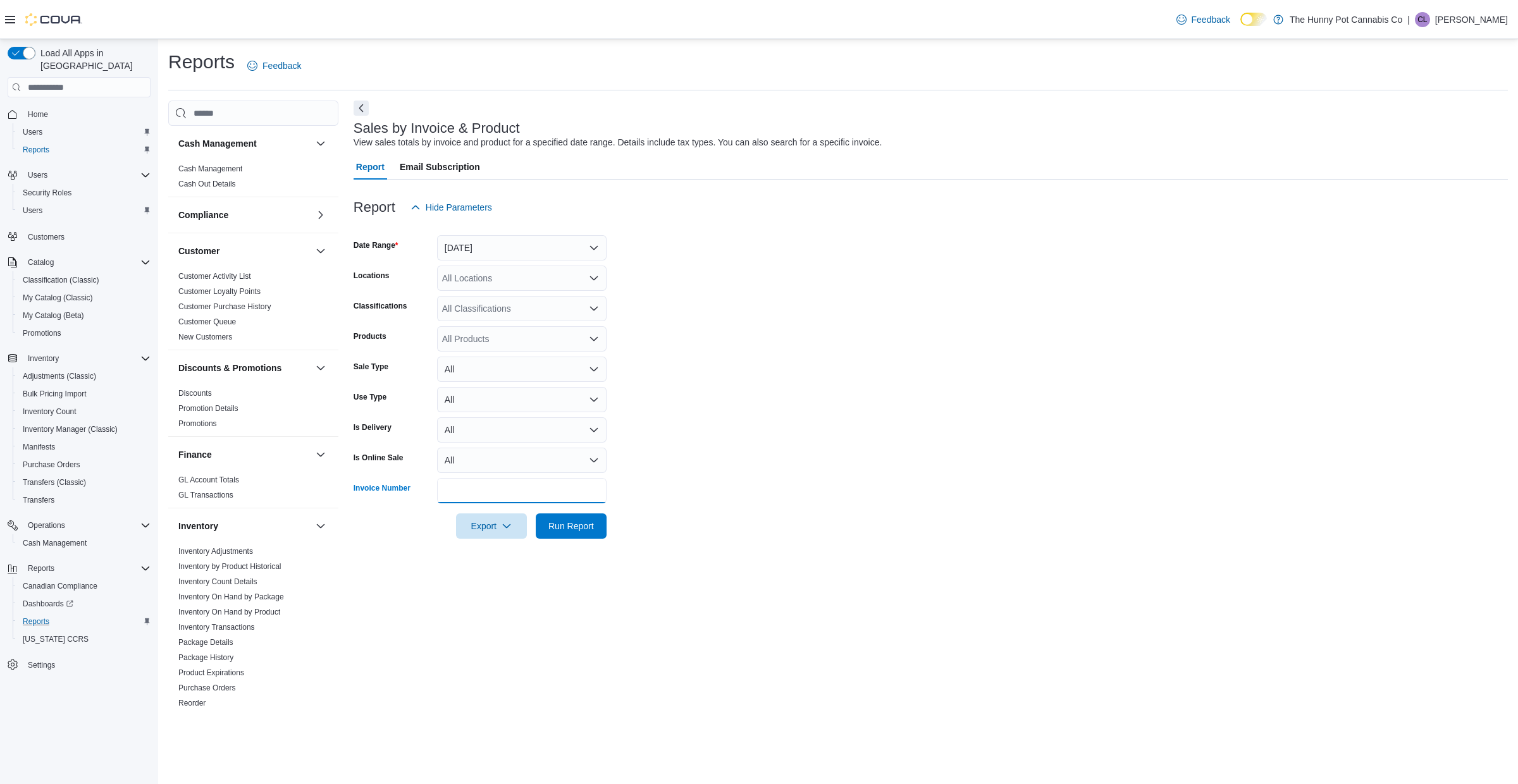
click at [540, 500] on input "Invoice Number" at bounding box center [522, 491] width 170 height 26
paste input "**********"
click at [549, 244] on button "Yesterday" at bounding box center [522, 248] width 170 height 26
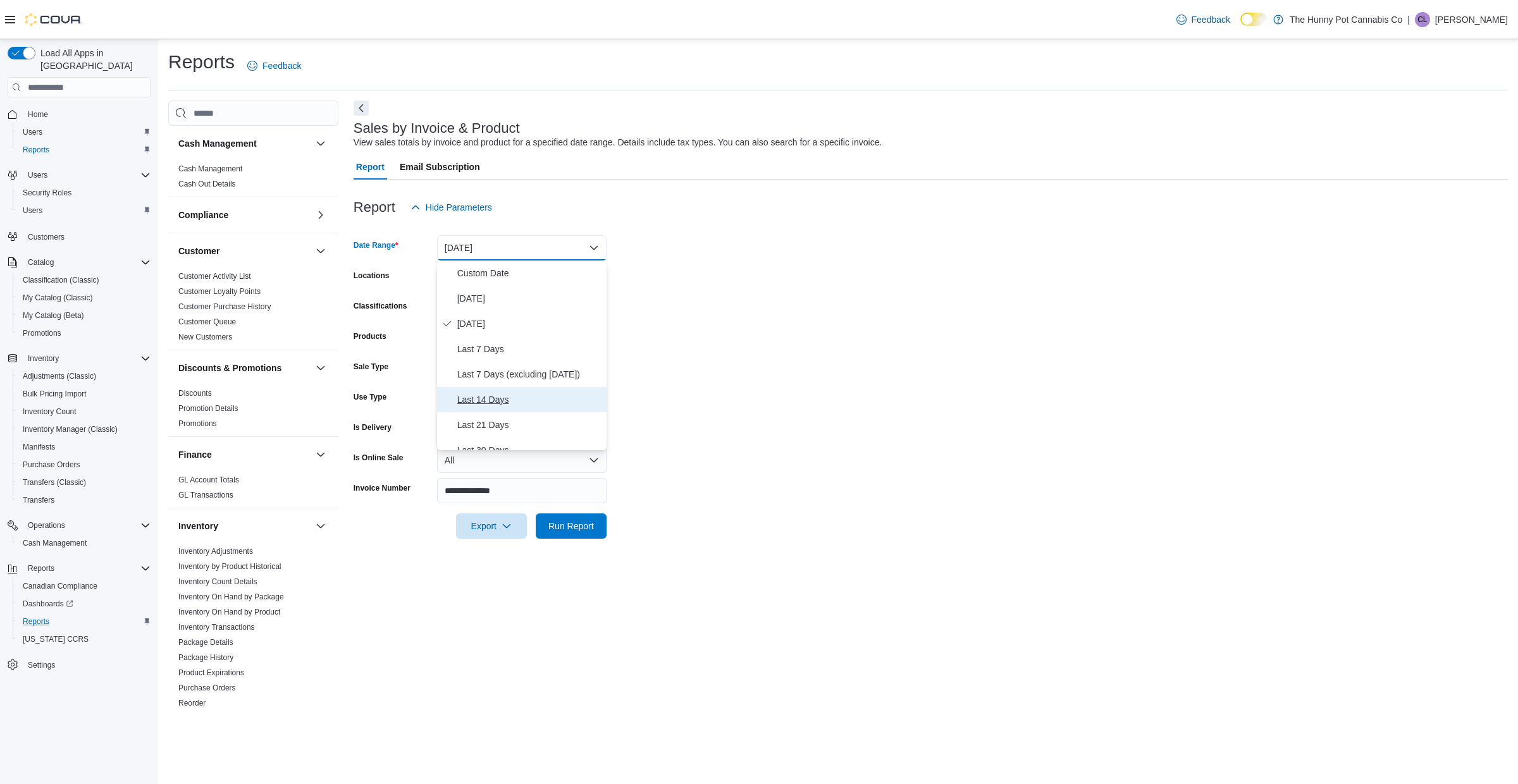
click at [491, 403] on span "Last 14 Days" at bounding box center [529, 400] width 144 height 15
click at [567, 532] on span "Run Report" at bounding box center [571, 525] width 55 height 26
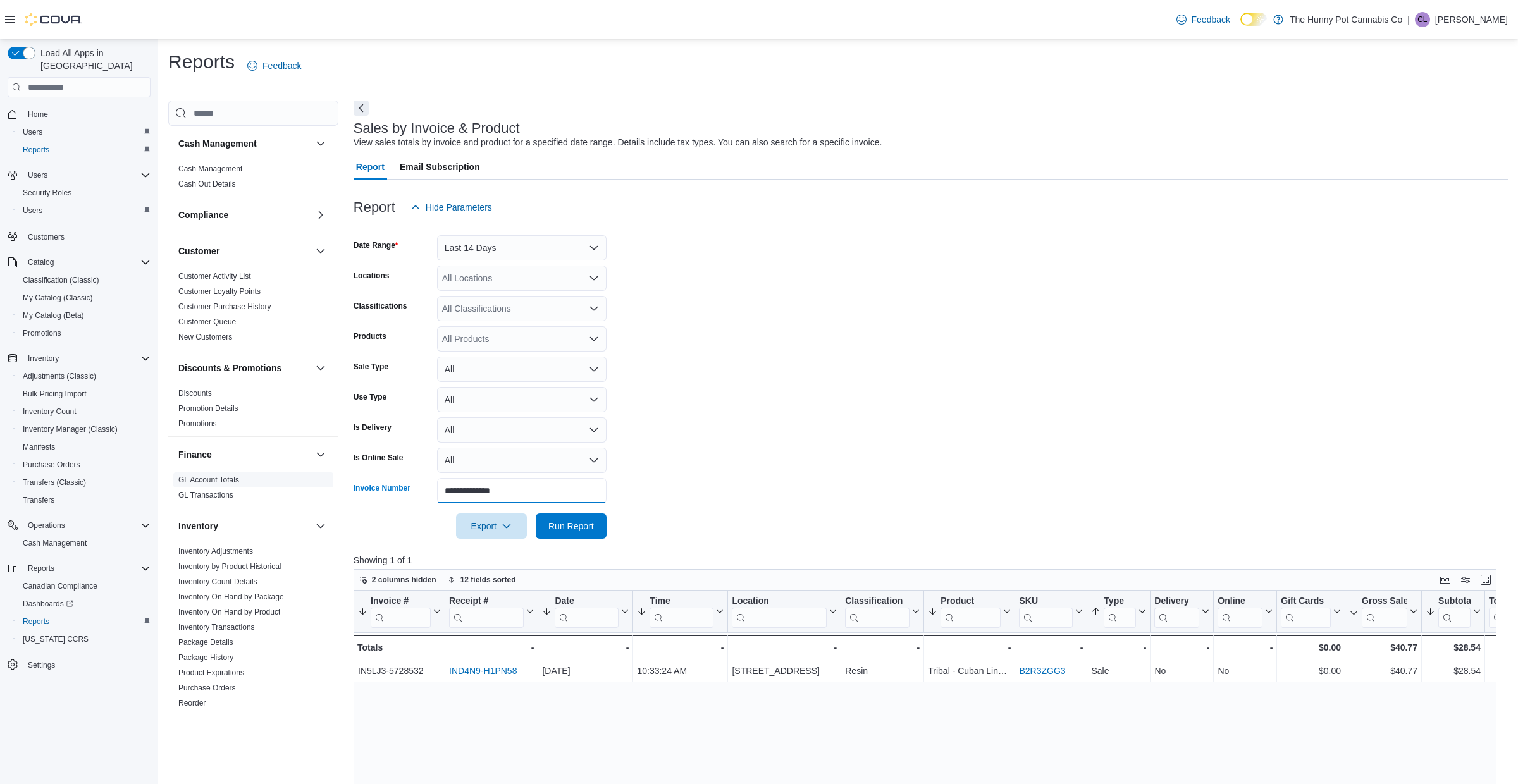
drag, startPoint x: 528, startPoint y: 493, endPoint x: 303, endPoint y: 486, distance: 225.1
click at [303, 486] on div "Cash Management Cash Management Cash Out Details Compliance OCS Transaction Sub…" at bounding box center [839, 649] width 1340 height 1096
paste input "text"
type input "**********"
click at [522, 272] on div "All Locations" at bounding box center [522, 278] width 170 height 26
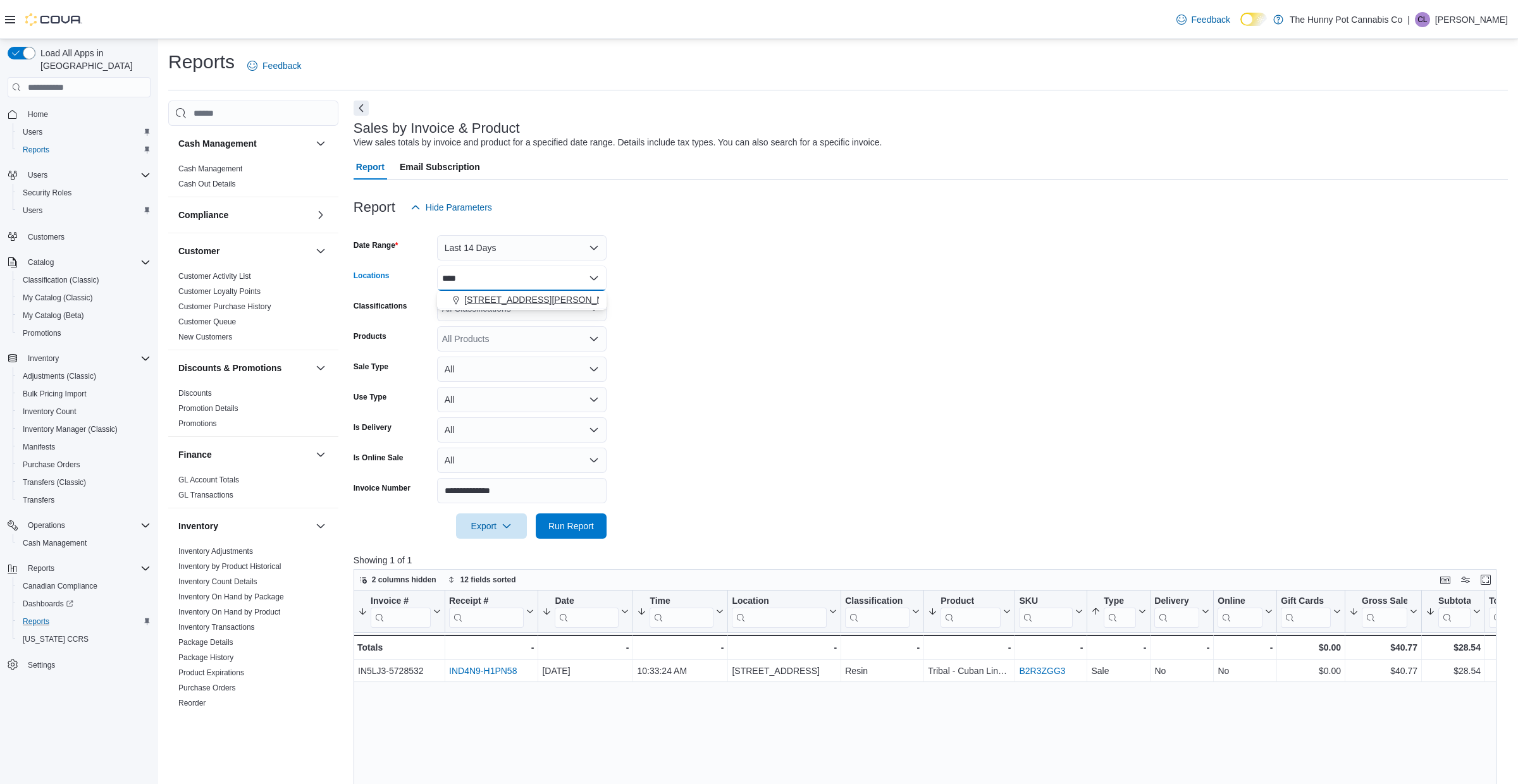
type input "****"
click at [506, 294] on span "3850 Sheppard Ave E" at bounding box center [544, 299] width 161 height 12
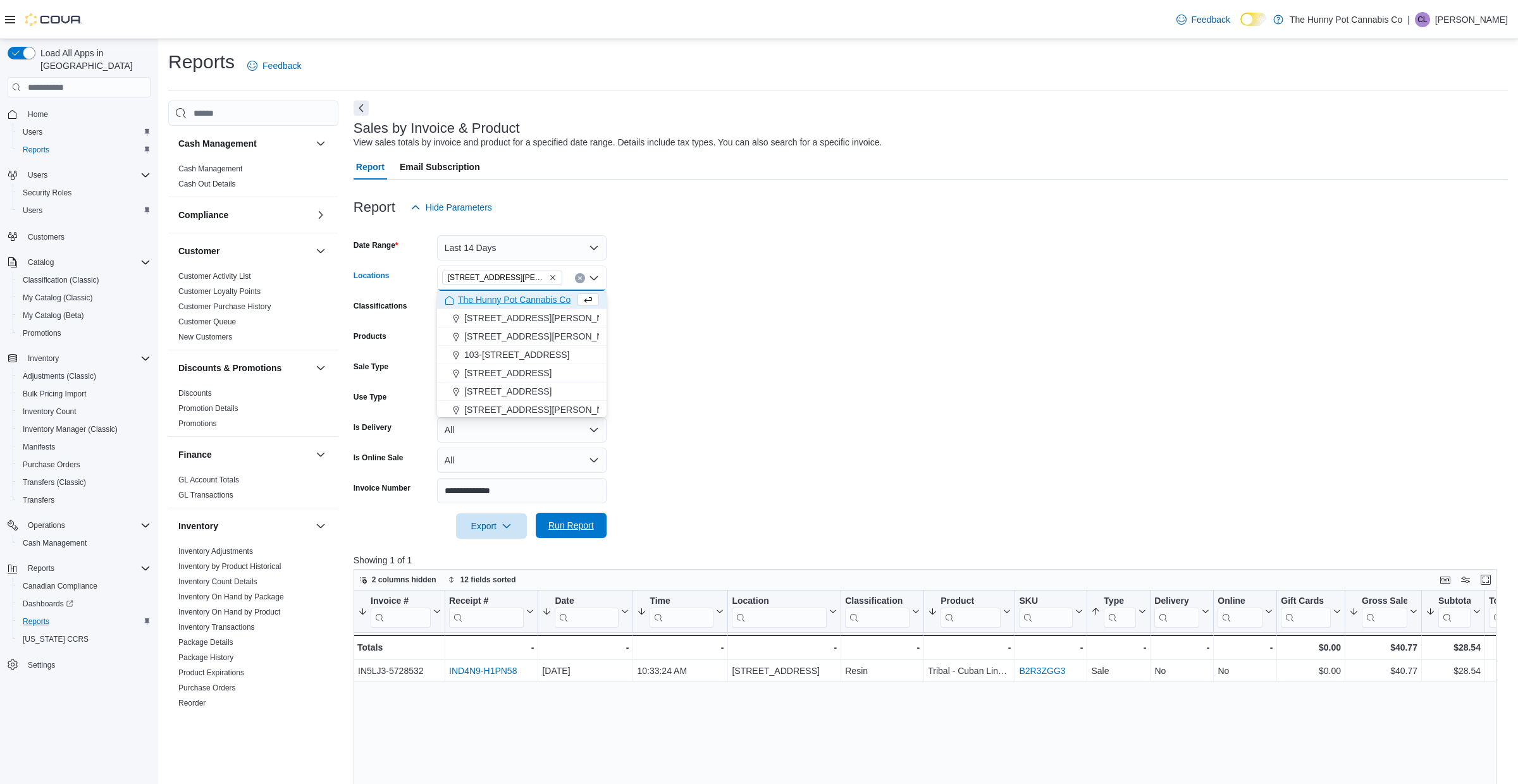
click at [578, 526] on span "Run Report" at bounding box center [571, 525] width 46 height 12
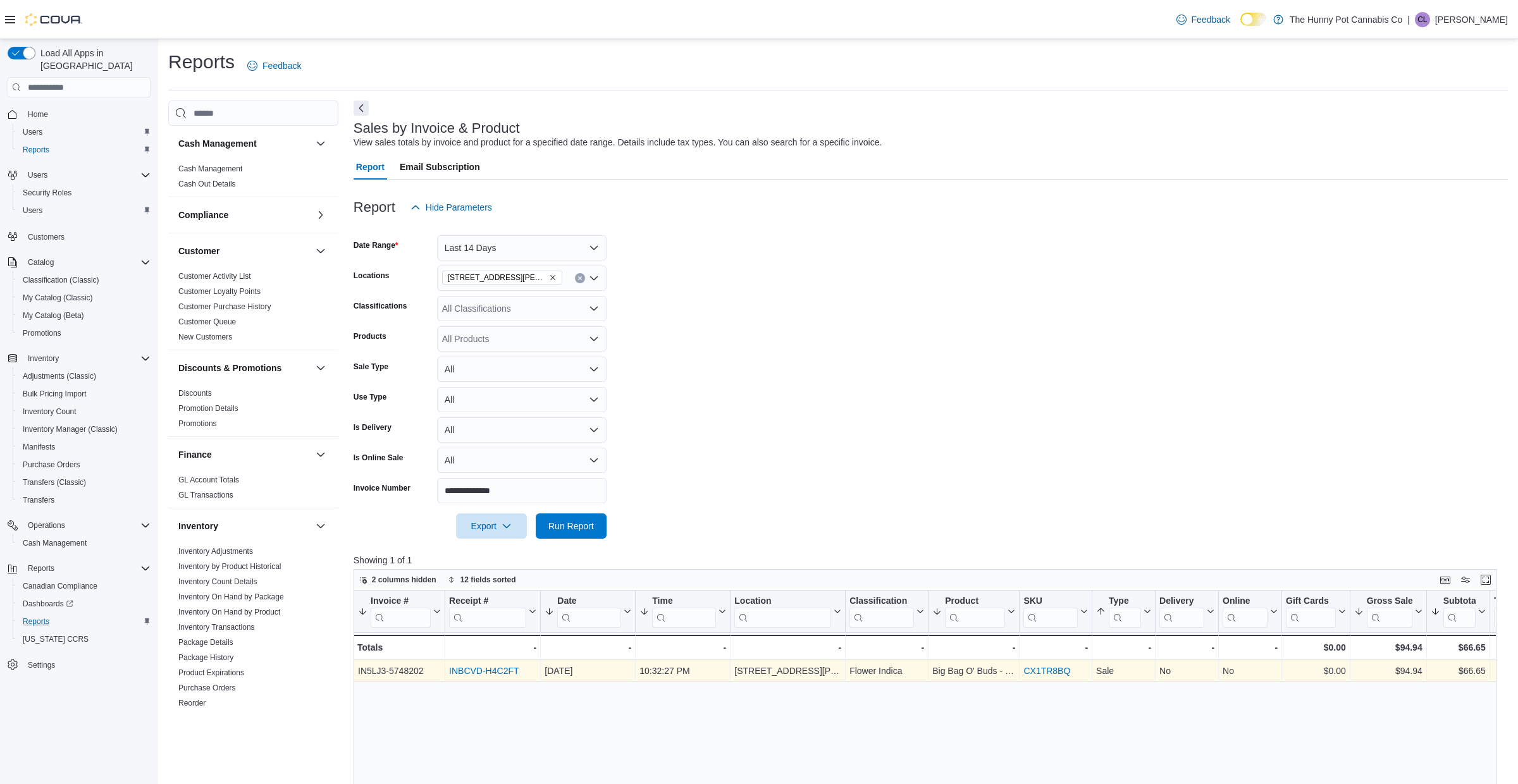
click at [484, 667] on link "INBCVD-H4C2FT" at bounding box center [483, 671] width 70 height 10
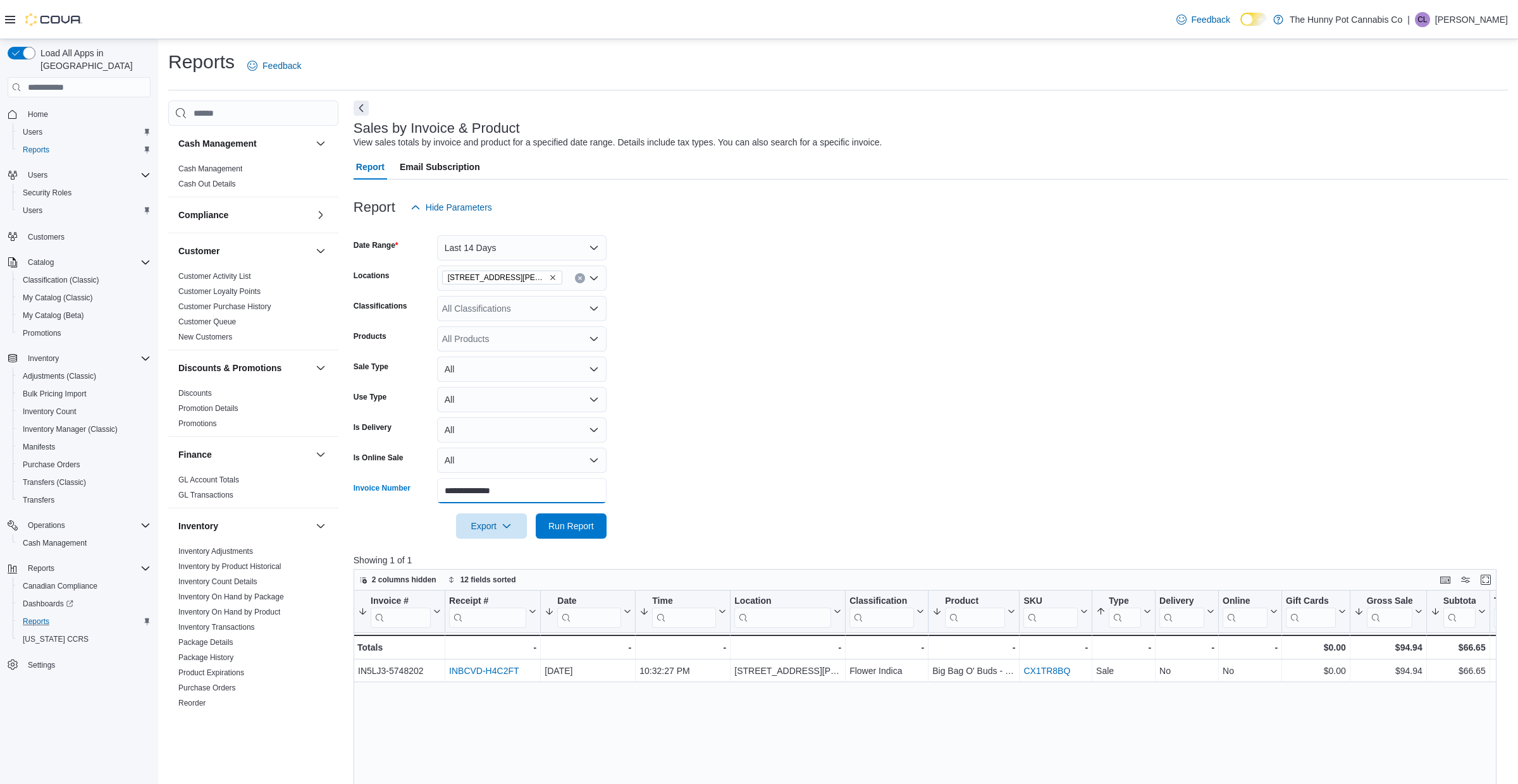
drag, startPoint x: 548, startPoint y: 488, endPoint x: 355, endPoint y: 476, distance: 193.4
click at [355, 476] on form "**********" at bounding box center [930, 379] width 1154 height 319
paste input "text"
click at [584, 521] on span "Run Report" at bounding box center [571, 525] width 46 height 12
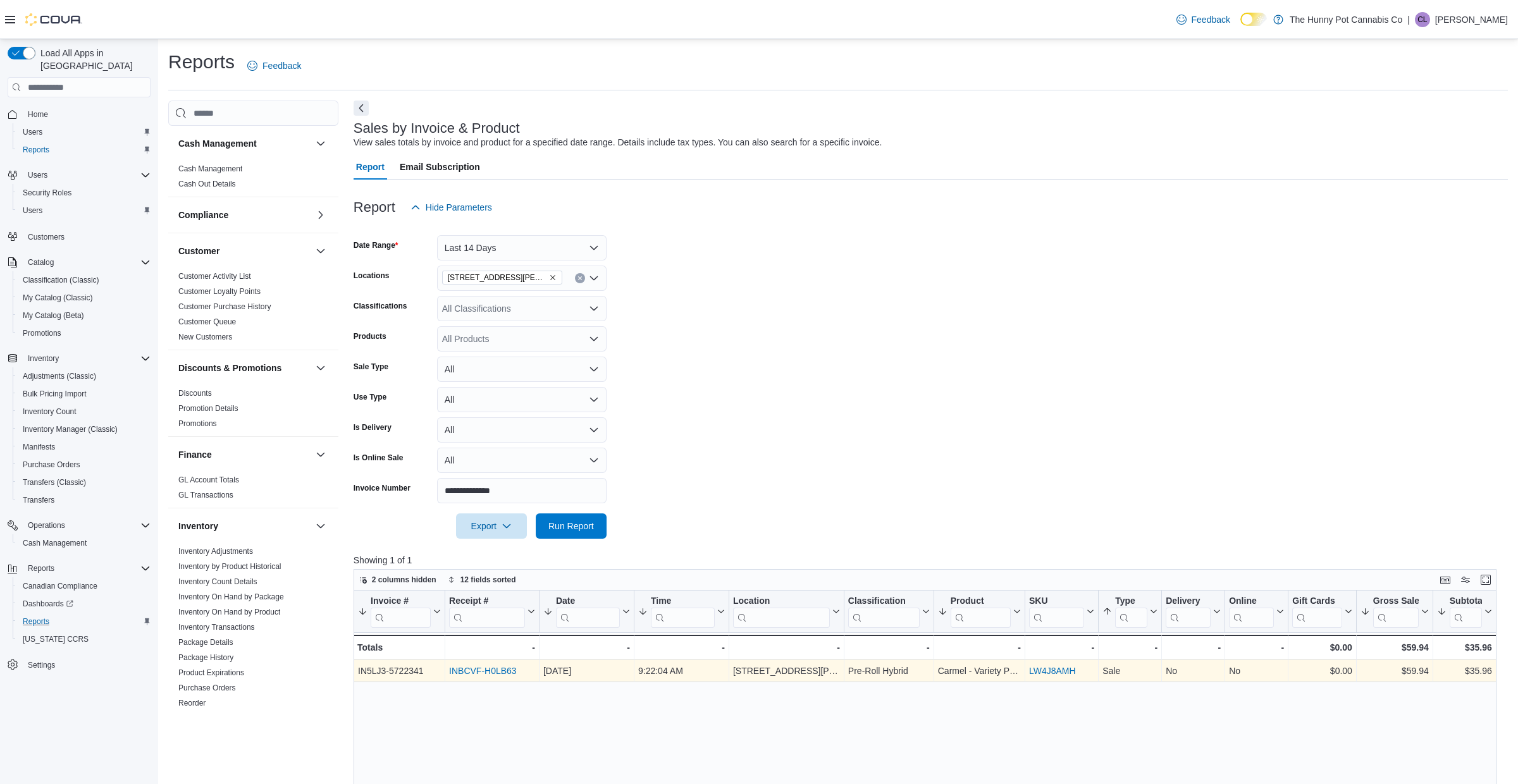
click at [477, 673] on link "INBCVF-H0LB63" at bounding box center [482, 671] width 68 height 10
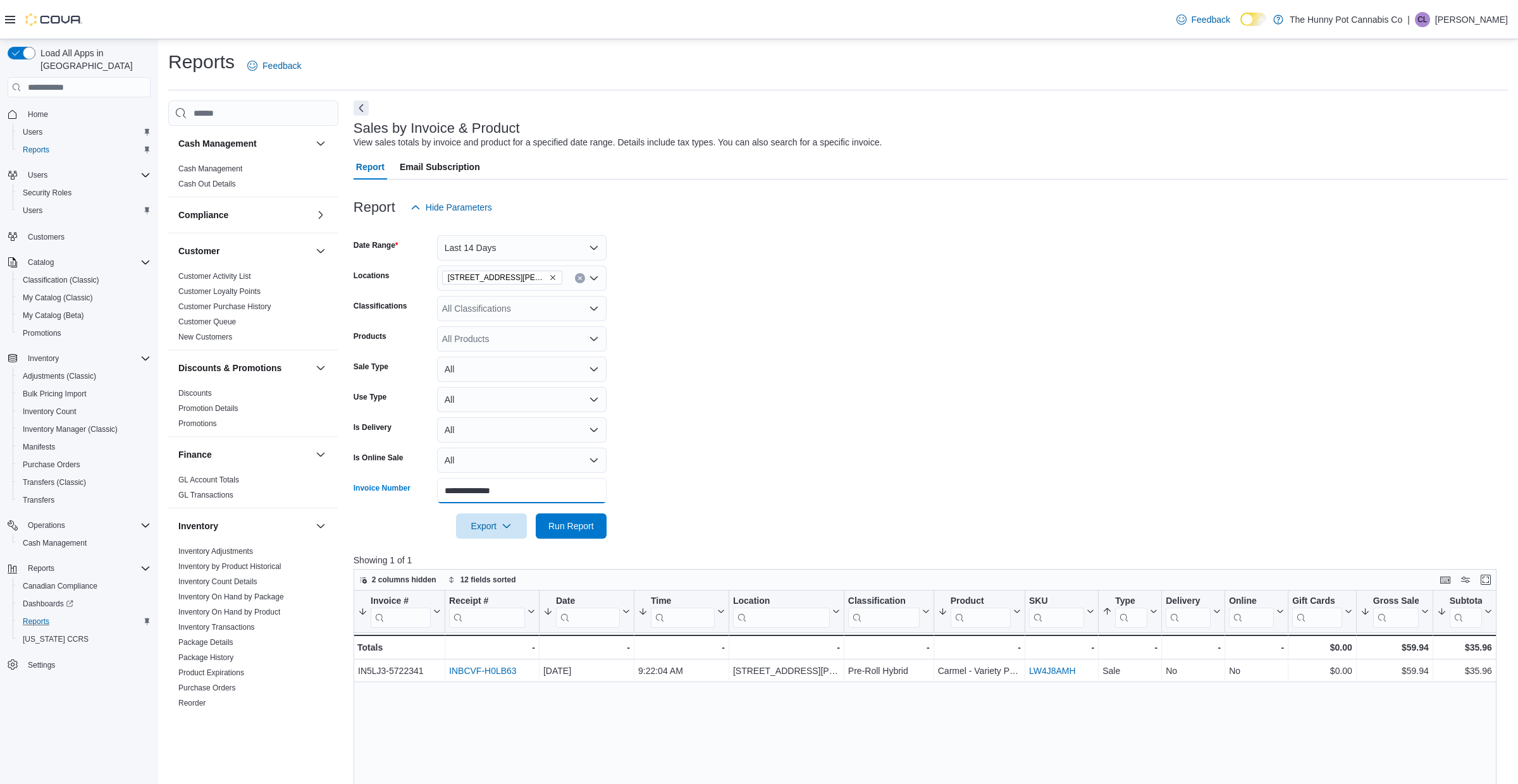
drag, startPoint x: 536, startPoint y: 495, endPoint x: 350, endPoint y: 460, distance: 189.3
click at [350, 460] on div "Cash Management Cash Management Cash Out Details Compliance OCS Transaction Sub…" at bounding box center [839, 649] width 1340 height 1096
paste input "text"
click at [584, 540] on div at bounding box center [930, 546] width 1154 height 15
click at [588, 524] on span "Run Report" at bounding box center [571, 525] width 46 height 12
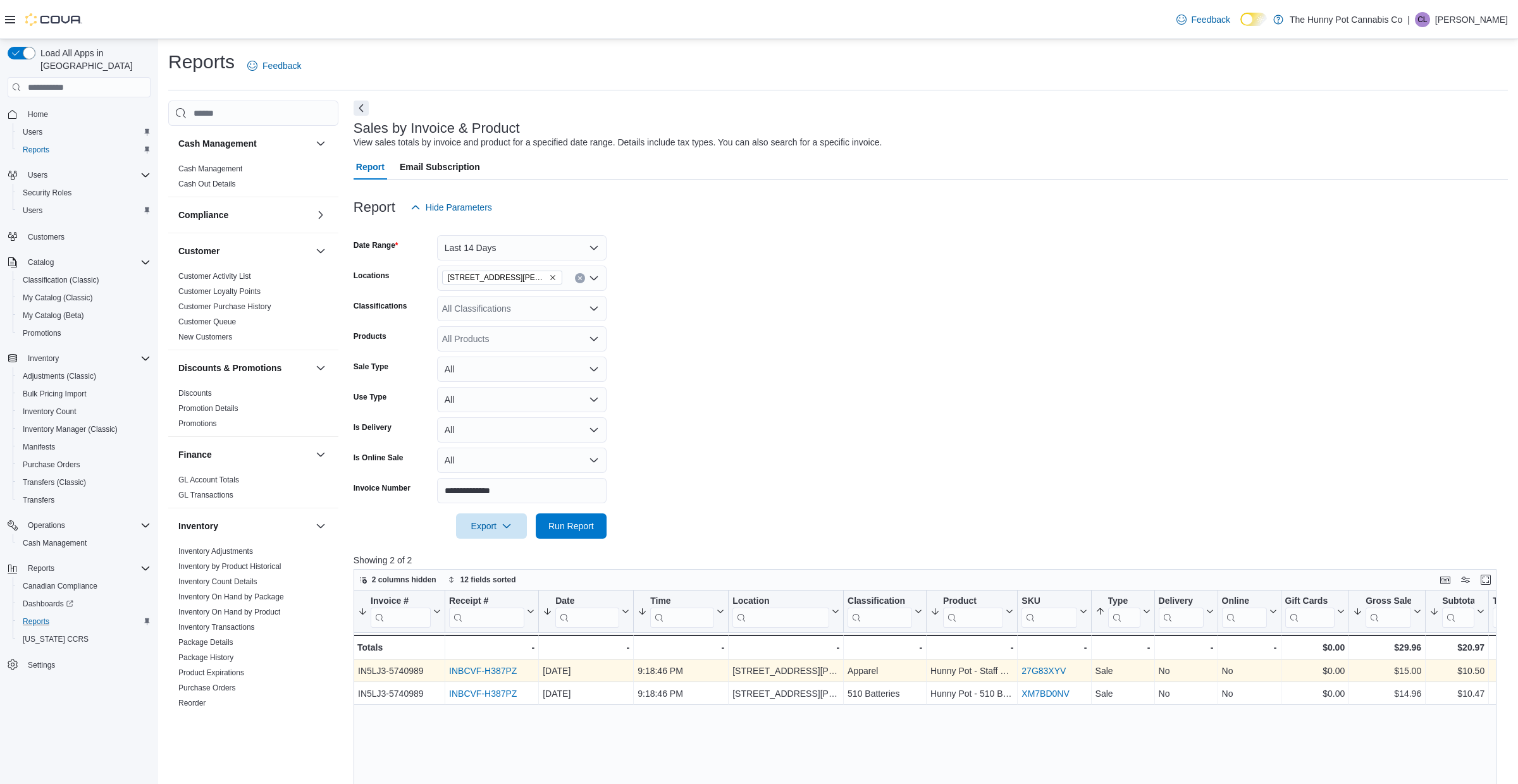
click at [476, 674] on link "INBCVF-H387PZ" at bounding box center [482, 671] width 68 height 10
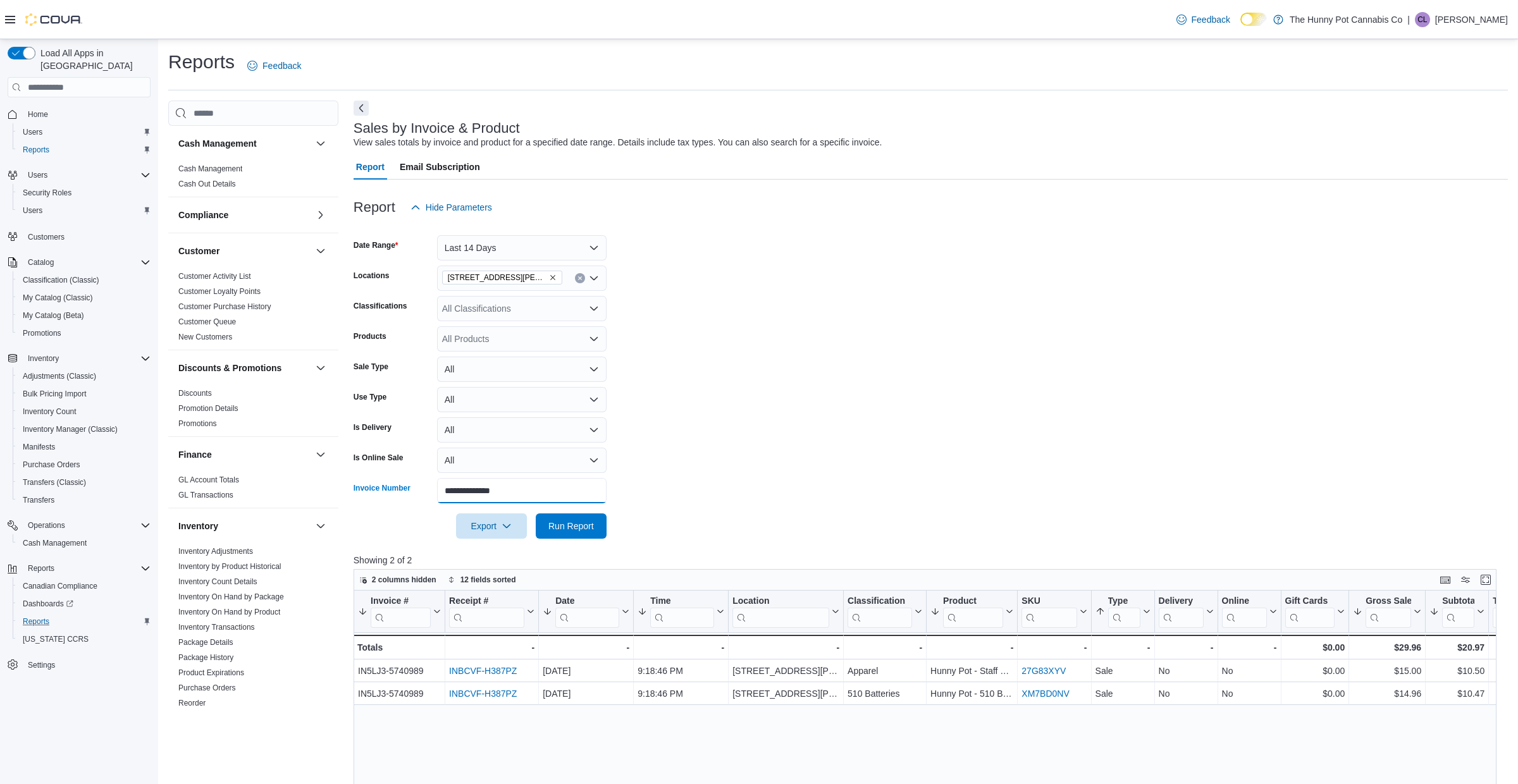
drag, startPoint x: 546, startPoint y: 488, endPoint x: 337, endPoint y: 487, distance: 209.0
click at [337, 487] on div "Cash Management Cash Management Cash Out Details Compliance OCS Transaction Sub…" at bounding box center [839, 649] width 1340 height 1096
paste input "****"
click at [606, 530] on button "Run Report" at bounding box center [571, 525] width 71 height 26
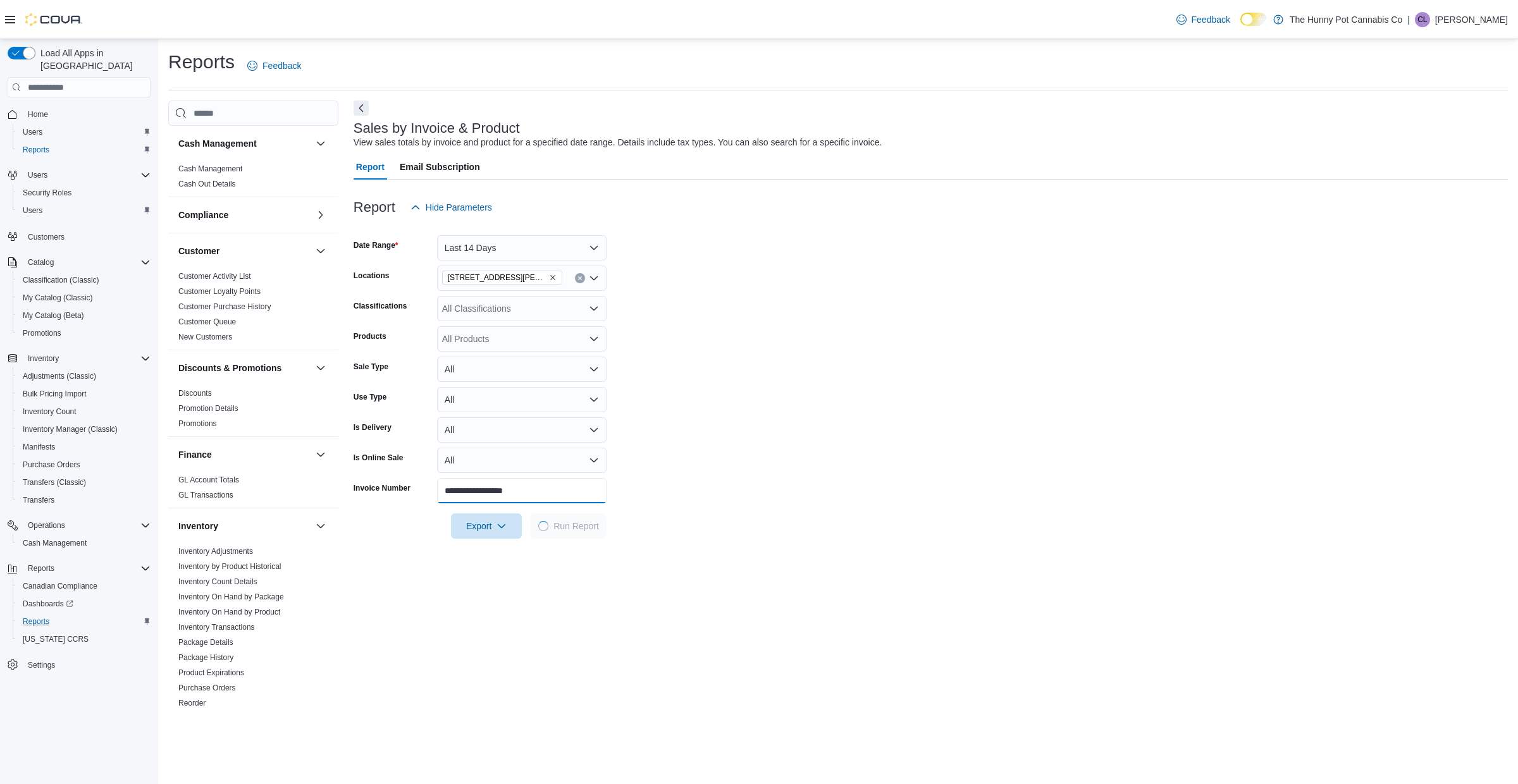
click at [466, 496] on input "**********" at bounding box center [522, 491] width 170 height 26
click at [463, 491] on input "**********" at bounding box center [522, 491] width 170 height 26
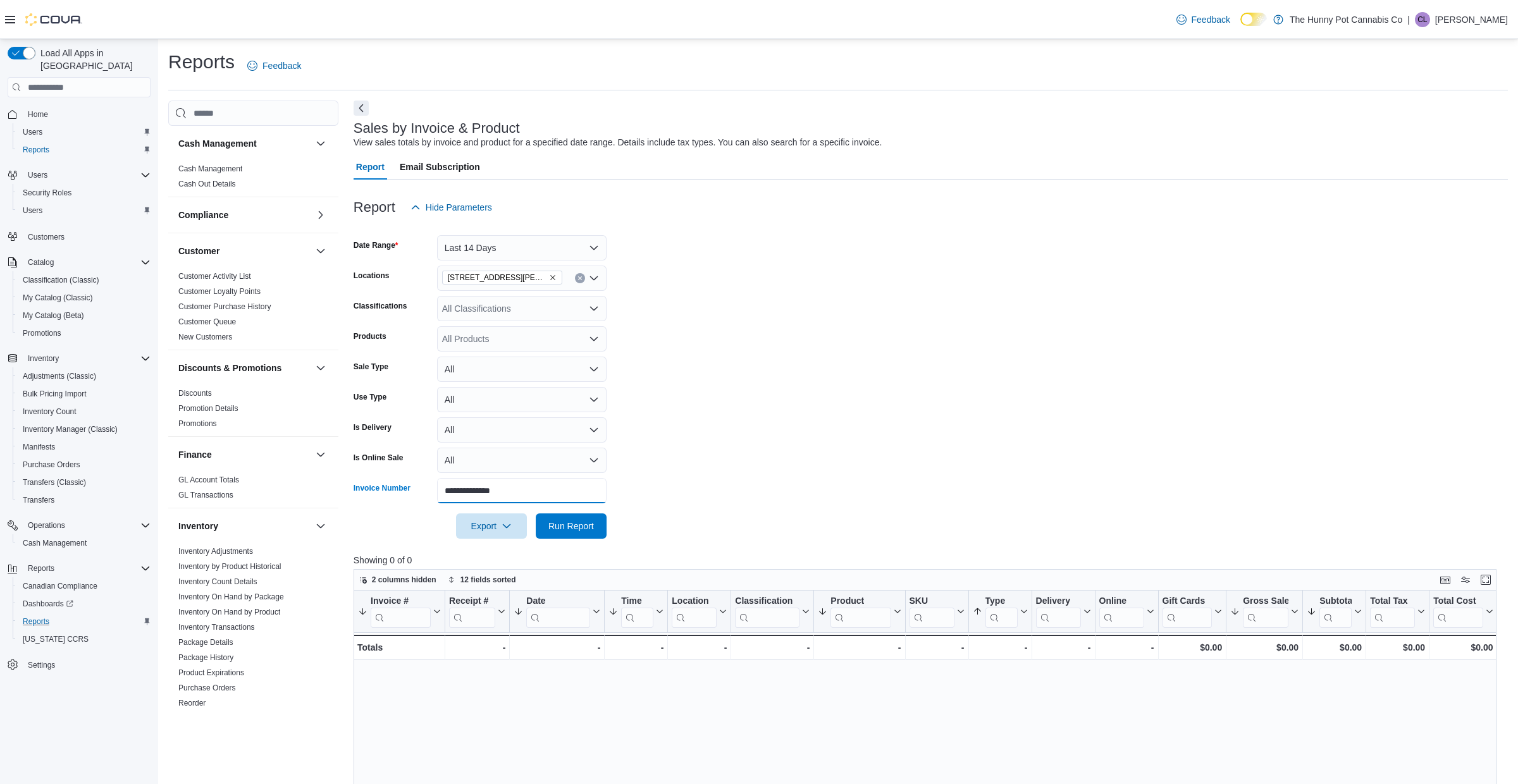
type input "**********"
click at [536, 513] on button "Run Report" at bounding box center [571, 526] width 71 height 26
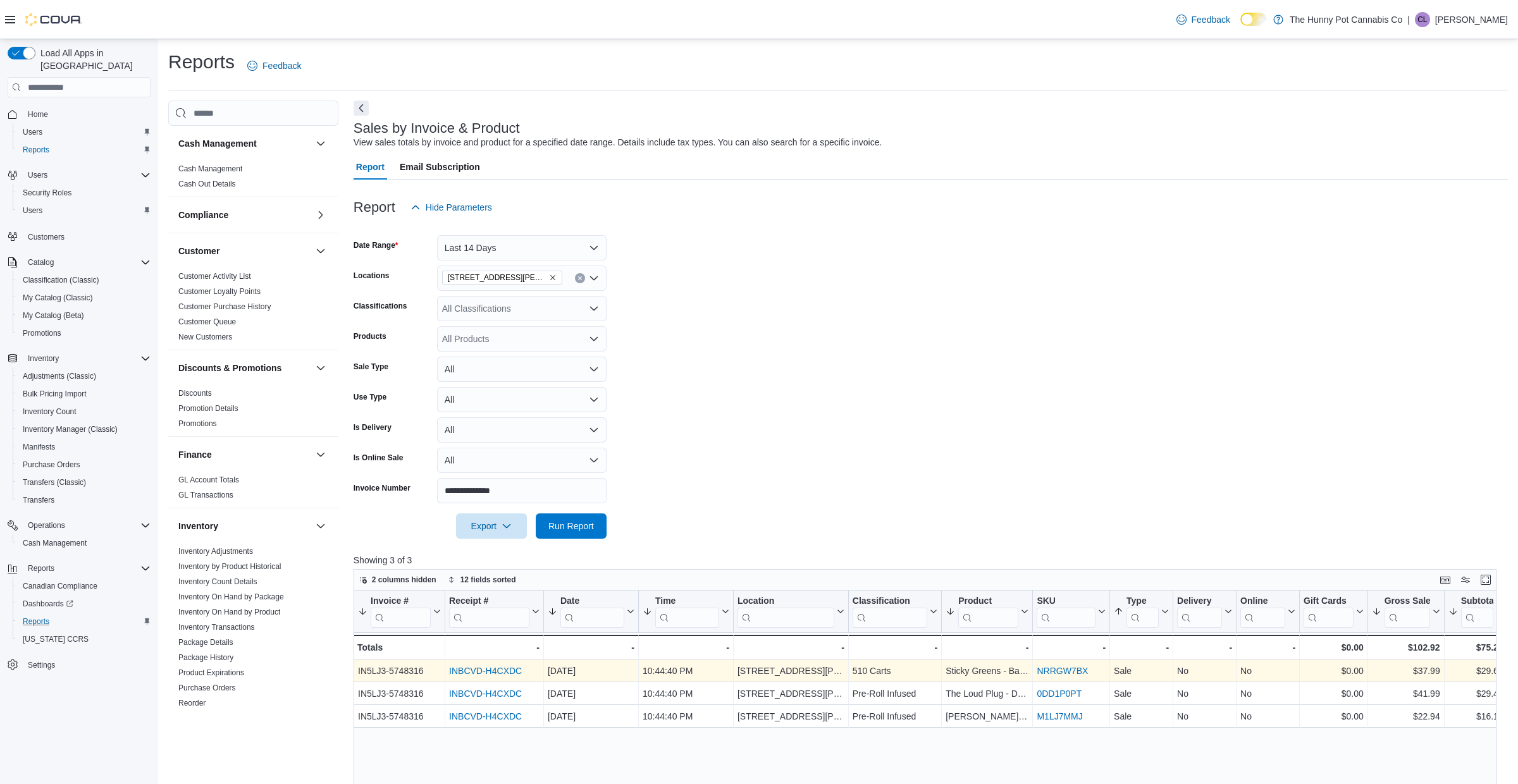
click at [496, 674] on link "INBCVD-H4CXDC" at bounding box center [485, 671] width 72 height 10
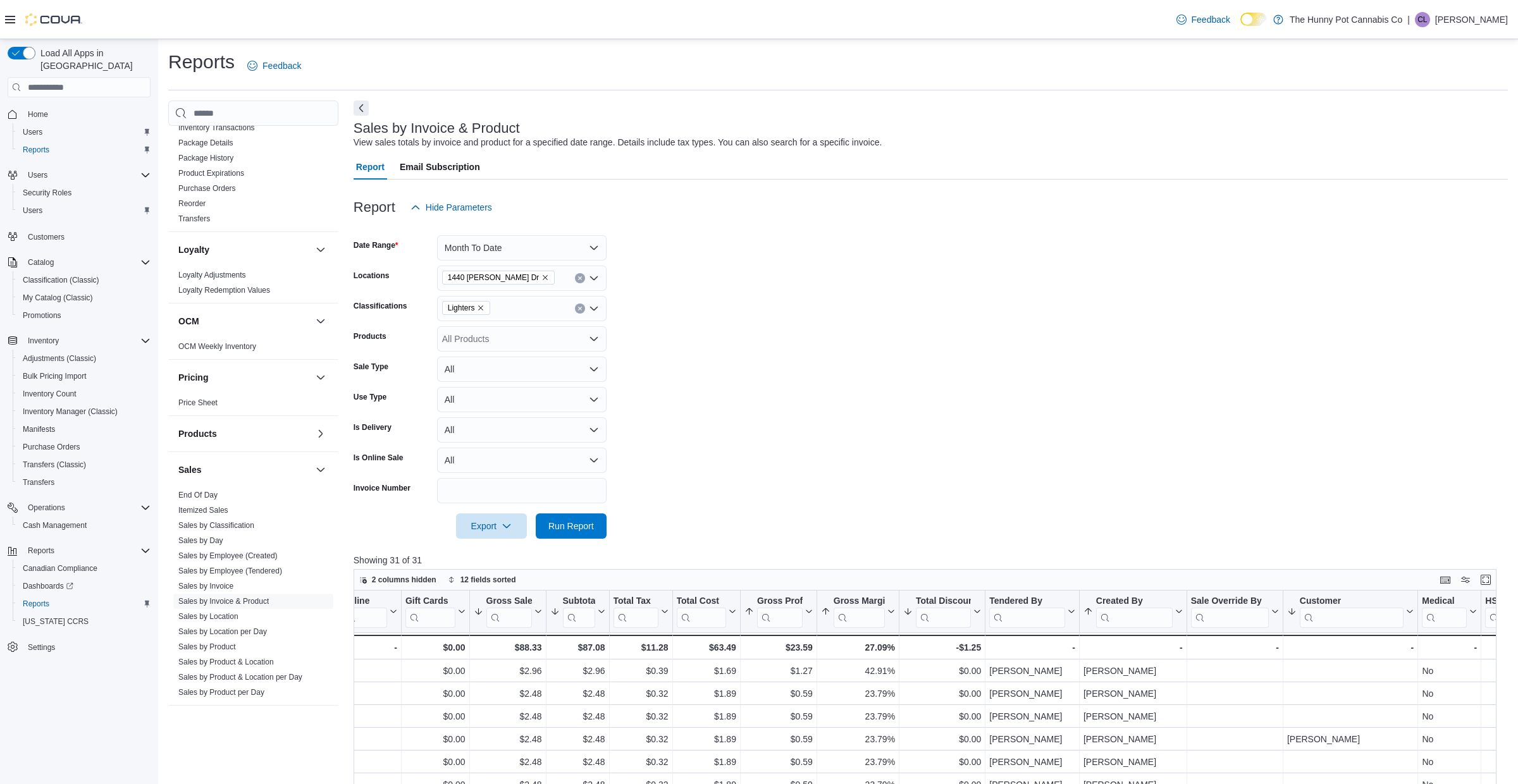
click at [541, 277] on icon "Remove 1440 Quinn Dr from selection in this group" at bounding box center [545, 277] width 8 height 8
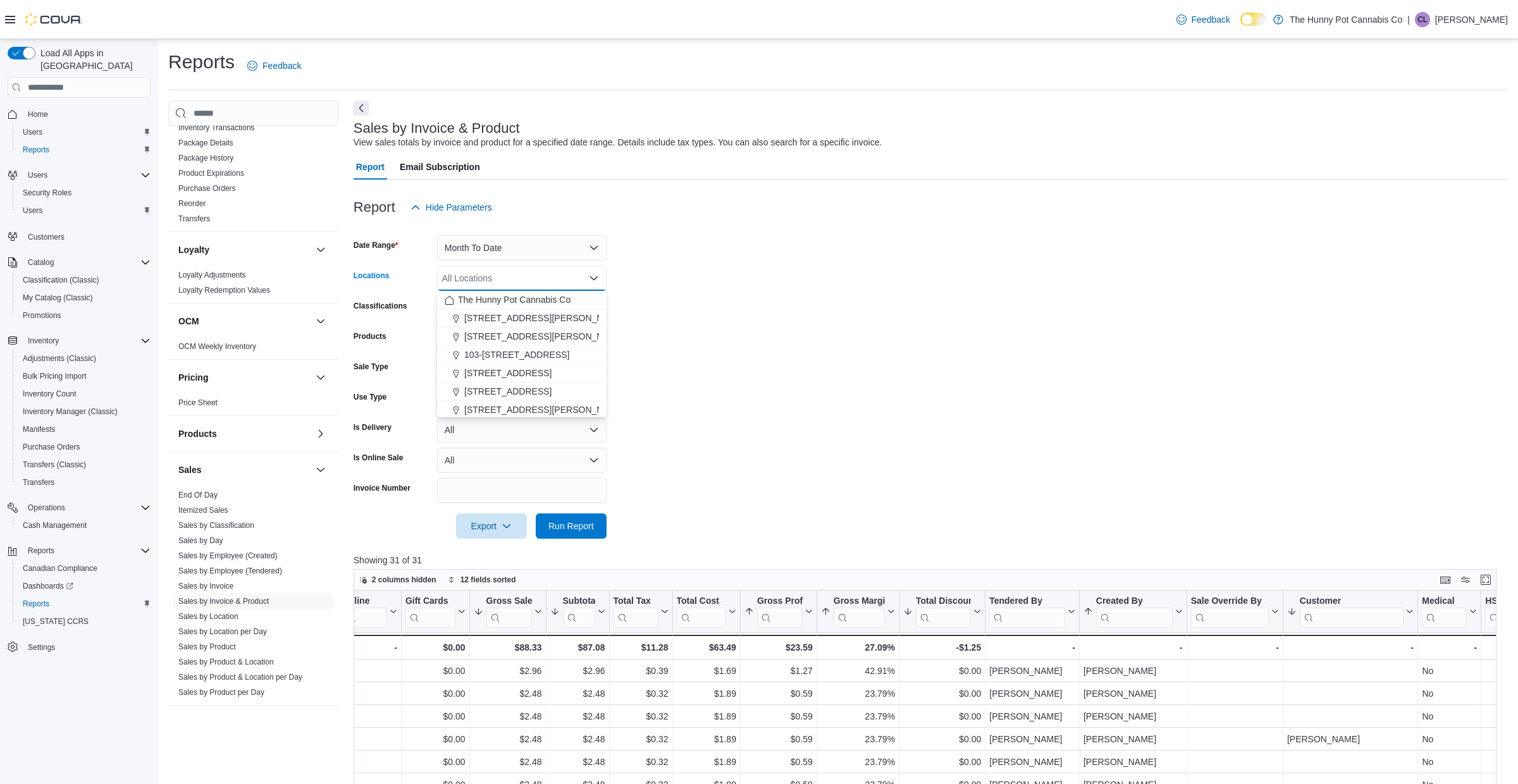
click at [508, 277] on div "All Locations Combo box. Selected. Combo box input. All Locations. Type some te…" at bounding box center [522, 278] width 170 height 26
type input "***"
click at [515, 300] on span "[STREET_ADDRESS]" at bounding box center [508, 299] width 88 height 12
click at [548, 510] on div at bounding box center [930, 508] width 1154 height 10
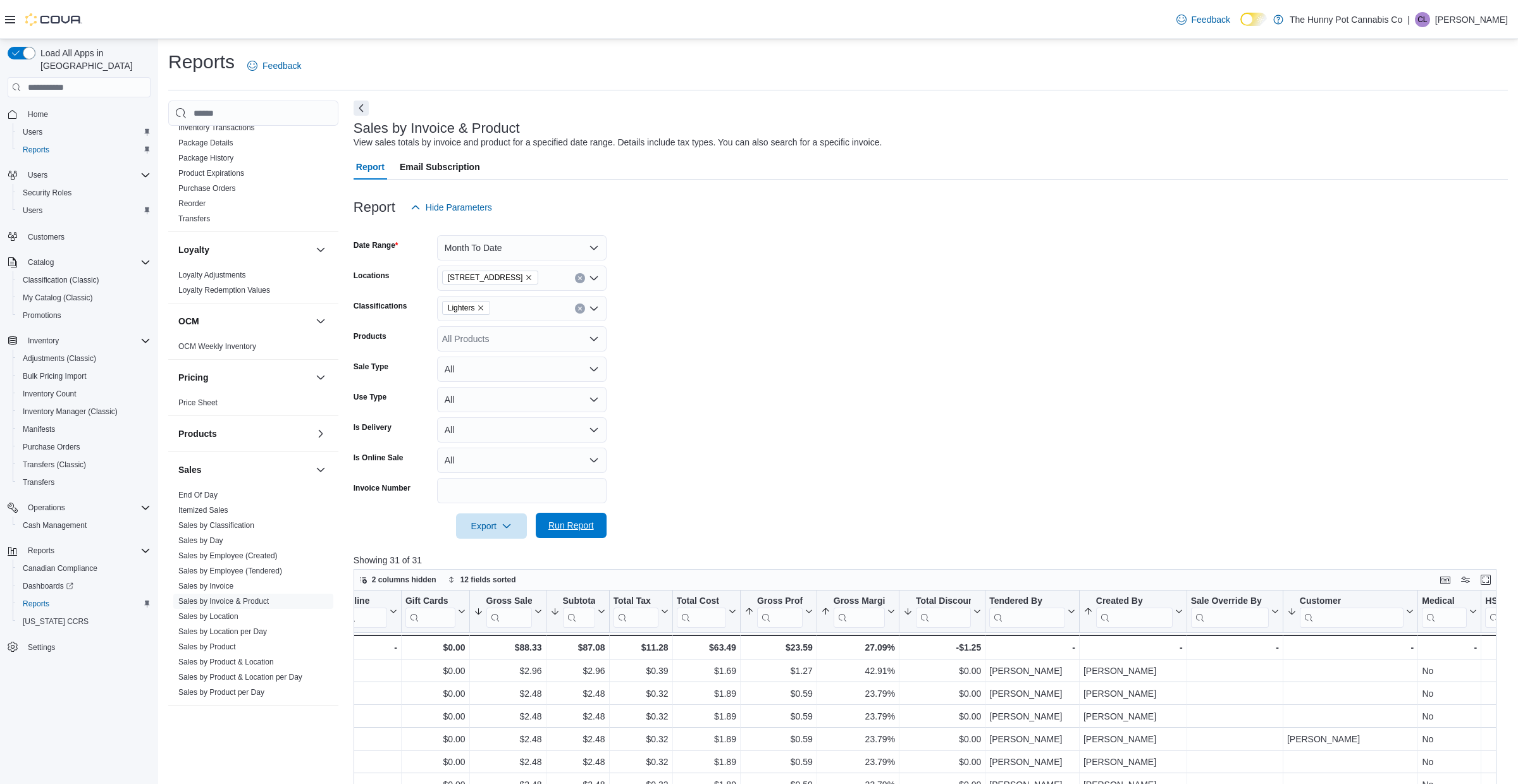
click at [552, 516] on span "Run Report" at bounding box center [571, 525] width 55 height 26
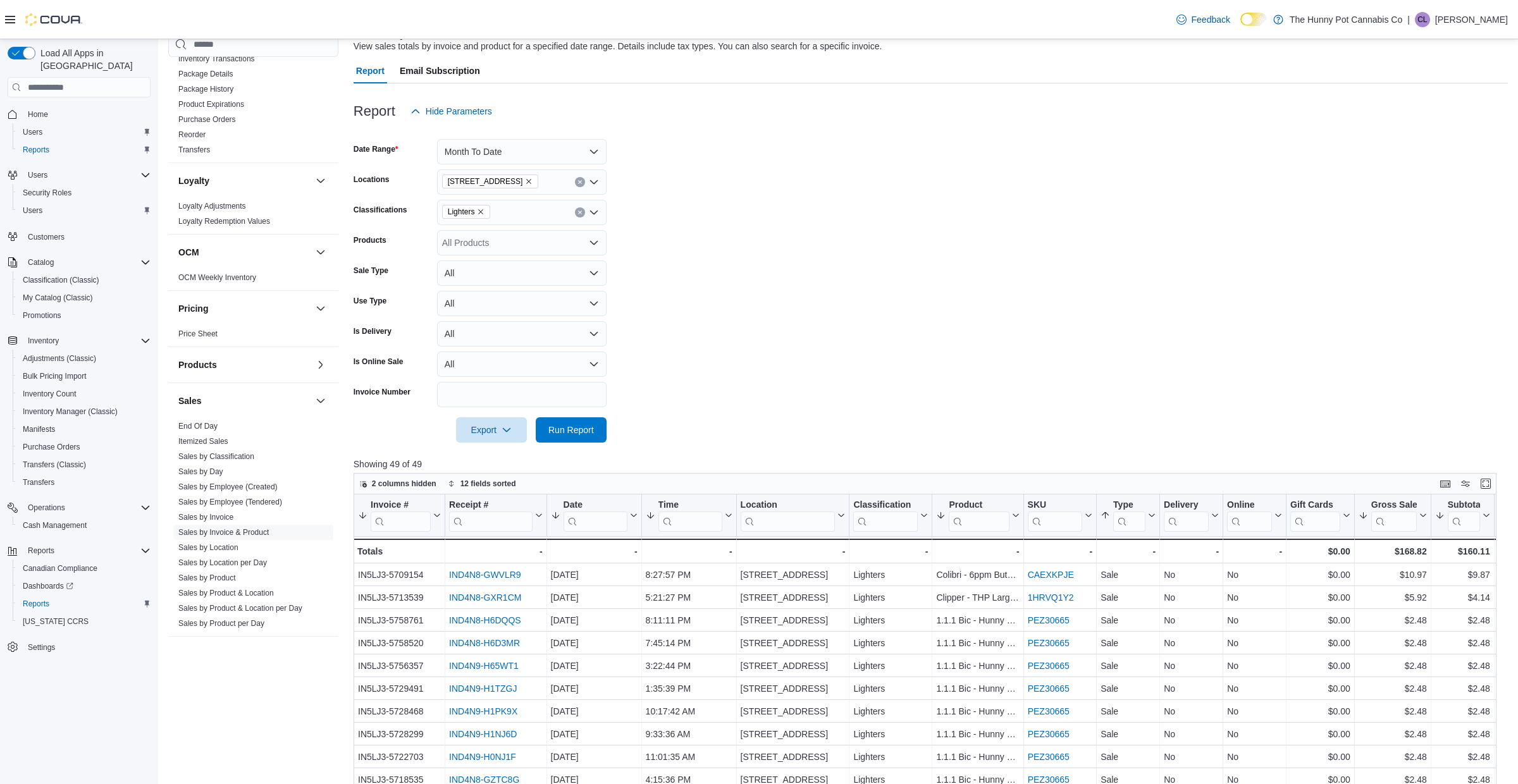
scroll to position [74, 0]
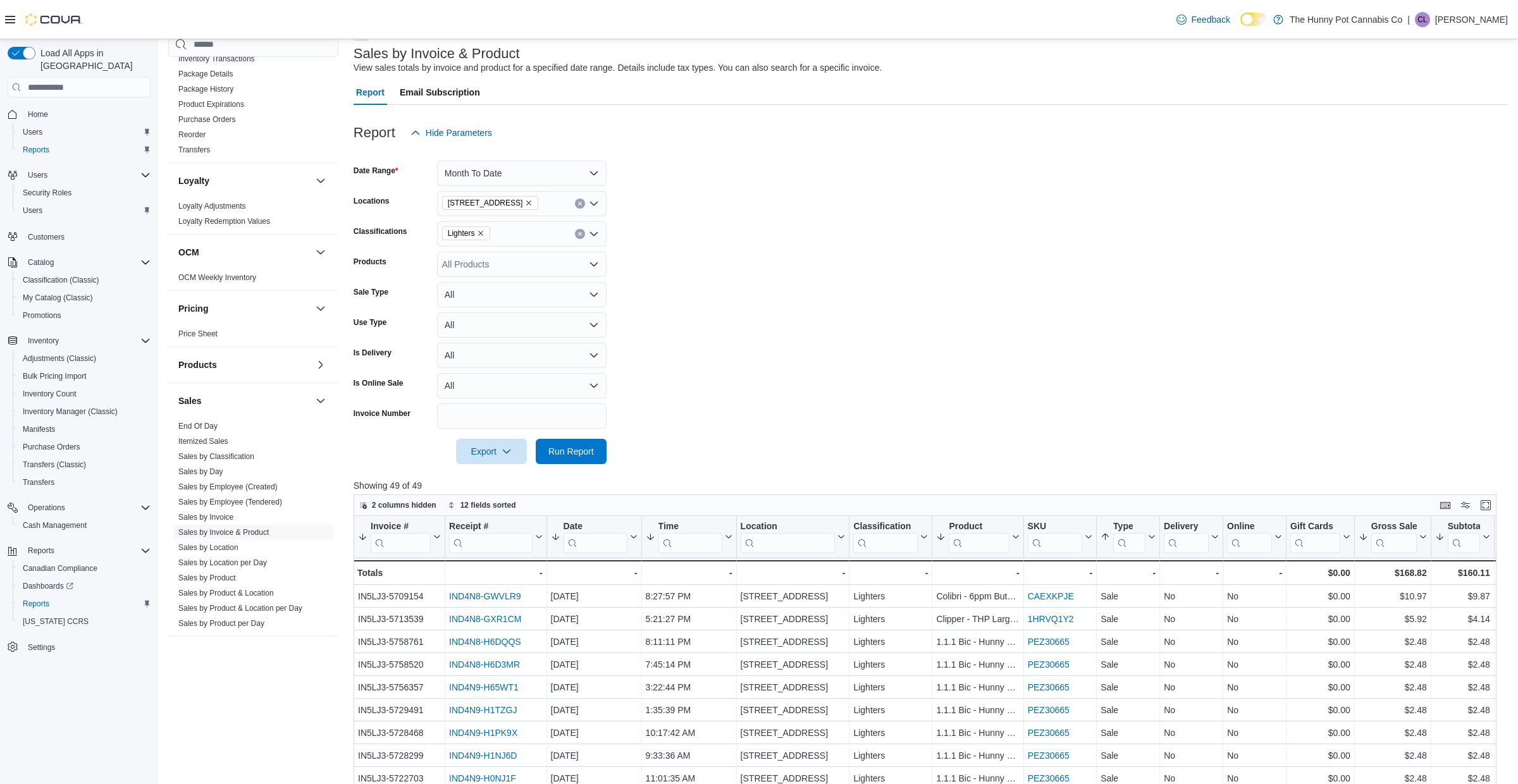
click at [518, 236] on div "Lighters" at bounding box center [522, 233] width 170 height 26
click at [500, 327] on span "510 Batteries" at bounding box center [490, 327] width 52 height 12
click at [469, 302] on span "Papers" at bounding box center [477, 308] width 28 height 12
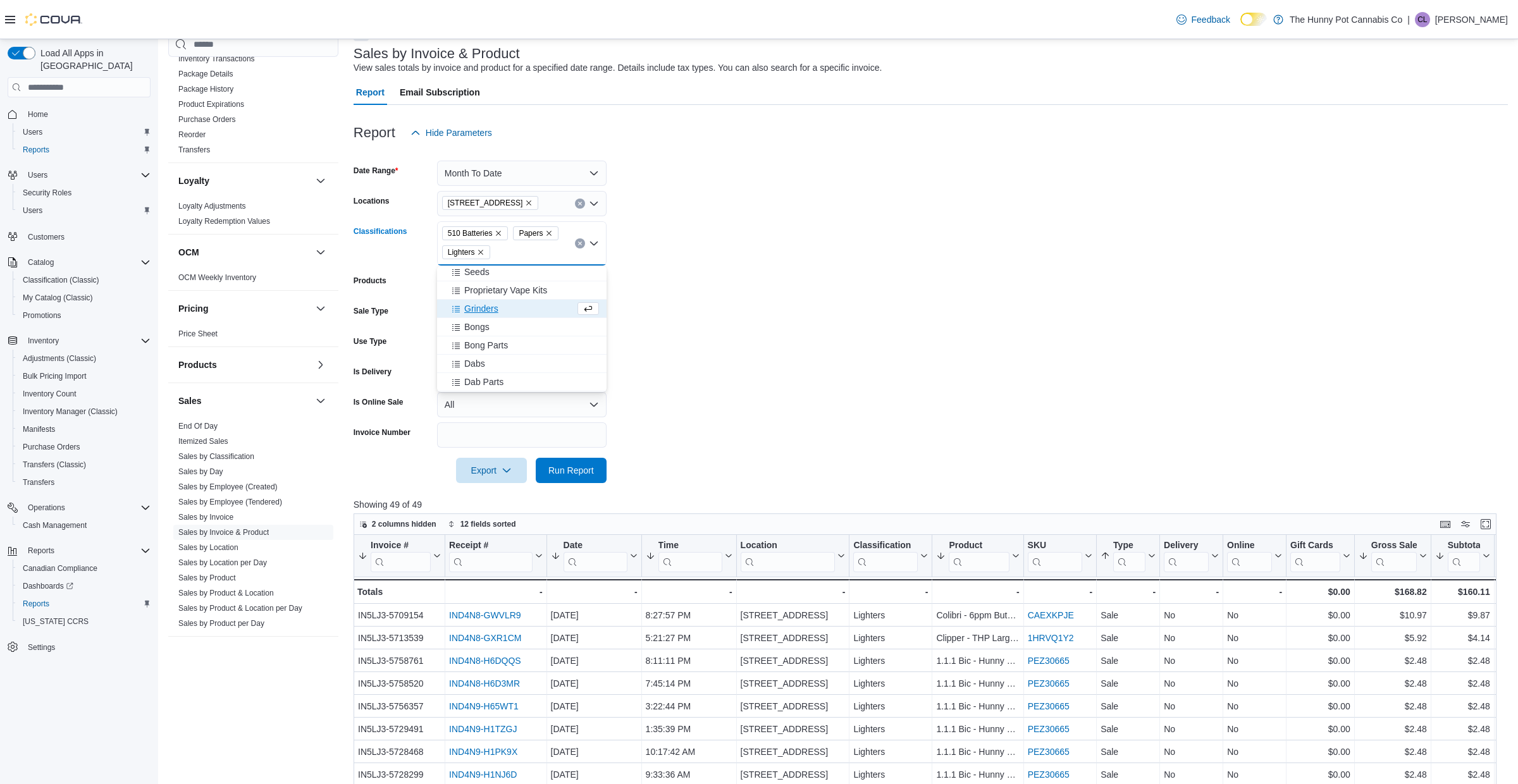
click at [473, 306] on span "Grinders" at bounding box center [481, 308] width 34 height 12
click at [473, 306] on span "Bongs" at bounding box center [476, 308] width 26 height 12
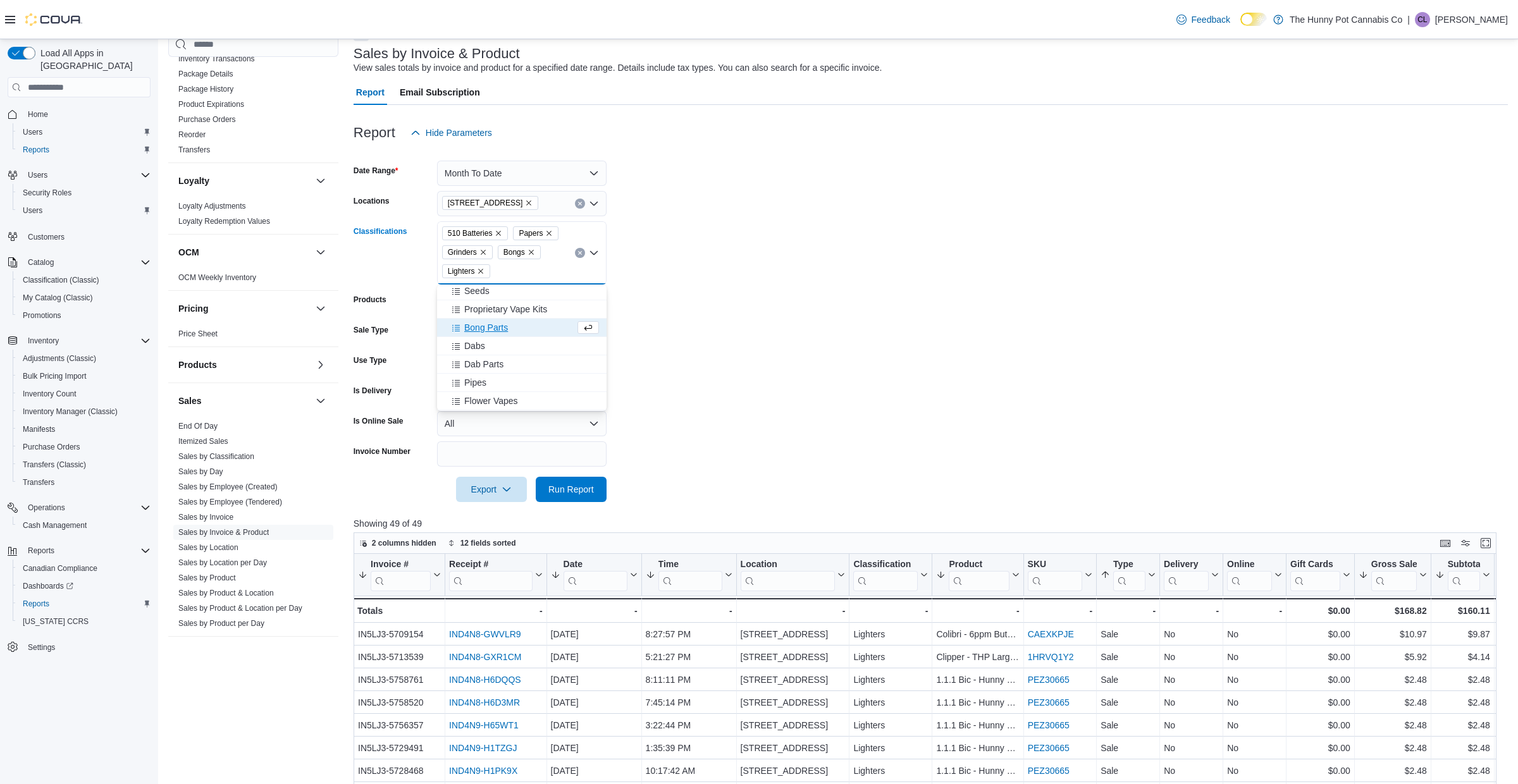
click at [476, 323] on span "Bong Parts" at bounding box center [486, 327] width 44 height 12
click at [478, 331] on span "Dabs" at bounding box center [475, 327] width 21 height 12
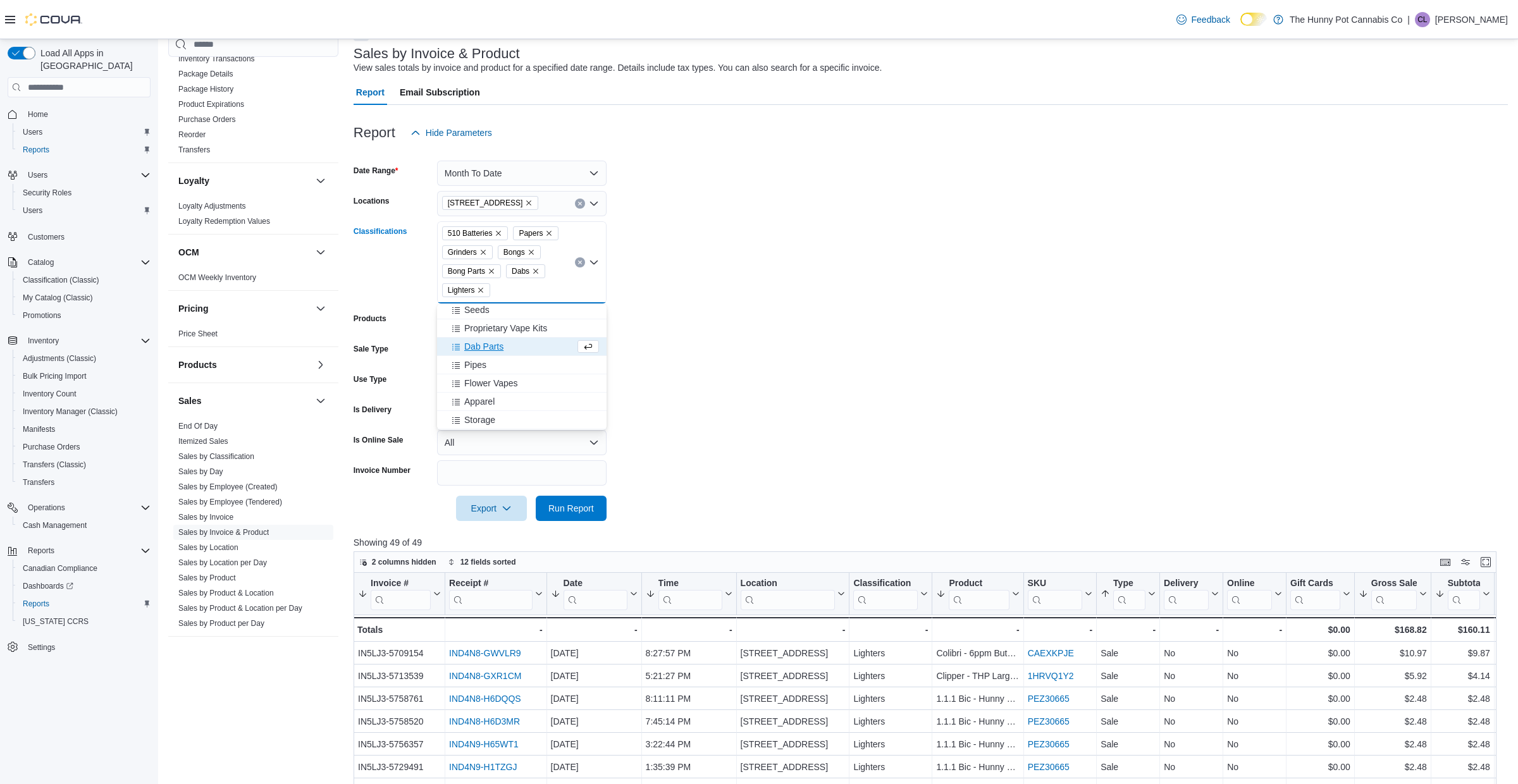
click at [475, 345] on span "Dab Parts" at bounding box center [483, 346] width 39 height 12
click at [475, 345] on span "Pipes" at bounding box center [475, 346] width 22 height 12
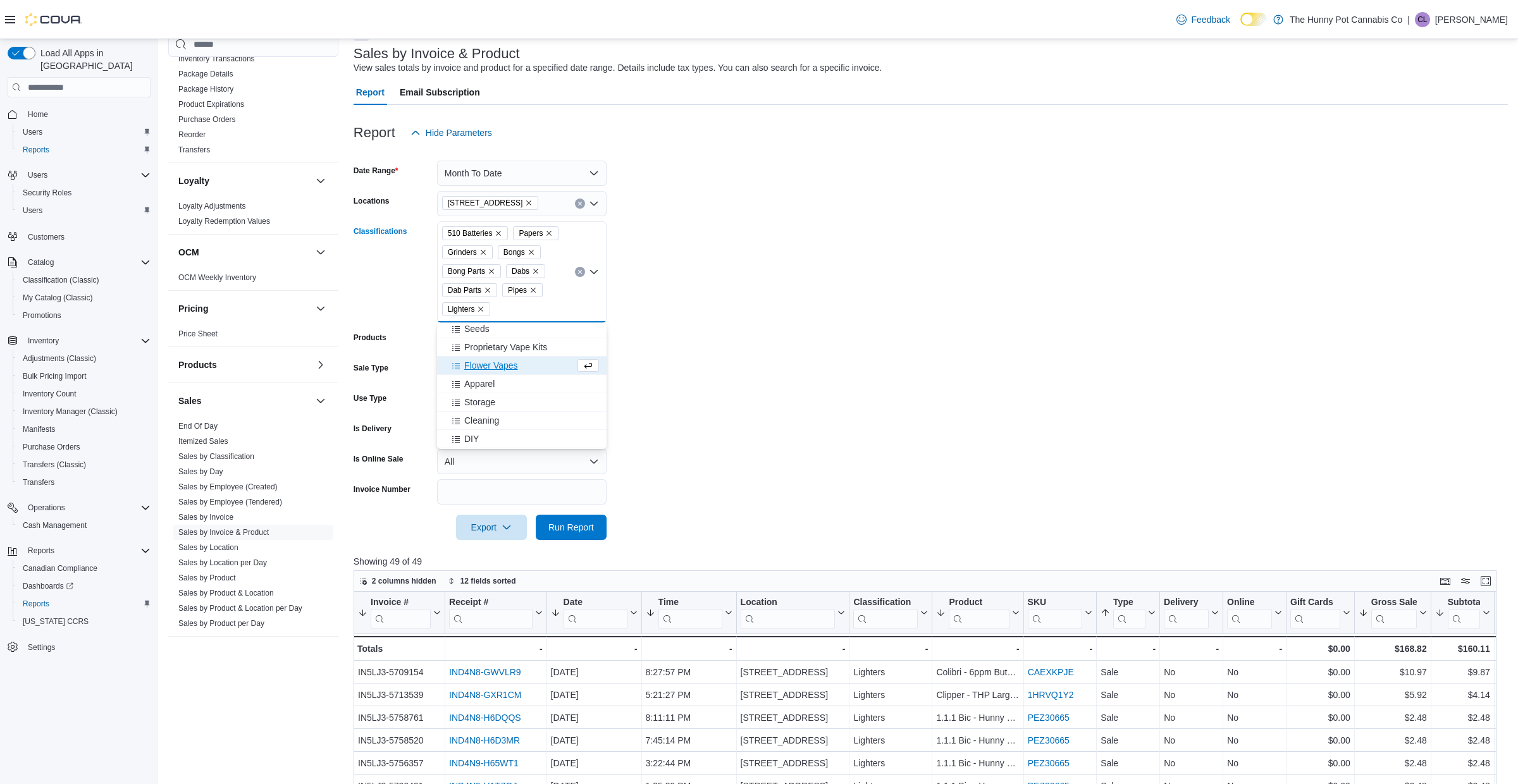
click at [475, 360] on span "Flower Vapes" at bounding box center [491, 365] width 53 height 12
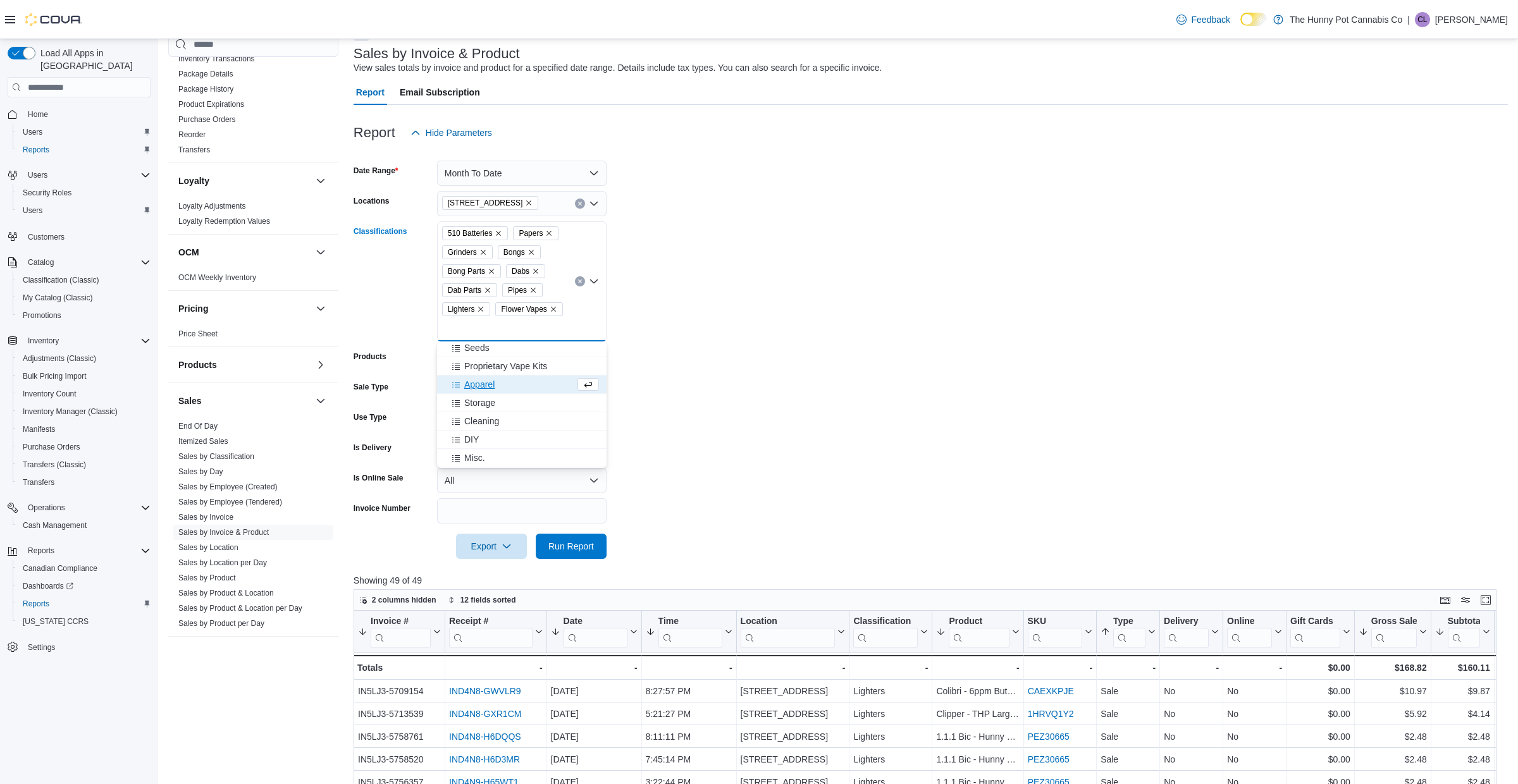
click at [475, 381] on span "Apparel" at bounding box center [479, 384] width 30 height 12
click at [475, 406] on span "Storage" at bounding box center [479, 402] width 31 height 12
click at [475, 407] on span "Cleaning" at bounding box center [481, 402] width 35 height 12
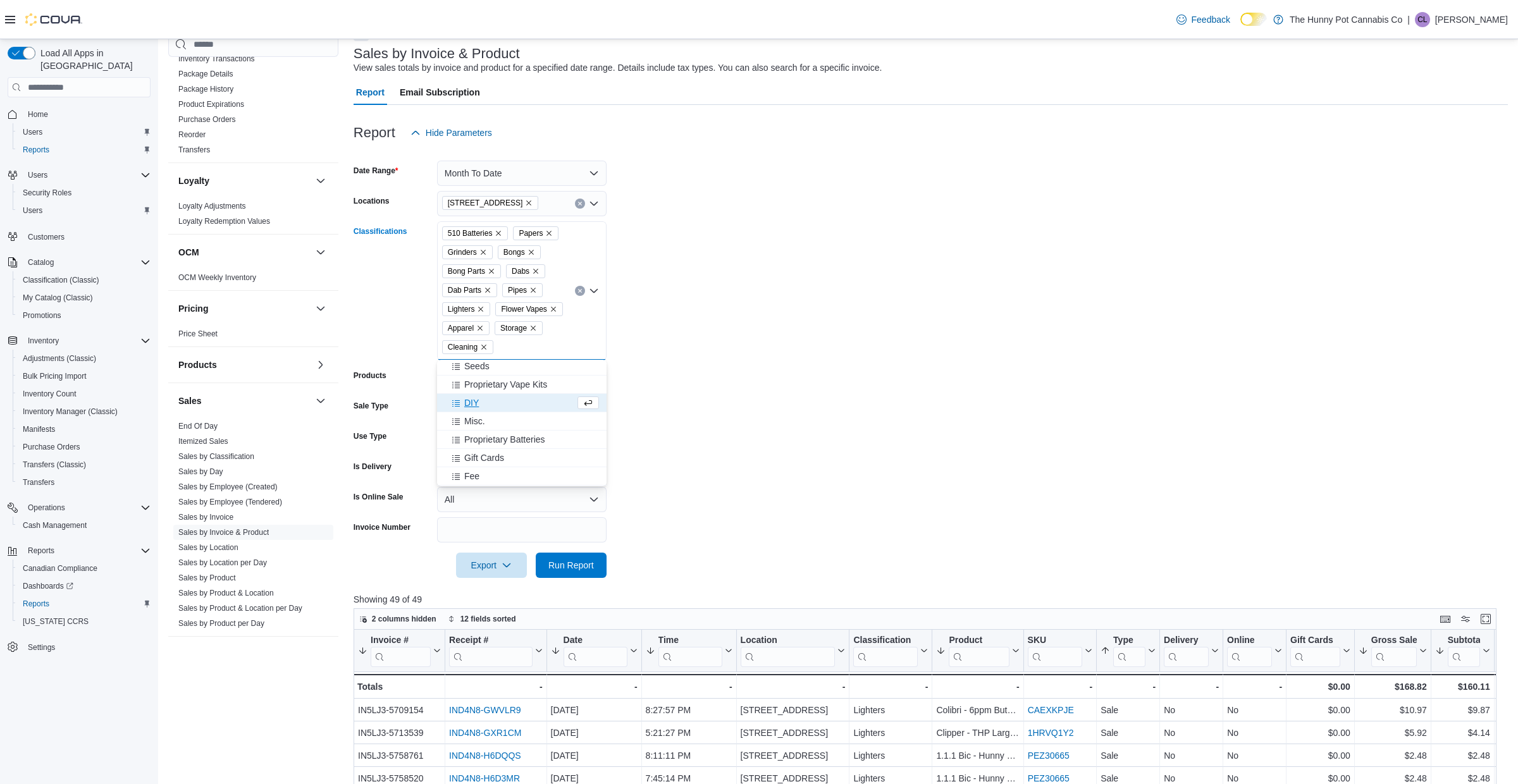
click at [475, 408] on span "DIY" at bounding box center [471, 402] width 14 height 12
click at [475, 418] on span "Misc." at bounding box center [475, 421] width 21 height 12
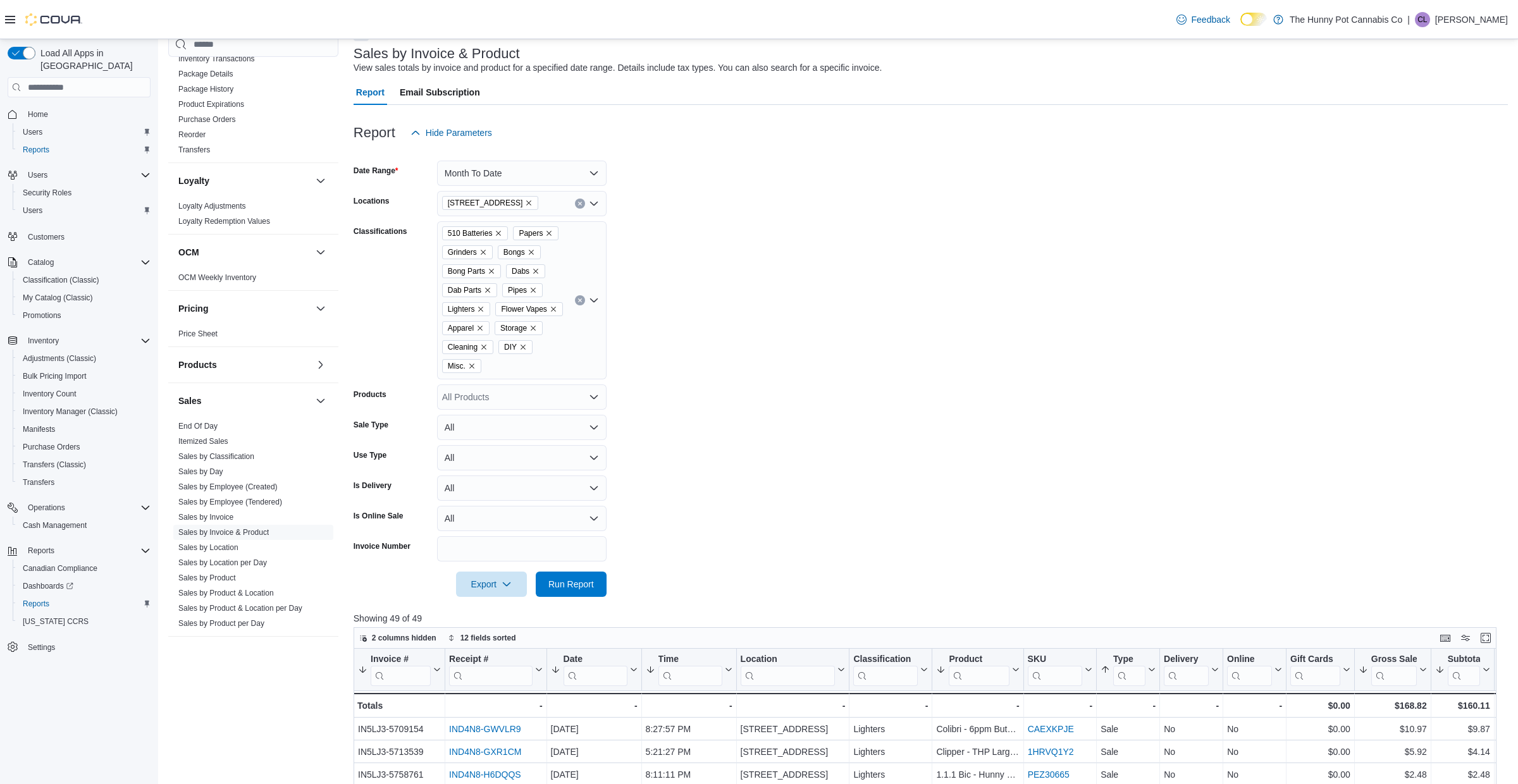
click at [586, 597] on div at bounding box center [930, 605] width 1154 height 15
click at [585, 580] on span "Run Report" at bounding box center [571, 583] width 46 height 12
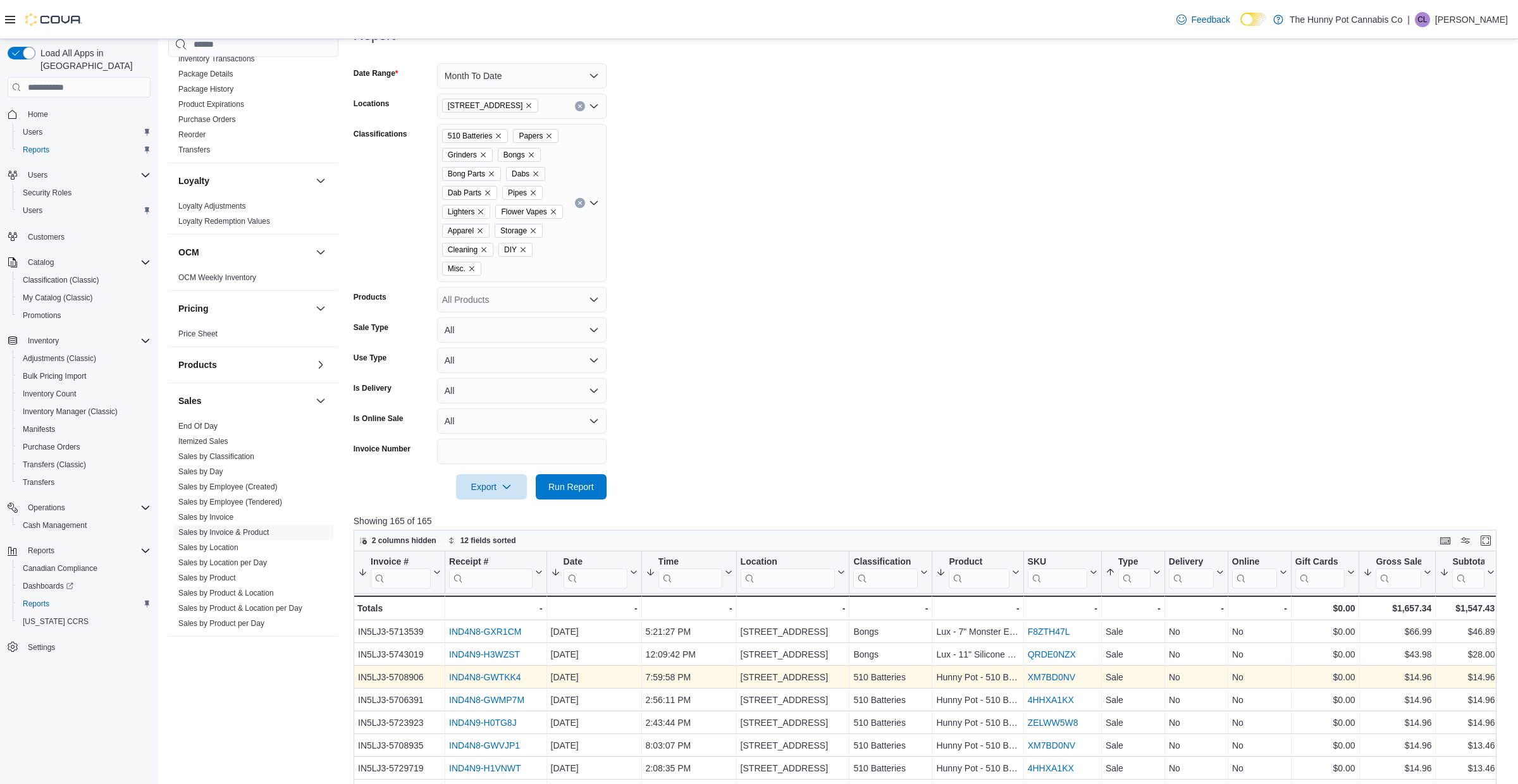
scroll to position [0, 271]
